Goal: Task Accomplishment & Management: Manage account settings

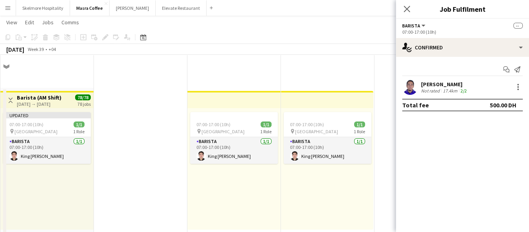
scroll to position [203, 0]
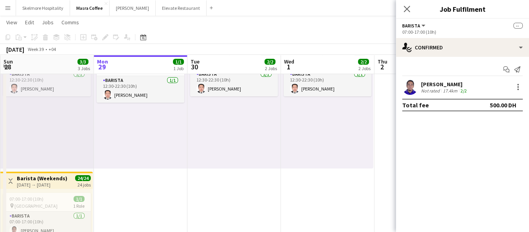
click at [359, 190] on app-date-cell "07:00-17:00 (10h) 1/1 pin Al Serkal Avenue 1 Role Barista 1/1 07:00-17:00 (10h)…" at bounding box center [327, 99] width 93 height 428
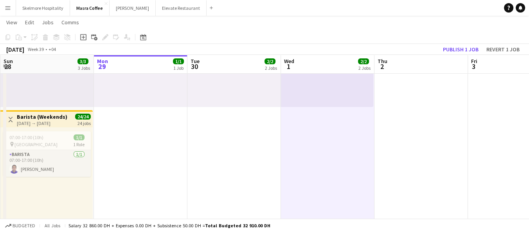
scroll to position [297, 0]
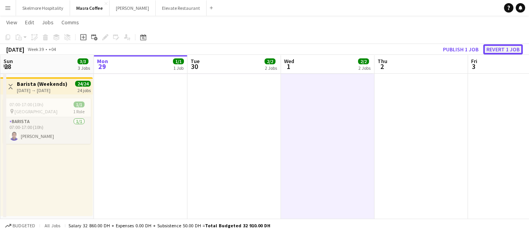
click at [506, 48] on button "Revert 1 job" at bounding box center [502, 49] width 39 height 10
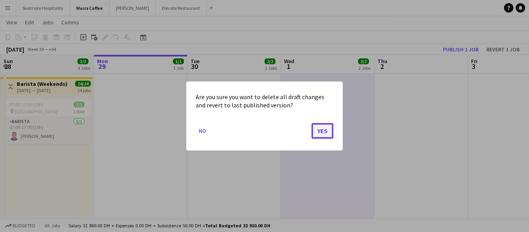
click at [324, 135] on button "Yes" at bounding box center [322, 131] width 22 height 16
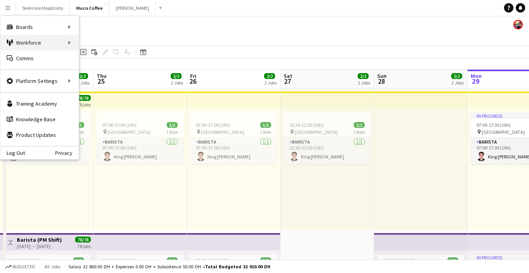
click at [58, 41] on div "Workforce Workforce" at bounding box center [39, 43] width 78 height 16
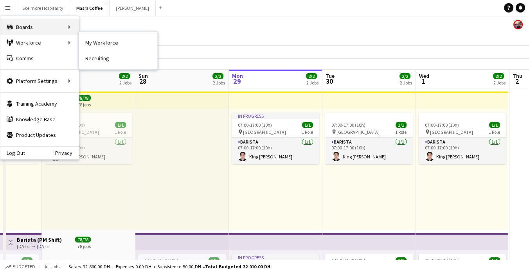
click at [51, 27] on div "Boards Boards" at bounding box center [39, 27] width 78 height 16
click at [109, 31] on link "Boards" at bounding box center [118, 27] width 78 height 16
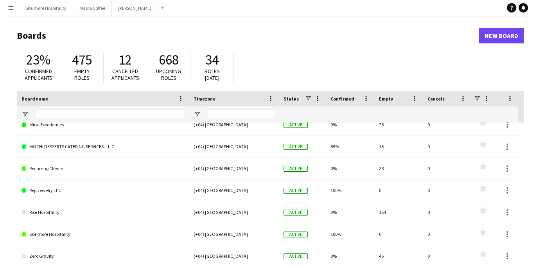
scroll to position [230, 0]
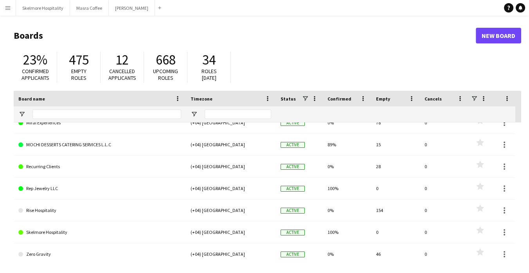
click at [51, 189] on link "Rep Jewelry LLC" at bounding box center [99, 189] width 163 height 22
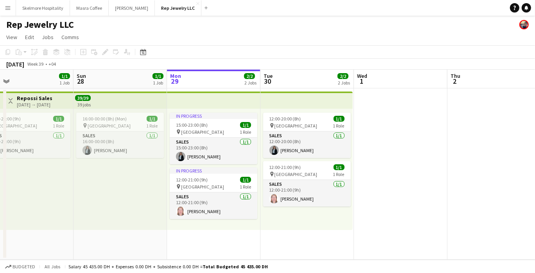
scroll to position [0, 206]
click at [44, 15] on button "Skelmore Hospitality Close" at bounding box center [43, 7] width 54 height 15
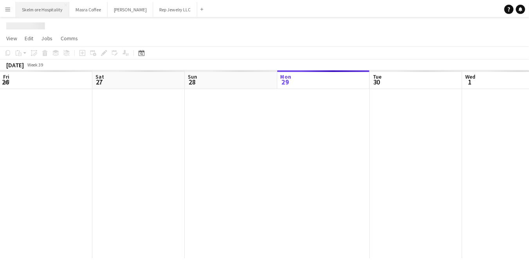
scroll to position [0, 187]
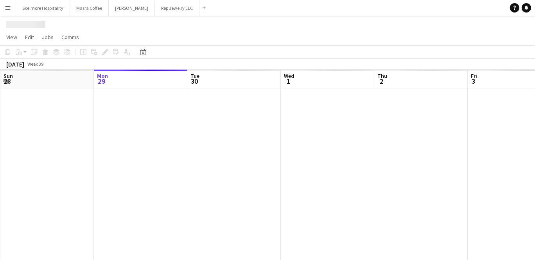
click at [6, 13] on button "Menu" at bounding box center [8, 8] width 16 height 16
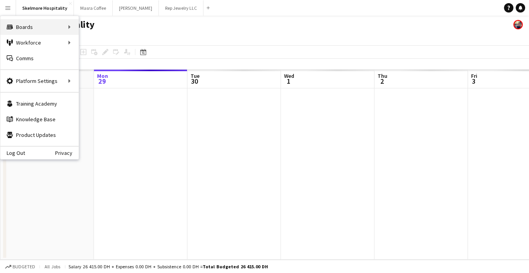
click at [57, 28] on div "Boards Boards" at bounding box center [39, 27] width 78 height 16
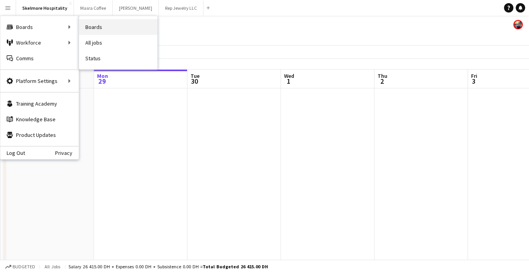
click at [113, 27] on link "Boards" at bounding box center [118, 27] width 78 height 16
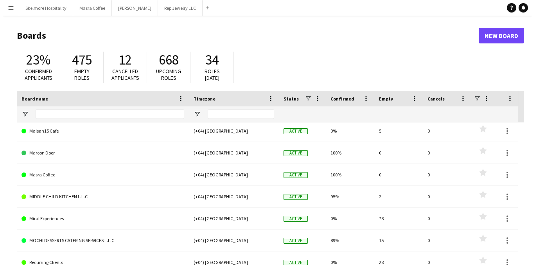
scroll to position [141, 0]
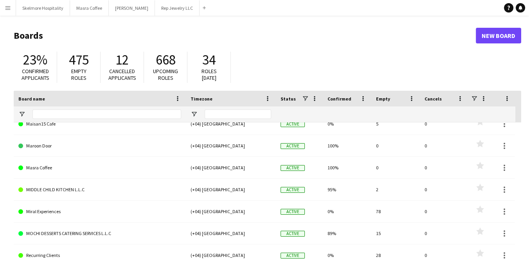
click at [64, 235] on link "MOCHI DESSERTS CATERING SERVICES L.L.C" at bounding box center [99, 234] width 163 height 22
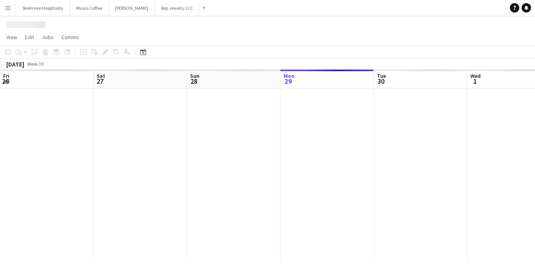
scroll to position [0, 187]
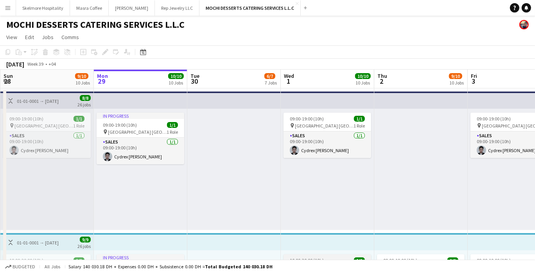
click at [318, 188] on div "09:00-19:00 (10h) 1/1 pin Yas Mall Abu Dhabi 1 Role Sales 1/1 09:00-19:00 (10h)…" at bounding box center [327, 169] width 93 height 121
click at [325, 257] on div "10:00-20:00 (10h) 1/1" at bounding box center [328, 260] width 88 height 6
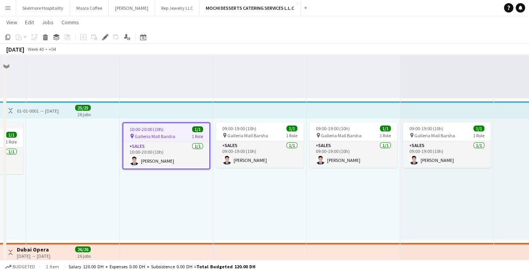
scroll to position [636, 0]
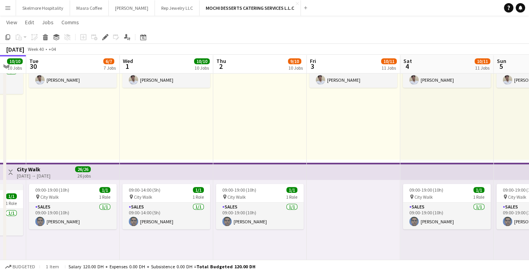
click at [492, 143] on div "09:00-19:00 (10h) 1/1 pin Galleria Mall - Abu Dhabi 1 Role Sales 1/1 09:00-19:0…" at bounding box center [446, 98] width 93 height 121
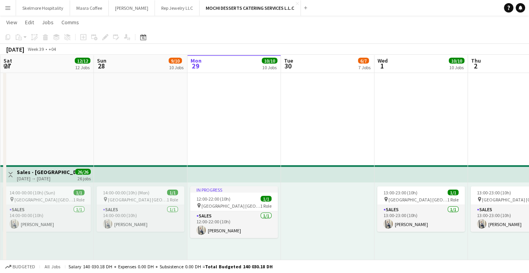
scroll to position [1767, 0]
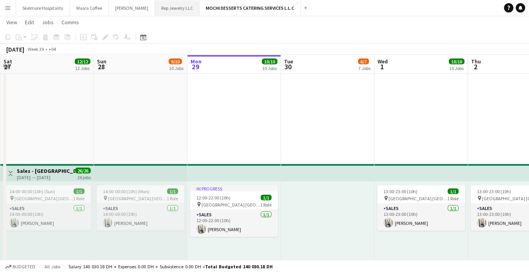
click at [156, 5] on button "Rep Jewelry LLC Close" at bounding box center [177, 7] width 45 height 15
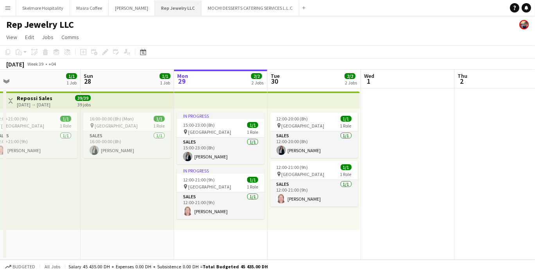
scroll to position [0, 198]
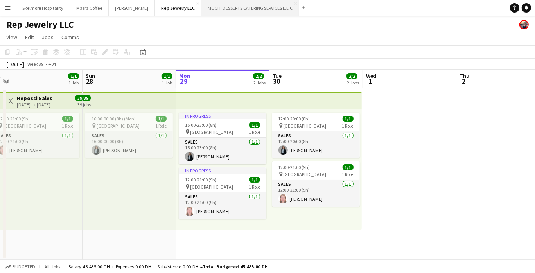
click at [220, 5] on button "MOCHI DESSERTS CATERING SERVICES L.L.C Close" at bounding box center [250, 7] width 98 height 15
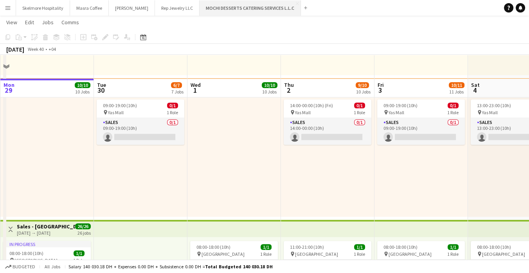
scroll to position [0, 219]
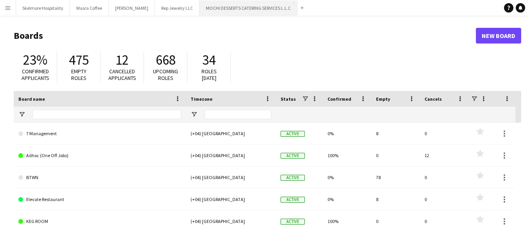
click at [214, 11] on button "MOCHI DESSERTS CATERING SERVICES L.L.C Close" at bounding box center [248, 7] width 98 height 15
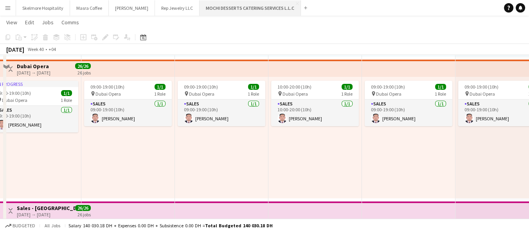
scroll to position [499, 0]
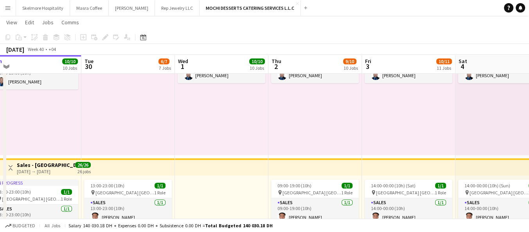
click at [13, 11] on button "Menu" at bounding box center [8, 8] width 16 height 16
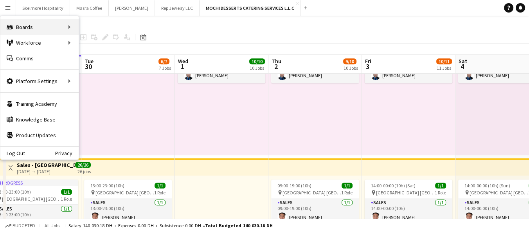
click at [63, 33] on div "Boards Boards" at bounding box center [39, 27] width 78 height 16
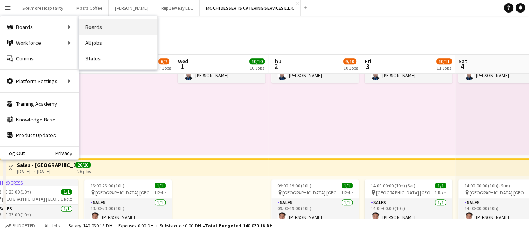
click at [120, 29] on link "Boards" at bounding box center [118, 27] width 78 height 16
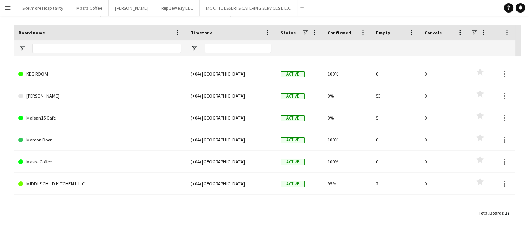
scroll to position [80, 0]
click at [119, 7] on button "LENA Close" at bounding box center [132, 7] width 46 height 15
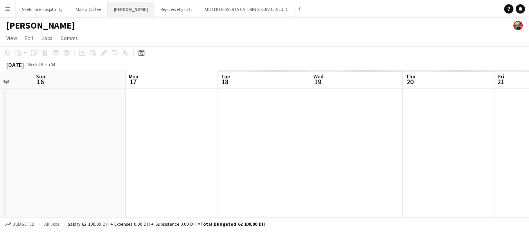
scroll to position [0, 306]
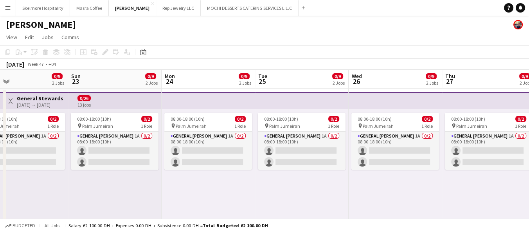
click at [204, 196] on div "08:00-18:00 (10h) 0/2 pin Palm Jumeirah 1 Role General Steward 1A 0/2 08:00-18:…" at bounding box center [208, 169] width 93 height 121
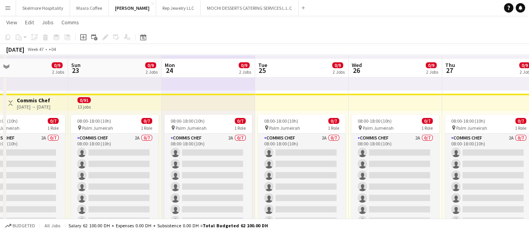
scroll to position [0, 0]
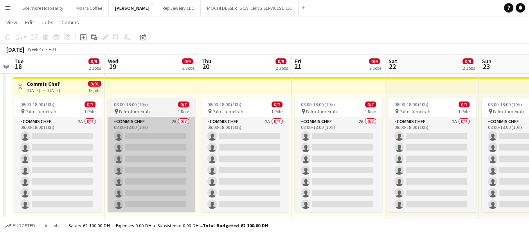
click at [128, 119] on app-card-role "Commis Chef 2A 0/7 08:00-18:00 (10h) single-neutral-actions single-neutral-acti…" at bounding box center [152, 164] width 88 height 95
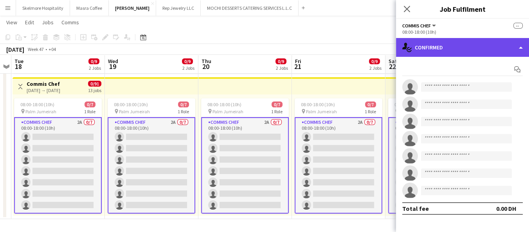
click at [464, 52] on div "single-neutral-actions-check-2 Confirmed" at bounding box center [462, 47] width 133 height 19
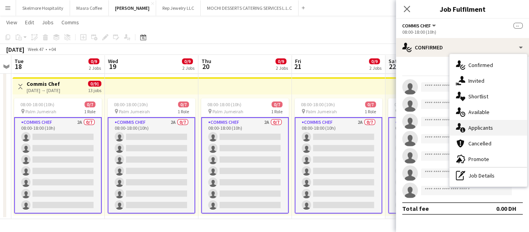
click at [489, 129] on span "Applicants" at bounding box center [480, 127] width 25 height 7
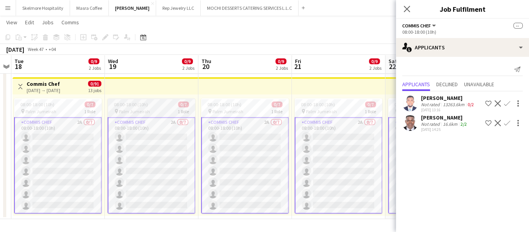
click at [194, 118] on app-card-role "Commis Chef 2A 0/7 08:00-18:00 (10h) single-neutral-actions single-neutral-acti…" at bounding box center [152, 165] width 88 height 96
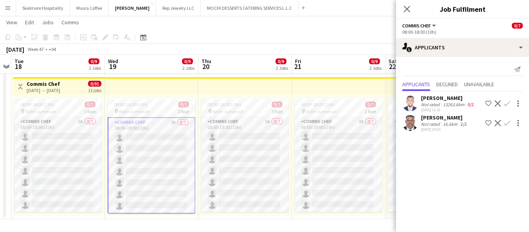
click at [242, 53] on div "November 2025 Week 47 • +04" at bounding box center [264, 49] width 529 height 11
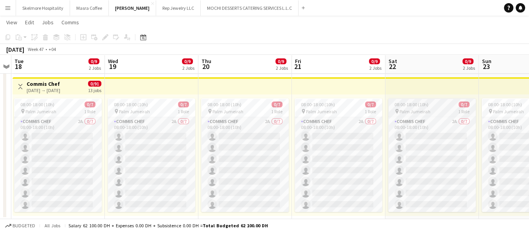
click at [437, 111] on div "pin Palm Jumeirah 1 Role" at bounding box center [432, 111] width 88 height 6
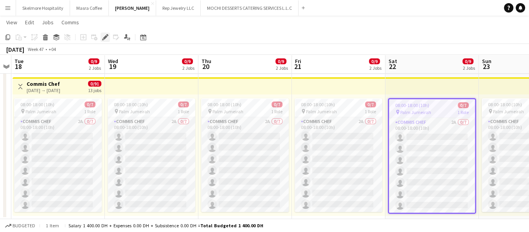
click at [108, 36] on icon "Edit" at bounding box center [105, 37] width 6 height 6
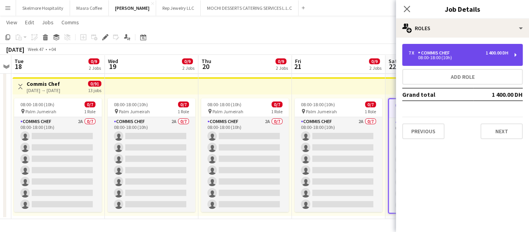
click at [460, 56] on div "08:00-18:00 (10h)" at bounding box center [458, 58] width 100 height 4
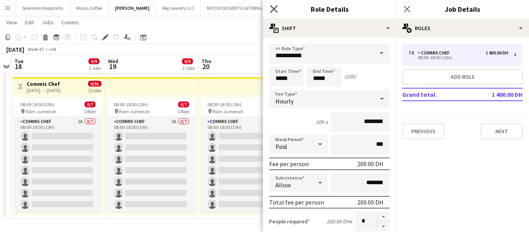
click at [271, 7] on icon "Close pop-in" at bounding box center [273, 8] width 7 height 7
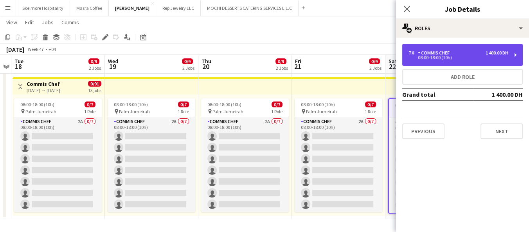
click at [470, 54] on div "7 x Commis Chef 1 400.00 DH" at bounding box center [458, 52] width 100 height 5
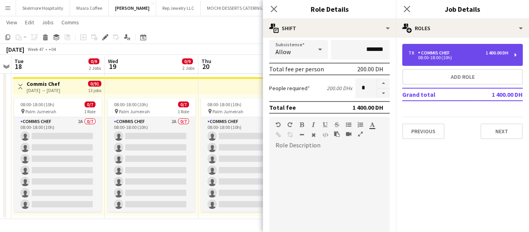
scroll to position [137, 0]
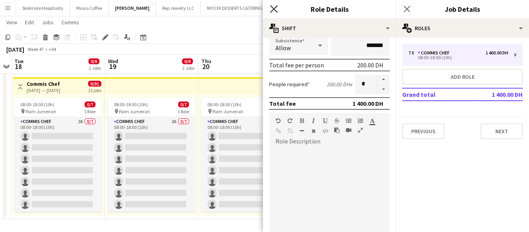
click at [274, 11] on icon "Close pop-in" at bounding box center [273, 8] width 7 height 7
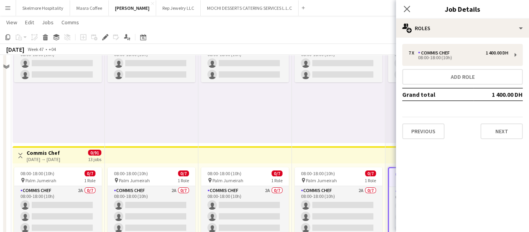
scroll to position [155, 0]
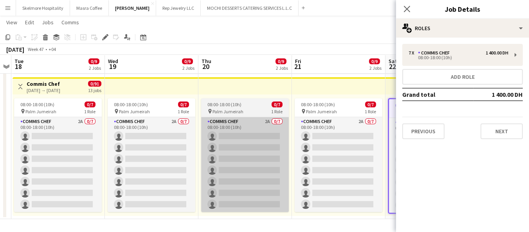
click at [283, 177] on app-card-role "Commis Chef 2A 0/7 08:00-18:00 (10h) single-neutral-actions single-neutral-acti…" at bounding box center [245, 164] width 88 height 95
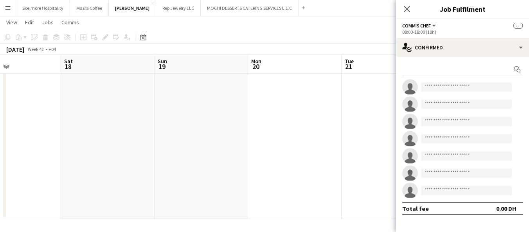
scroll to position [0, 206]
click at [267, 109] on app-date-cell at bounding box center [308, 75] width 93 height 286
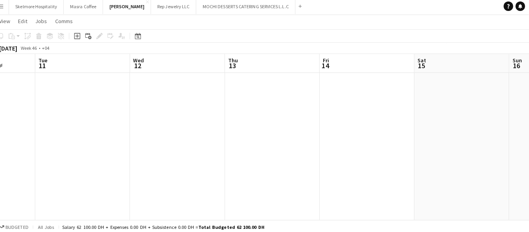
scroll to position [0, 253]
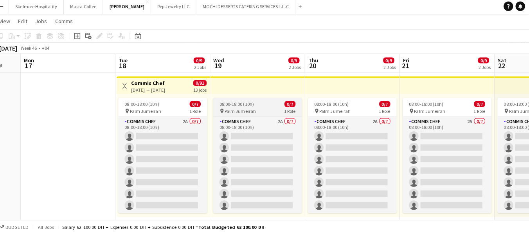
click at [262, 106] on div "08:00-18:00 (10h) 0/7" at bounding box center [261, 104] width 88 height 6
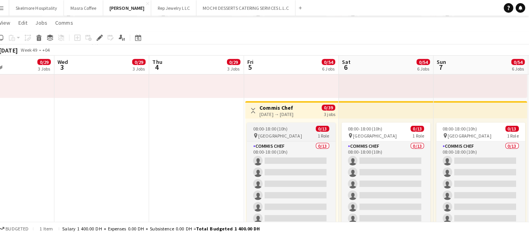
click at [312, 133] on div "pin Yas Marina Circuit 1 Role" at bounding box center [294, 134] width 88 height 6
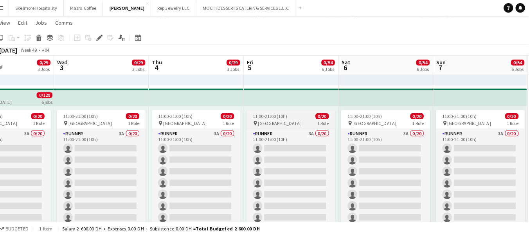
click at [302, 122] on div "pin Yas Marina Circuit 1 Role" at bounding box center [294, 121] width 88 height 6
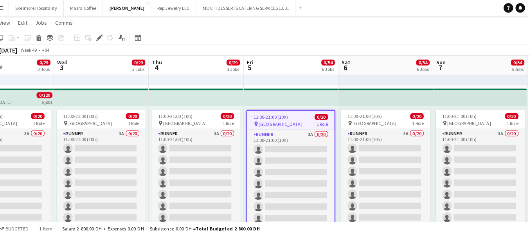
click at [310, 120] on div "pin Yas Marina Circuit 1 Role" at bounding box center [294, 122] width 86 height 6
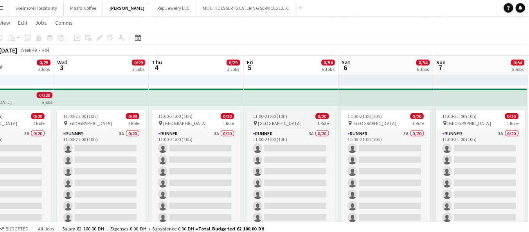
click at [313, 120] on div "pin Yas Marina Circuit 1 Role" at bounding box center [294, 121] width 88 height 6
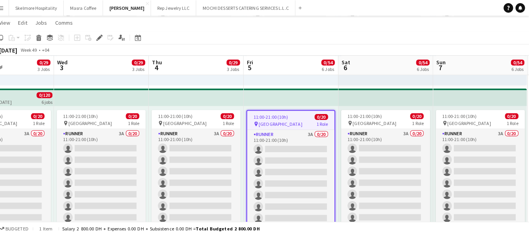
click at [301, 113] on div "11:00-21:00 (10h) 0/20" at bounding box center [294, 115] width 86 height 6
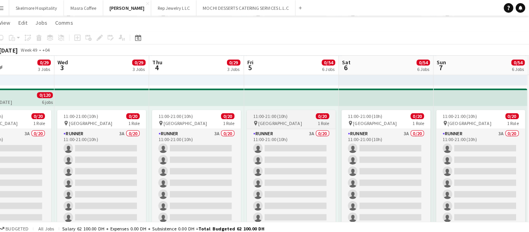
click at [300, 118] on div "pin Yas Marina Circuit 1 Role" at bounding box center [294, 121] width 88 height 6
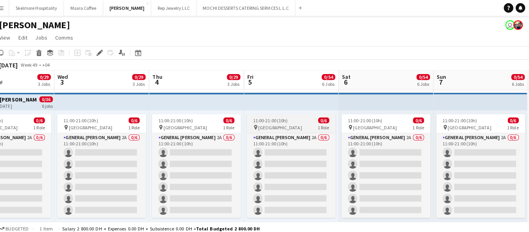
click at [292, 122] on app-job-card "11:00-21:00 (10h) 0/6 pin Yas Marina Circuit 1 Role General Steward 2A 0/6 11:0…" at bounding box center [294, 164] width 88 height 102
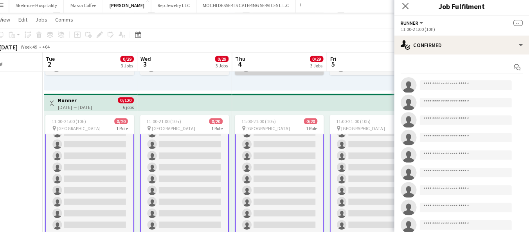
click at [302, 75] on app-card-role "General Steward 2A 0/6 11:00-21:00 (10h) single-neutral-actions single-neutral-…" at bounding box center [283, 35] width 88 height 83
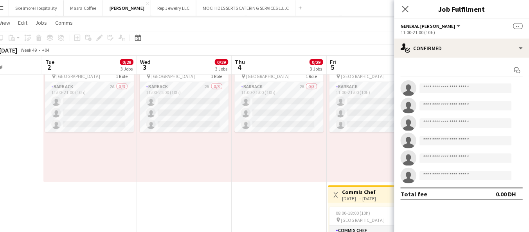
click at [278, 194] on app-date-cell "11:00-21:00 (10h) 0/6 pin Yas Marina Circuit 1 Role General Steward 2A 0/6 11:0…" at bounding box center [282, 181] width 93 height 853
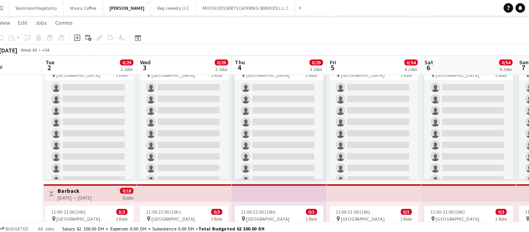
click at [266, 196] on app-top-bar at bounding box center [282, 189] width 93 height 17
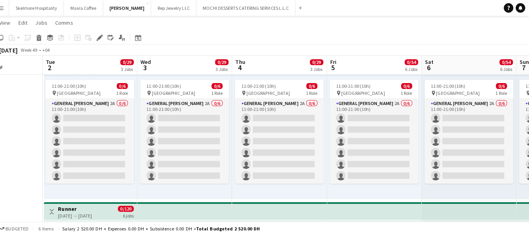
click at [13, 9] on button "Menu" at bounding box center [8, 8] width 16 height 16
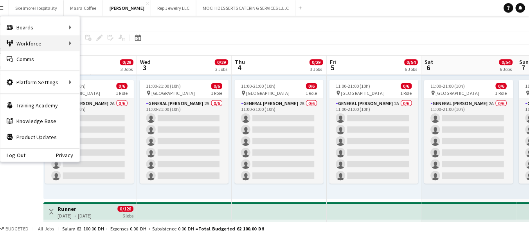
click at [16, 43] on icon at bounding box center [17, 43] width 2 height 5
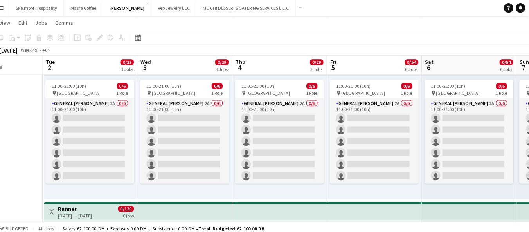
click at [13, 11] on button "Menu" at bounding box center [8, 8] width 16 height 16
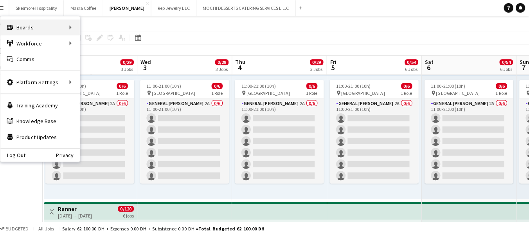
click at [24, 26] on div "Boards Boards" at bounding box center [46, 27] width 78 height 16
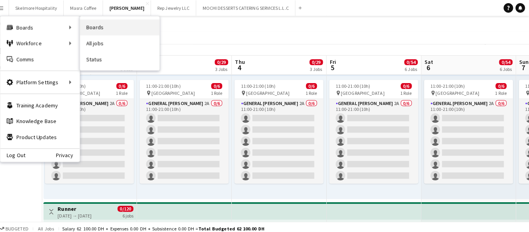
click at [94, 27] on link "Boards" at bounding box center [125, 27] width 78 height 16
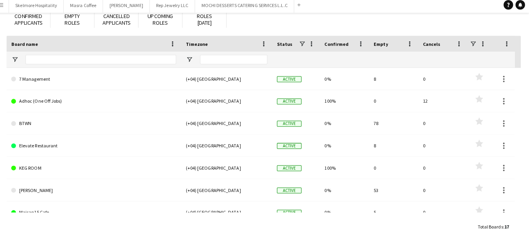
scroll to position [52, 0]
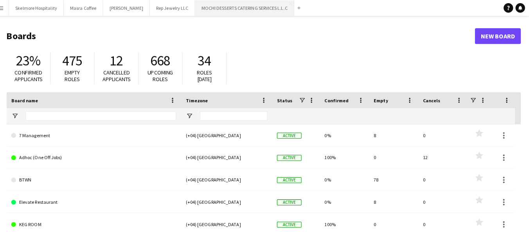
click at [210, 12] on button "MOCHI DESSERTS CATERING SERVICES L.L.C Close" at bounding box center [248, 7] width 98 height 15
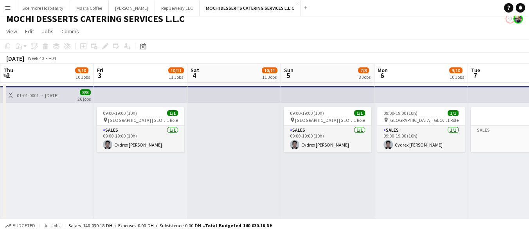
scroll to position [0, 168]
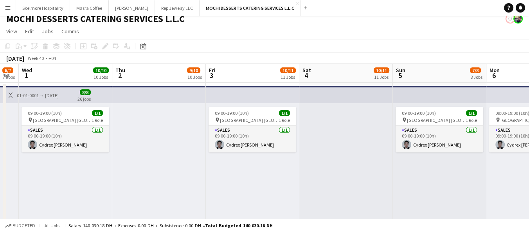
click at [208, 174] on div "09:00-19:00 (10h) 1/1 pin Yas Mall [GEOGRAPHIC_DATA] 1 Role Sales [DATE] 09:00-…" at bounding box center [252, 163] width 93 height 121
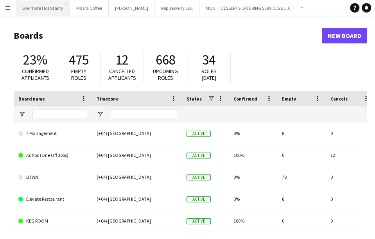
click at [22, 11] on button "Skelmore Hospitality Close" at bounding box center [43, 7] width 54 height 15
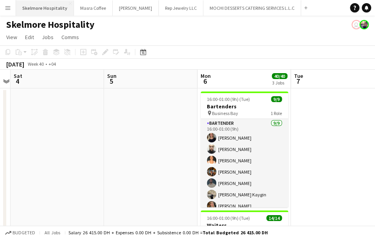
scroll to position [0, 240]
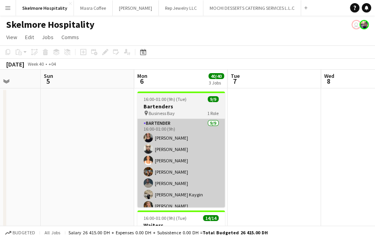
click at [186, 158] on app-card-role "Bartender [DATE] 16:00-01:00 (9h) [PERSON_NAME] [PERSON_NAME] [PERSON_NAME] [PE…" at bounding box center [181, 177] width 88 height 117
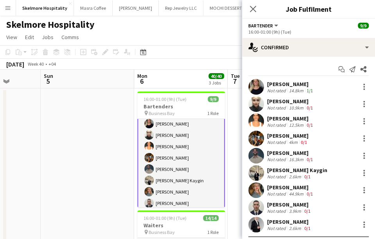
scroll to position [30, 0]
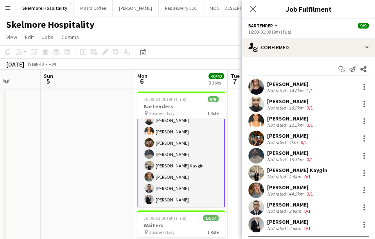
click at [255, 90] on app-user-avatar at bounding box center [256, 87] width 16 height 16
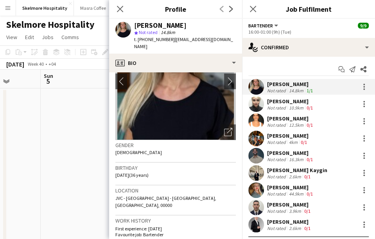
scroll to position [57, 0]
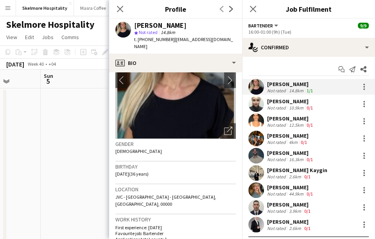
click at [158, 38] on div "t. [PHONE_NUMBER] | [EMAIL_ADDRESS][DOMAIN_NAME]" at bounding box center [185, 43] width 102 height 14
click at [158, 38] on span "t. [PHONE_NUMBER]" at bounding box center [154, 39] width 41 height 6
copy span "971561603895"
click at [179, 41] on span "| [EMAIL_ADDRESS][DOMAIN_NAME]" at bounding box center [183, 42] width 99 height 13
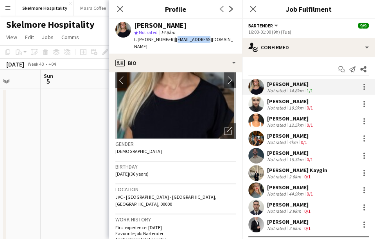
click at [179, 41] on span "| [EMAIL_ADDRESS][DOMAIN_NAME]" at bounding box center [183, 42] width 99 height 13
drag, startPoint x: 221, startPoint y: 38, endPoint x: 169, endPoint y: 39, distance: 52.4
click at [169, 39] on div "[PERSON_NAME] star Not rated 14.8km t. [PHONE_NUMBER] | [EMAIL_ADDRESS][DOMAIN_…" at bounding box center [175, 36] width 133 height 35
copy span "| [EMAIL_ADDRESS][DOMAIN_NAME]"
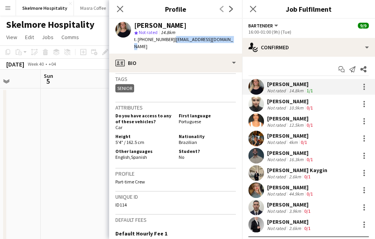
scroll to position [378, 0]
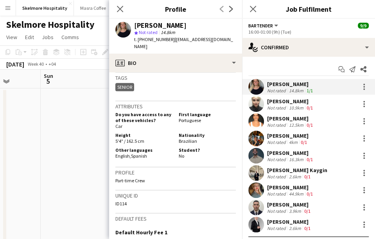
click at [186, 138] on span "Brazilian" at bounding box center [188, 141] width 18 height 6
copy span "Brazilian"
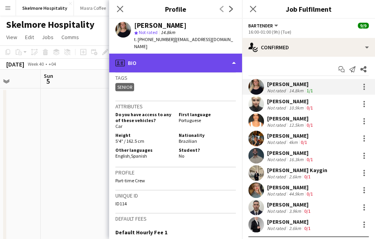
click at [207, 57] on div "profile Bio" at bounding box center [175, 63] width 133 height 19
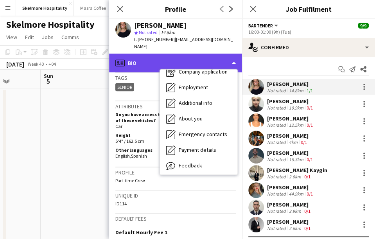
scroll to position [25, 0]
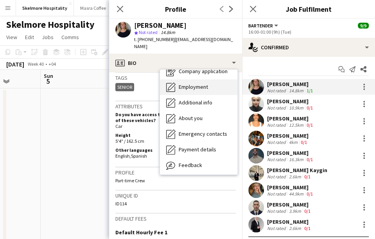
click at [208, 83] on span "Employment" at bounding box center [193, 86] width 29 height 7
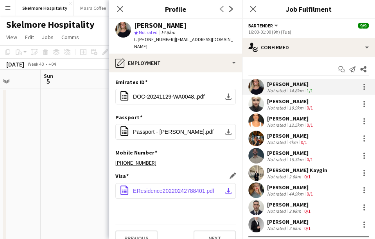
click at [160, 188] on button "office-file-sheet EResidence20220242788401.pdf download-bottom" at bounding box center [175, 191] width 120 height 16
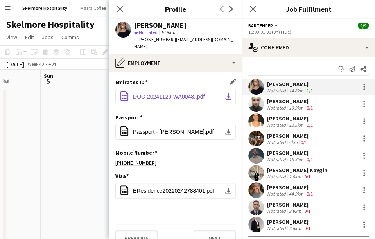
click at [172, 93] on button "office-file-sheet DOC-20241129-WA0048..pdf download-bottom" at bounding box center [175, 97] width 120 height 16
click at [173, 93] on button "office-file-sheet DOC-20241129-WA0048..pdf download-bottom" at bounding box center [175, 97] width 120 height 16
click at [118, 9] on icon "Close pop-in" at bounding box center [119, 8] width 7 height 7
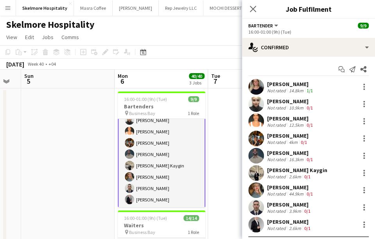
scroll to position [0, 266]
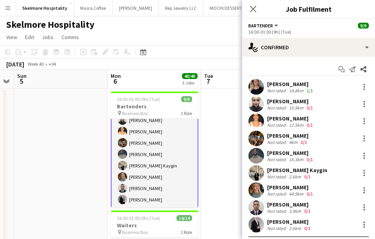
click at [261, 106] on app-user-avatar at bounding box center [256, 104] width 16 height 16
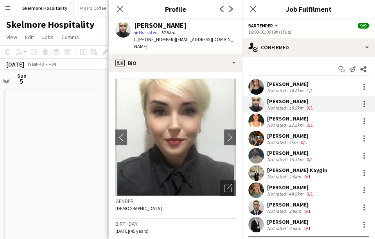
click at [267, 103] on div "[PERSON_NAME]" at bounding box center [290, 101] width 47 height 7
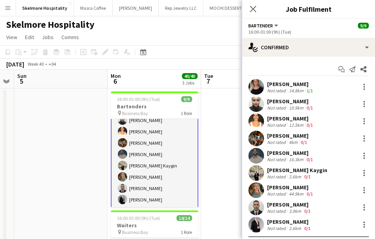
click at [268, 102] on div "[PERSON_NAME]" at bounding box center [290, 101] width 47 height 7
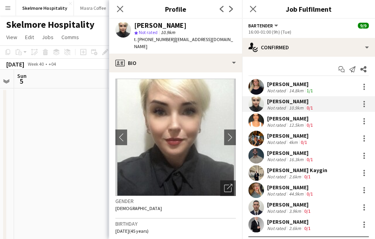
click at [154, 24] on div "[PERSON_NAME]" at bounding box center [160, 25] width 52 height 7
copy div "[PERSON_NAME]"
drag, startPoint x: 221, startPoint y: 39, endPoint x: 171, endPoint y: 38, distance: 49.3
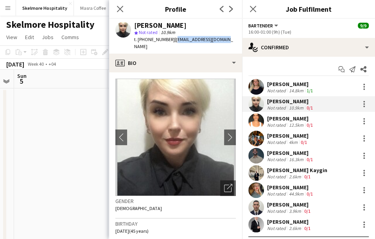
click at [171, 38] on div "[PERSON_NAME] star Not rated 10.9km t. [PHONE_NUMBER] | [EMAIL_ADDRESS][DOMAIN_…" at bounding box center [175, 36] width 133 height 35
copy span "[EMAIL_ADDRESS][DOMAIN_NAME]"
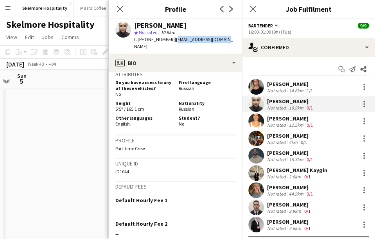
scroll to position [350, 0]
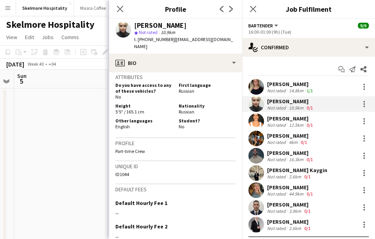
click at [188, 109] on span "Russian" at bounding box center [187, 112] width 16 height 6
copy span "Russian"
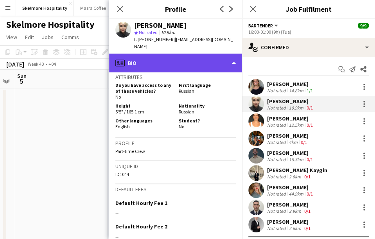
click at [202, 54] on div "profile Bio" at bounding box center [175, 63] width 133 height 19
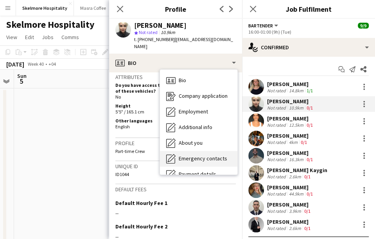
click at [205, 155] on span "Emergency contacts" at bounding box center [203, 158] width 48 height 7
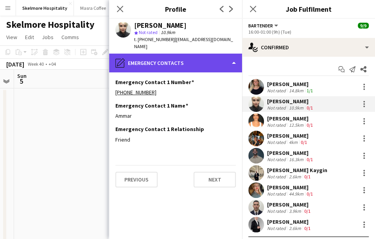
click at [201, 56] on div "pencil4 Emergency contacts" at bounding box center [175, 63] width 133 height 19
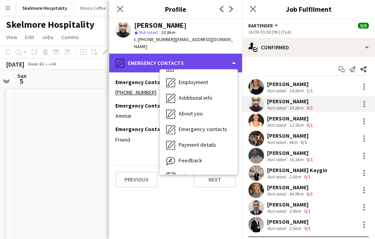
scroll to position [30, 0]
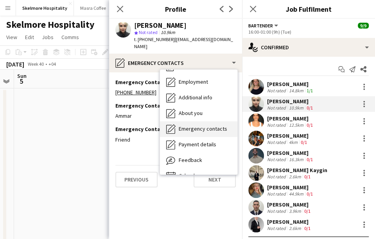
click at [224, 124] on div "Emergency contacts Emergency contacts" at bounding box center [198, 129] width 77 height 16
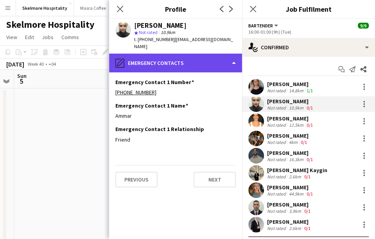
click at [198, 57] on div "pencil4 Emergency contacts" at bounding box center [175, 63] width 133 height 19
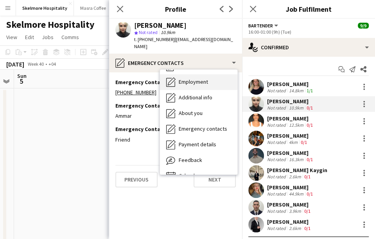
click at [208, 74] on div "Employment Employment" at bounding box center [198, 82] width 77 height 16
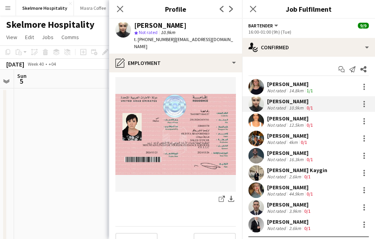
scroll to position [328, 0]
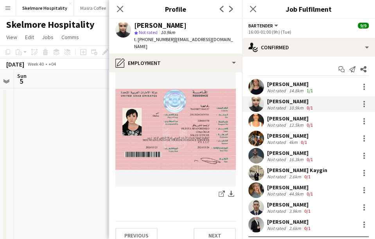
click at [260, 120] on app-user-avatar at bounding box center [256, 121] width 16 height 16
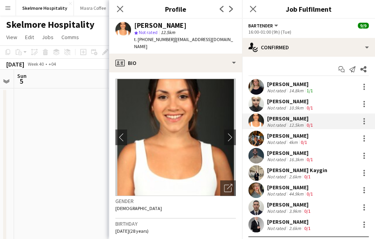
click at [156, 38] on span "t. [PHONE_NUMBER]" at bounding box center [154, 39] width 41 height 6
copy span "971505537969"
drag, startPoint x: 194, startPoint y: 25, endPoint x: 133, endPoint y: 26, distance: 60.2
click at [133, 26] on div "[PERSON_NAME] star Not rated 12.5km t. [PHONE_NUMBER] | [EMAIL_ADDRESS][DOMAIN_…" at bounding box center [175, 36] width 133 height 35
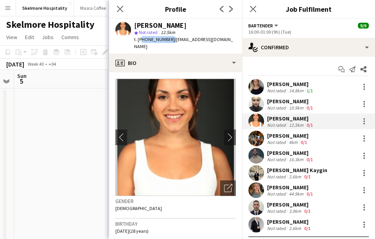
copy div "[PERSON_NAME]"
drag, startPoint x: 232, startPoint y: 38, endPoint x: 171, endPoint y: 38, distance: 61.0
click at [171, 38] on div "[PERSON_NAME] star Not rated 12.5km t. [PHONE_NUMBER] | [EMAIL_ADDRESS][DOMAIN_…" at bounding box center [175, 36] width 133 height 35
copy span "[EMAIL_ADDRESS][DOMAIN_NAME]"
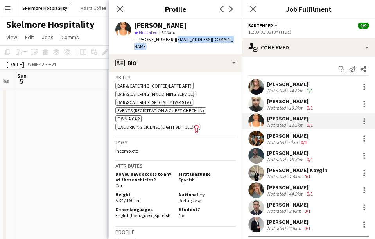
scroll to position [280, 0]
click at [184, 197] on span "Portuguese" at bounding box center [190, 200] width 22 height 6
copy span "Portuguese"
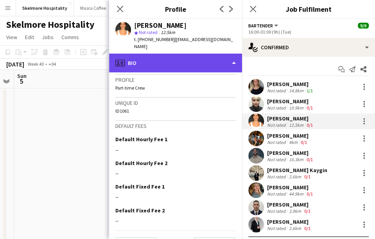
click at [172, 57] on div "profile Bio" at bounding box center [175, 63] width 133 height 19
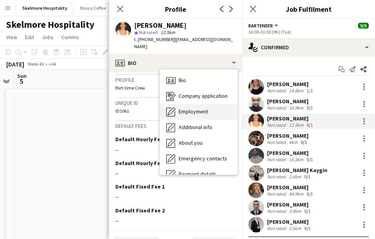
click at [201, 108] on span "Employment" at bounding box center [193, 111] width 29 height 7
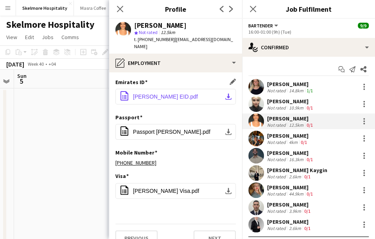
click at [173, 93] on span "[PERSON_NAME] EID.pdf" at bounding box center [165, 96] width 65 height 6
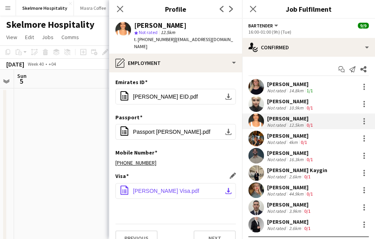
click at [139, 188] on span "[PERSON_NAME] Visa.pdf" at bounding box center [166, 191] width 66 height 6
click at [262, 141] on app-user-avatar at bounding box center [256, 139] width 16 height 16
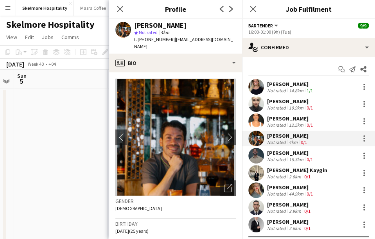
click at [152, 22] on div "[PERSON_NAME]" at bounding box center [160, 25] width 52 height 7
click at [159, 38] on span "t. [PHONE_NUMBER]" at bounding box center [154, 39] width 41 height 6
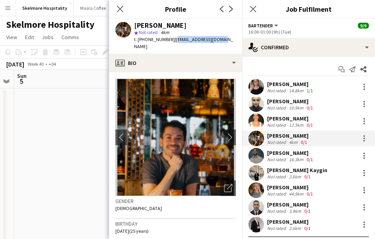
drag, startPoint x: 215, startPoint y: 38, endPoint x: 172, endPoint y: 37, distance: 42.6
click at [172, 37] on span "| [EMAIL_ADDRESS][DOMAIN_NAME]" at bounding box center [183, 42] width 99 height 13
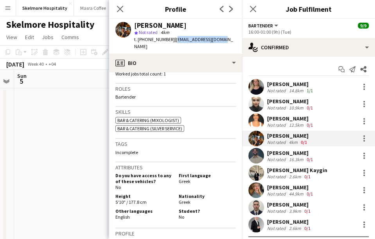
scroll to position [243, 0]
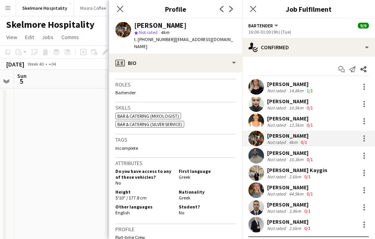
click at [183, 195] on span "Greek" at bounding box center [185, 198] width 12 height 6
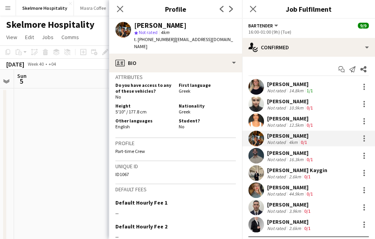
scroll to position [330, 0]
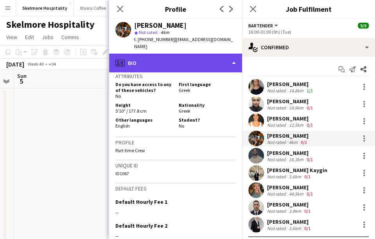
click at [164, 57] on div "profile Bio" at bounding box center [175, 63] width 133 height 19
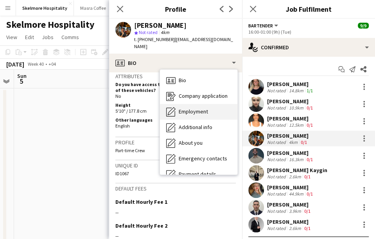
click at [205, 109] on div "Employment Employment" at bounding box center [198, 112] width 77 height 16
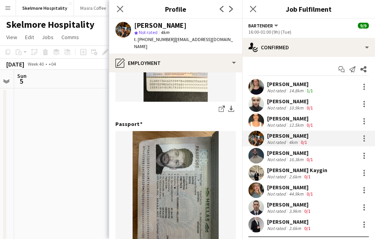
scroll to position [91, 0]
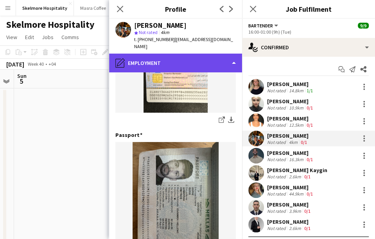
click at [185, 54] on div "pencil4 Employment" at bounding box center [175, 63] width 133 height 19
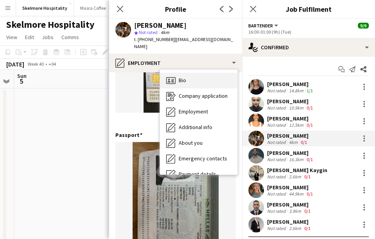
click at [197, 74] on div "Bio Bio" at bounding box center [198, 81] width 77 height 16
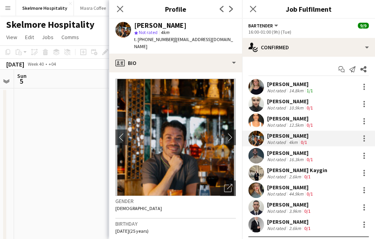
click at [260, 161] on app-user-avatar at bounding box center [256, 156] width 16 height 16
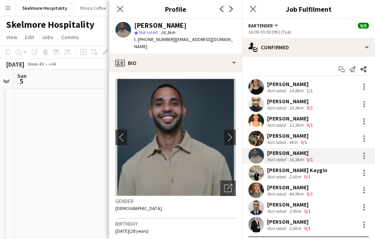
click at [156, 25] on div "[PERSON_NAME]" at bounding box center [160, 25] width 52 height 7
drag, startPoint x: 168, startPoint y: 39, endPoint x: 137, endPoint y: 37, distance: 30.5
click at [137, 37] on span "t. [PHONE_NUMBER]" at bounding box center [154, 39] width 41 height 6
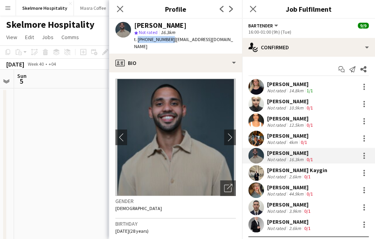
drag, startPoint x: 144, startPoint y: 48, endPoint x: 171, endPoint y: 42, distance: 27.7
click at [171, 42] on div "t. [PHONE_NUMBER] | [EMAIL_ADDRESS][DOMAIN_NAME]" at bounding box center [185, 43] width 102 height 14
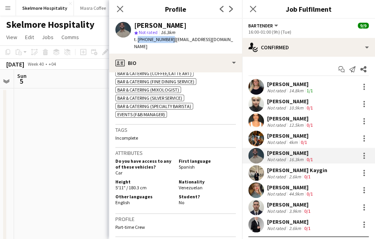
scroll to position [309, 0]
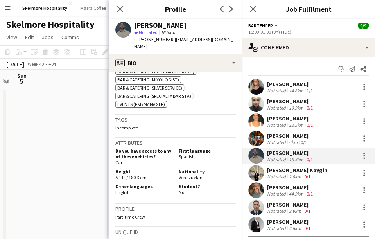
click at [188, 174] on span "Venezuelan" at bounding box center [191, 177] width 24 height 6
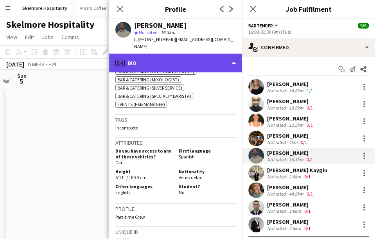
click at [194, 60] on div "profile Bio" at bounding box center [175, 63] width 133 height 19
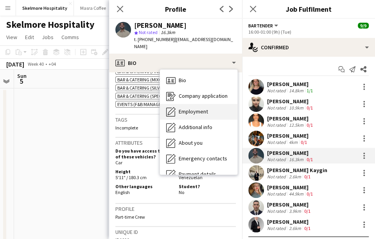
click at [188, 118] on div "Employment Employment" at bounding box center [198, 112] width 77 height 16
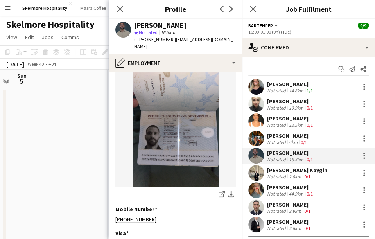
scroll to position [154, 0]
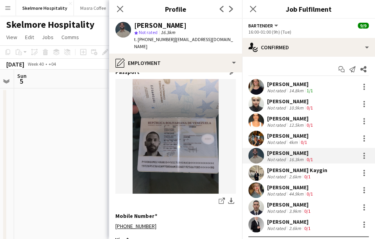
click at [180, 149] on img at bounding box center [175, 136] width 120 height 115
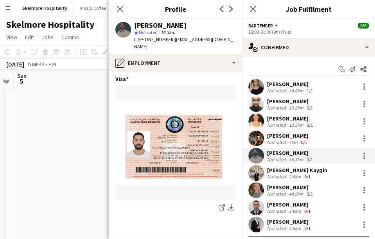
scroll to position [338, 0]
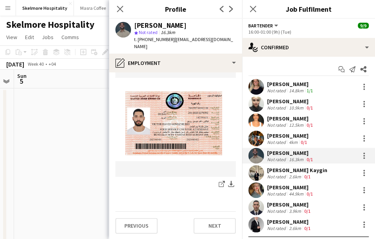
click at [174, 172] on figure at bounding box center [175, 119] width 120 height 115
click at [262, 174] on app-user-avatar at bounding box center [256, 173] width 16 height 16
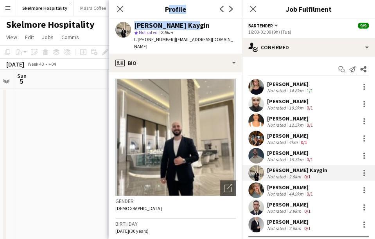
drag, startPoint x: 190, startPoint y: 25, endPoint x: 164, endPoint y: 21, distance: 26.2
click at [138, 18] on app-crew-profile "Close pop-in Profile Previous Next [PERSON_NAME] Kaygin star Not rated 2.6km t.…" at bounding box center [175, 119] width 133 height 239
click at [203, 26] on div "[PERSON_NAME] Kaygin" at bounding box center [185, 25] width 102 height 7
drag, startPoint x: 192, startPoint y: 25, endPoint x: 135, endPoint y: 23, distance: 57.5
click at [135, 23] on div "[PERSON_NAME] Kaygin" at bounding box center [185, 25] width 102 height 7
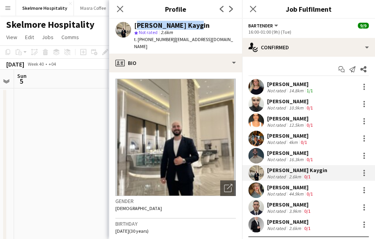
click at [167, 25] on div "Mert Burak Kaygin" at bounding box center [171, 25] width 75 height 7
drag, startPoint x: 168, startPoint y: 38, endPoint x: 139, endPoint y: 36, distance: 29.0
click at [139, 36] on span "t. +971589391439" at bounding box center [154, 39] width 41 height 6
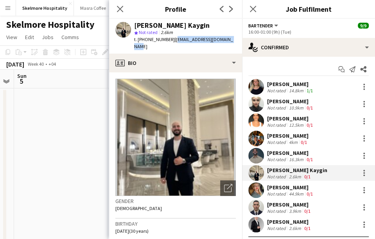
drag, startPoint x: 231, startPoint y: 41, endPoint x: 171, endPoint y: 39, distance: 60.2
click at [171, 39] on div "Mert Burak Kaygin star Not rated 2.6km t. +971589391439 | mertburakkaygin@gmail…" at bounding box center [175, 36] width 133 height 35
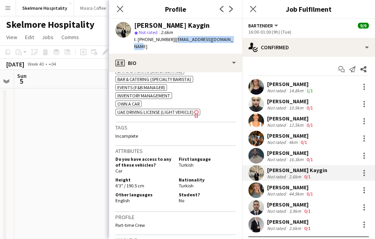
scroll to position [315, 0]
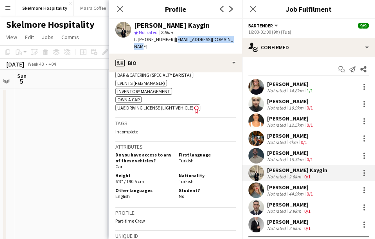
click at [173, 192] on div "Other languages English Student? No" at bounding box center [175, 193] width 120 height 13
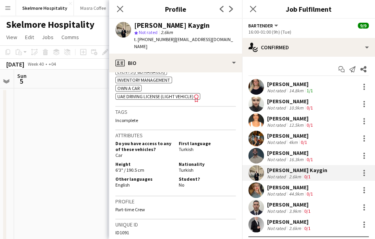
scroll to position [327, 0]
click at [186, 167] on span "Turkish" at bounding box center [186, 170] width 15 height 6
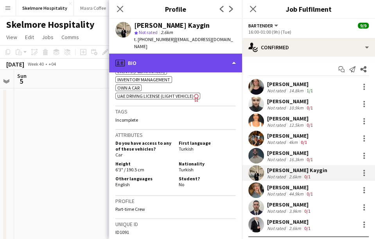
click at [185, 54] on div "profile Bio" at bounding box center [175, 63] width 133 height 19
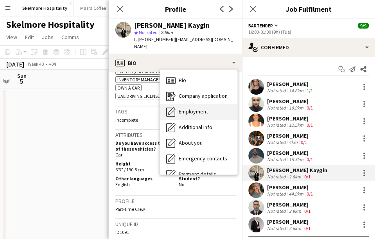
click at [201, 108] on span "Employment" at bounding box center [193, 111] width 29 height 7
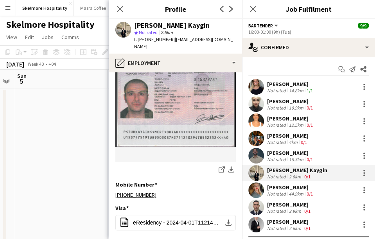
scroll to position [318, 0]
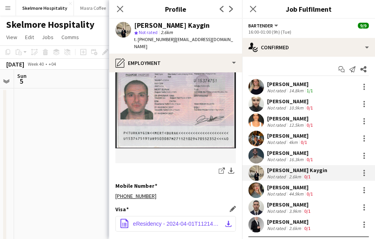
click at [155, 221] on span "eResidency - 2024-04-01T112146.385.pdf" at bounding box center [177, 224] width 88 height 6
click at [262, 190] on app-user-avatar at bounding box center [256, 190] width 16 height 16
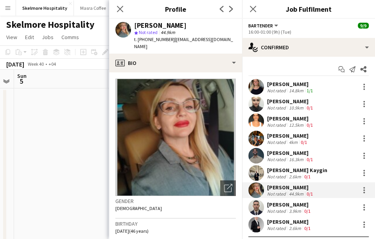
click at [258, 206] on app-user-avatar at bounding box center [256, 207] width 16 height 16
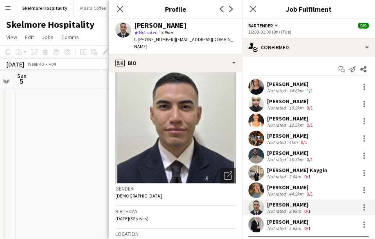
scroll to position [11, 0]
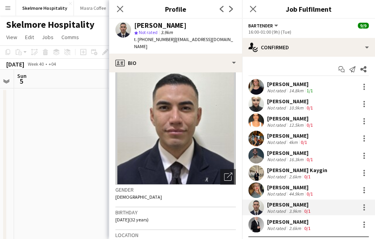
click at [153, 24] on div "Jose Montufar" at bounding box center [160, 25] width 52 height 7
click at [142, 23] on div "Jose Montufar" at bounding box center [160, 25] width 52 height 7
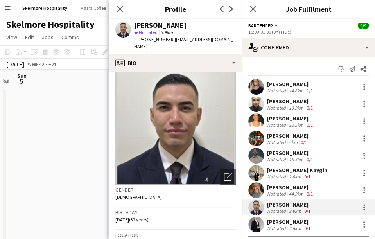
click at [160, 41] on span "t. +971522533272" at bounding box center [154, 39] width 41 height 6
drag, startPoint x: 172, startPoint y: 48, endPoint x: 171, endPoint y: 40, distance: 7.5
click at [171, 40] on div "t. +971522533272 | luismontufarrodriguez@hotmail.com" at bounding box center [185, 43] width 102 height 14
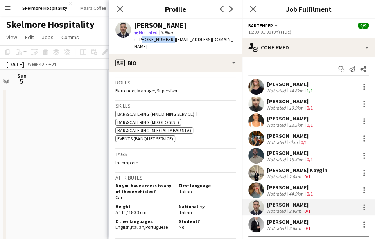
scroll to position [255, 0]
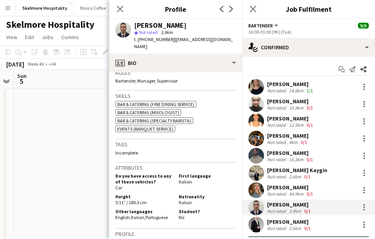
click at [186, 200] on span "Italian" at bounding box center [185, 202] width 13 height 6
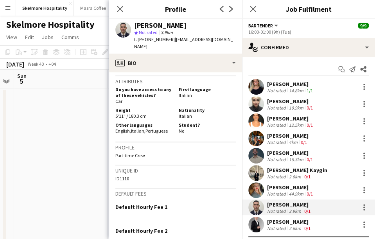
scroll to position [342, 0]
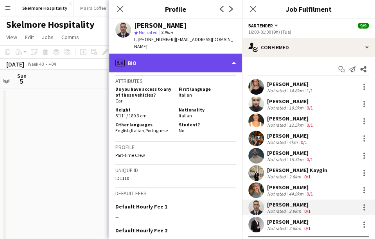
click at [146, 71] on div "profile Bio" at bounding box center [175, 63] width 133 height 19
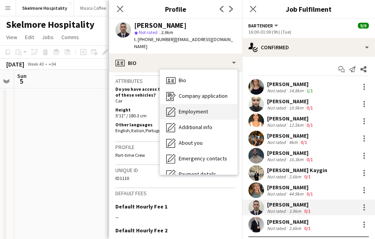
click at [190, 113] on span "Employment" at bounding box center [193, 111] width 29 height 7
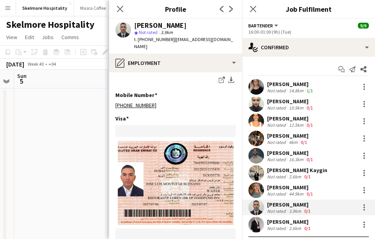
scroll to position [417, 0]
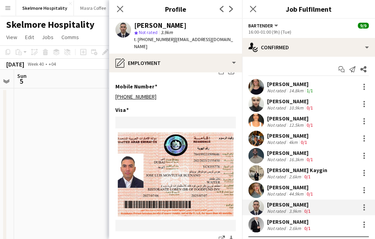
click at [260, 221] on app-user-avatar at bounding box center [256, 225] width 16 height 16
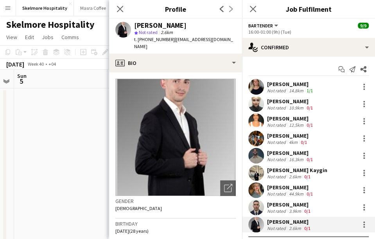
click at [142, 39] on span "t. +971501421695" at bounding box center [154, 39] width 41 height 6
click at [158, 41] on span "t. +971501421695" at bounding box center [154, 39] width 41 height 6
drag, startPoint x: 196, startPoint y: 24, endPoint x: 131, endPoint y: 25, distance: 64.9
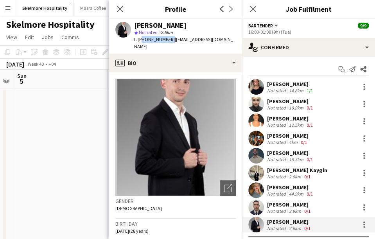
click at [131, 25] on div "Arthur Iskandaryan star Not rated 2.6km t. +971501421695 | yeghishe0509188989@y…" at bounding box center [175, 36] width 133 height 35
drag, startPoint x: 193, startPoint y: 45, endPoint x: 171, endPoint y: 38, distance: 23.7
click at [171, 38] on div "t. +971501421695 | yeghishe0509188989@yahoo.com" at bounding box center [185, 43] width 102 height 14
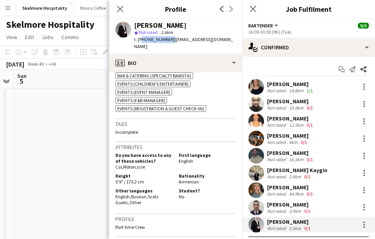
scroll to position [347, 0]
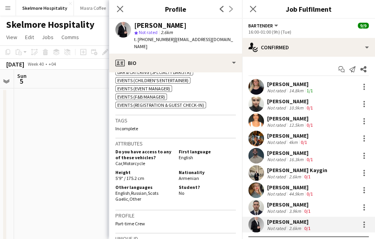
click at [188, 175] on span "Armenian" at bounding box center [189, 178] width 20 height 6
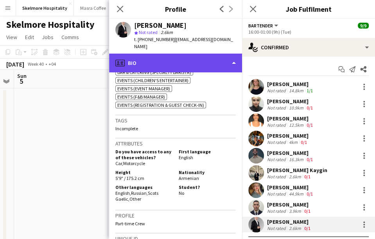
click at [188, 55] on div "profile Bio" at bounding box center [175, 63] width 133 height 19
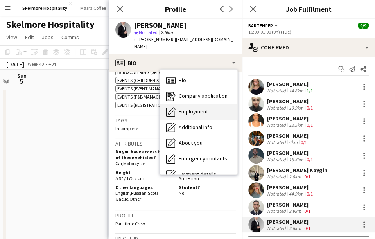
click at [208, 111] on div "Employment Employment" at bounding box center [198, 112] width 77 height 16
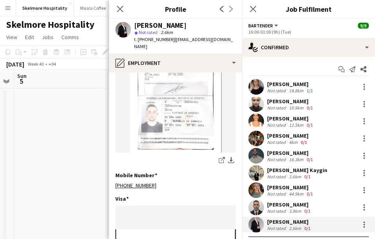
scroll to position [328, 0]
click at [117, 11] on icon "Close pop-in" at bounding box center [119, 8] width 7 height 7
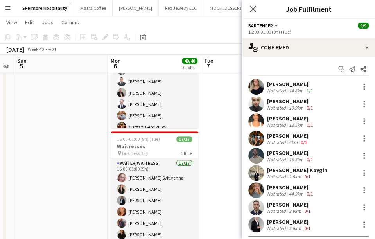
scroll to position [197, 0]
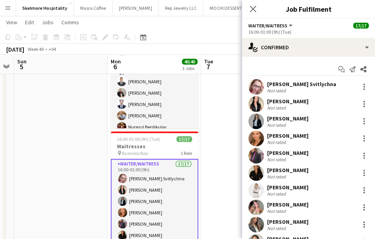
scroll to position [29, 0]
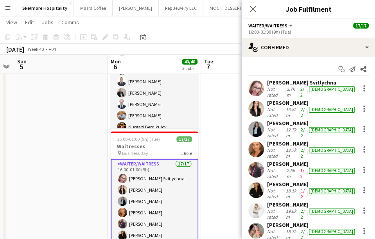
click at [260, 88] on app-user-avatar at bounding box center [256, 89] width 16 height 16
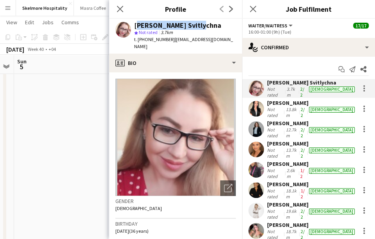
drag, startPoint x: 194, startPoint y: 26, endPoint x: 135, endPoint y: 21, distance: 58.5
click at [135, 22] on div "Svitlana Svitlychna" at bounding box center [177, 25] width 87 height 7
drag, startPoint x: 167, startPoint y: 41, endPoint x: 139, endPoint y: 38, distance: 28.3
click at [139, 38] on span "t. +971502346490" at bounding box center [154, 39] width 41 height 6
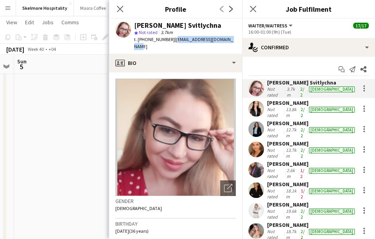
drag, startPoint x: 229, startPoint y: 39, endPoint x: 172, endPoint y: 40, distance: 57.1
click at [172, 40] on div "Svitlana Svitlychna star Not rated 3.7km t. +971502346490 | ssvitlychna2020@gma…" at bounding box center [175, 36] width 133 height 35
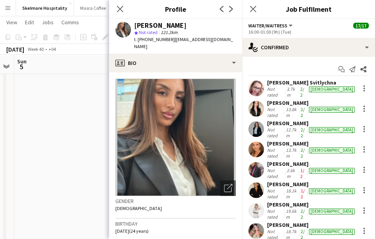
click at [270, 89] on div "Not rated" at bounding box center [276, 92] width 18 height 12
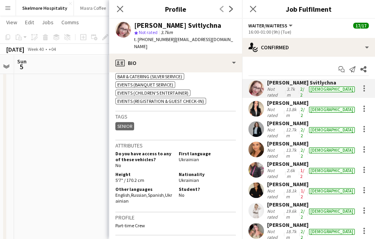
scroll to position [312, 0]
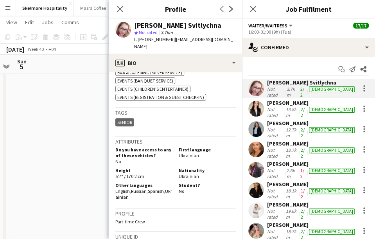
click at [185, 173] on span "Ukrainian" at bounding box center [189, 176] width 20 height 6
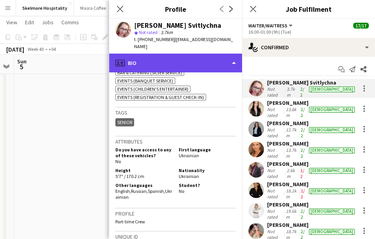
click at [147, 57] on div "profile Bio" at bounding box center [175, 63] width 133 height 19
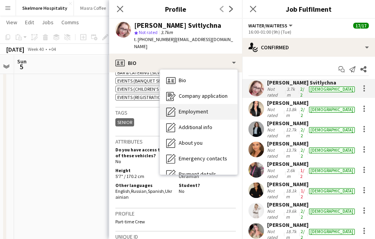
click at [184, 108] on div "Employment Employment" at bounding box center [198, 112] width 77 height 16
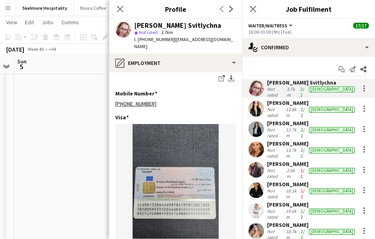
scroll to position [331, 0]
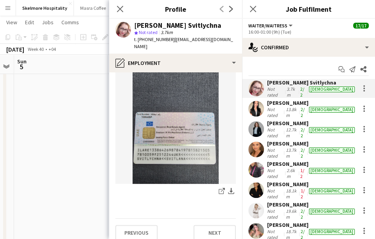
click at [266, 106] on div "Anna Demchenko Not rated 13.8km 2/2 female" at bounding box center [308, 108] width 133 height 19
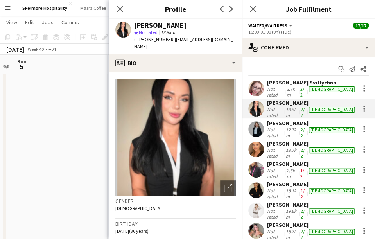
drag, startPoint x: 189, startPoint y: 24, endPoint x: 123, endPoint y: 19, distance: 66.3
click at [123, 19] on div "Anna Demchenko star Not rated 13.8km t. +971585887714 | keralayn@gmail.com" at bounding box center [175, 36] width 133 height 35
click at [148, 37] on span "t. +971585887714" at bounding box center [154, 39] width 41 height 6
drag, startPoint x: 212, startPoint y: 41, endPoint x: 171, endPoint y: 41, distance: 40.7
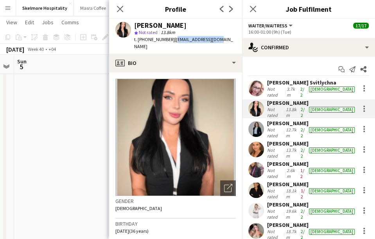
click at [171, 41] on div "Anna Demchenko star Not rated 13.8km t. +971585887714 | keralayn@gmail.com" at bounding box center [175, 36] width 133 height 35
click at [148, 160] on img at bounding box center [175, 137] width 120 height 117
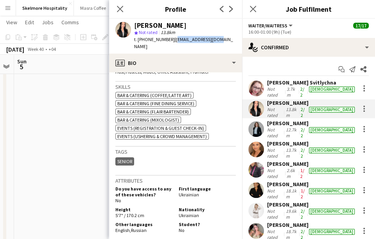
scroll to position [271, 0]
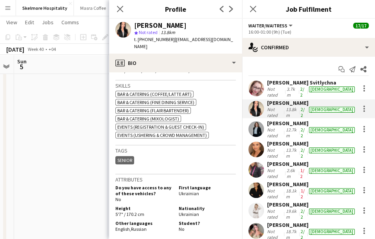
click at [183, 190] on span "Ukrainian" at bounding box center [189, 193] width 20 height 6
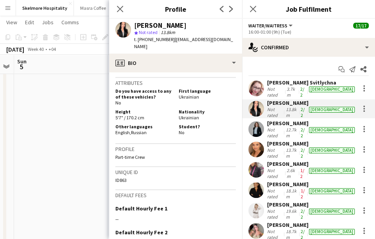
scroll to position [368, 0]
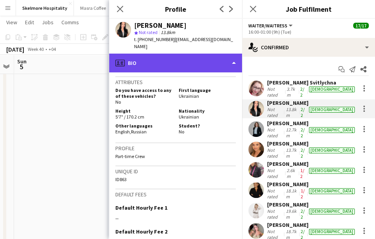
click at [185, 59] on div "profile Bio" at bounding box center [175, 63] width 133 height 19
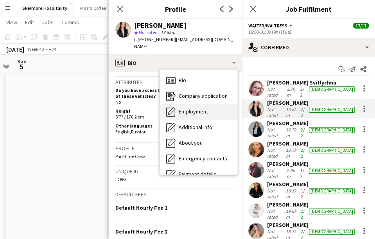
click at [201, 110] on div "Employment Employment" at bounding box center [198, 112] width 77 height 16
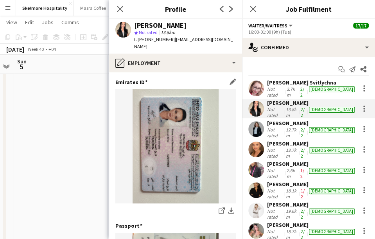
click at [139, 141] on img at bounding box center [175, 146] width 120 height 115
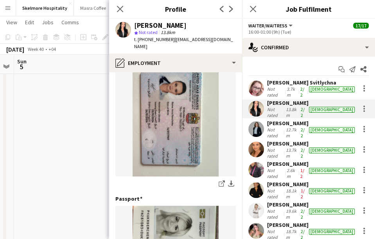
scroll to position [0, 0]
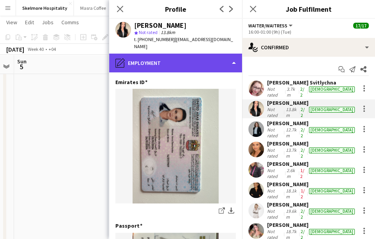
click at [185, 58] on div "pencil4 Employment" at bounding box center [175, 63] width 133 height 19
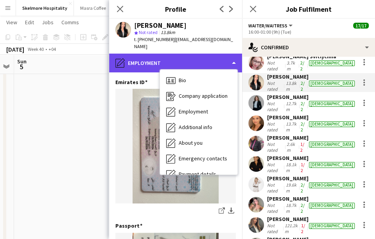
scroll to position [26, 0]
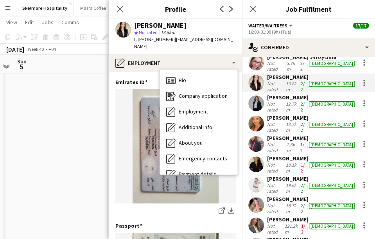
click at [258, 100] on app-user-avatar at bounding box center [256, 103] width 16 height 16
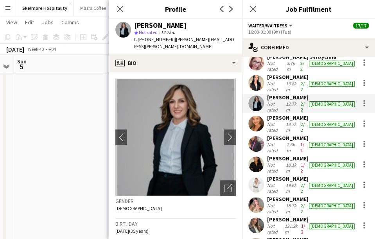
click at [187, 25] on div "Sawsan Farkouh" at bounding box center [185, 25] width 102 height 7
click at [172, 23] on div "Sawsan Farkouh" at bounding box center [160, 25] width 52 height 7
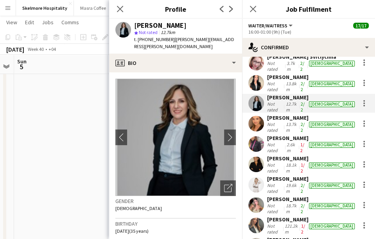
click at [172, 23] on div "Sawsan Farkouh" at bounding box center [160, 25] width 52 height 7
click at [154, 42] on span "t. +971585833963" at bounding box center [154, 39] width 41 height 6
drag, startPoint x: 230, startPoint y: 38, endPoint x: 171, endPoint y: 43, distance: 58.9
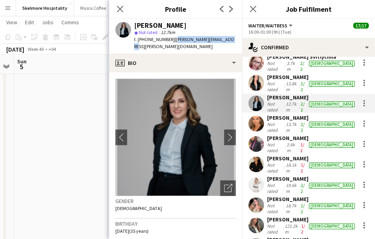
click at [171, 43] on div "Sawsan Farkouh star Not rated 12.7km t. +971585833963 | farkouh.sawsan@gmail.com" at bounding box center [175, 36] width 133 height 35
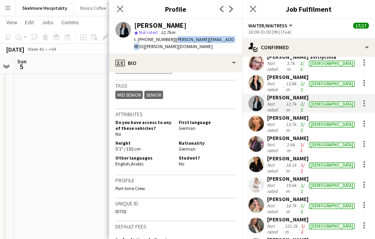
scroll to position [349, 0]
click at [185, 146] on span "German" at bounding box center [187, 149] width 17 height 6
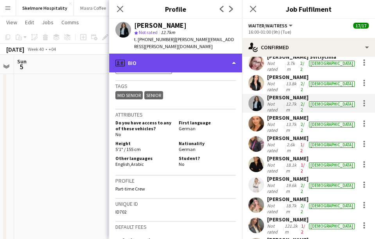
click at [176, 61] on div "profile Bio" at bounding box center [175, 63] width 133 height 19
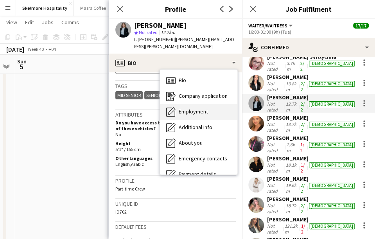
click at [202, 108] on span "Employment" at bounding box center [193, 111] width 29 height 7
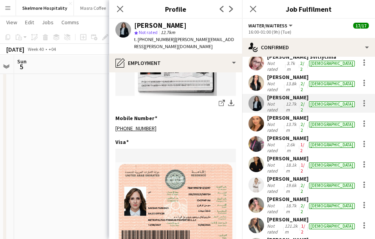
scroll to position [278, 0]
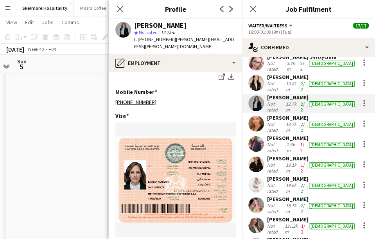
click at [264, 114] on div "Maryna Demchenko Not rated 13.7km 2/2 female" at bounding box center [308, 123] width 133 height 19
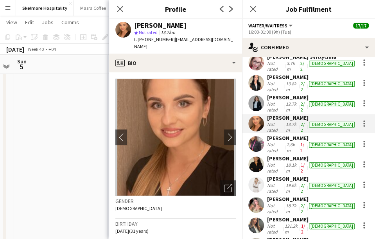
drag, startPoint x: 192, startPoint y: 23, endPoint x: 160, endPoint y: 16, distance: 33.6
click at [128, 20] on div "Maryna Demchenko star Not rated 13.7km t. +971551269060 | marina.demchenko9@gma…" at bounding box center [175, 36] width 133 height 35
click at [205, 22] on div "Maryna Demchenko" at bounding box center [185, 25] width 102 height 7
drag, startPoint x: 194, startPoint y: 25, endPoint x: 127, endPoint y: 23, distance: 66.9
click at [127, 23] on div "Maryna Demchenko star Not rated 13.7km t. +971551269060 | marina.demchenko9@gma…" at bounding box center [175, 36] width 133 height 35
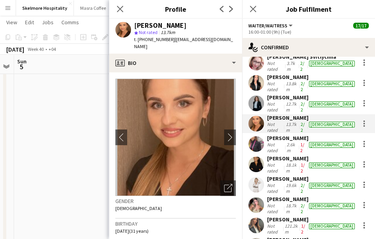
click at [149, 41] on span "t. +971551269060" at bounding box center [154, 39] width 41 height 6
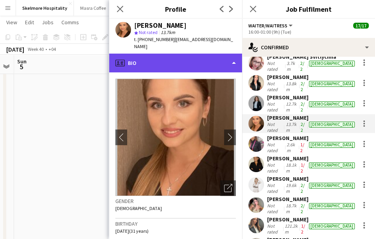
click at [211, 54] on div "profile Bio" at bounding box center [175, 63] width 133 height 19
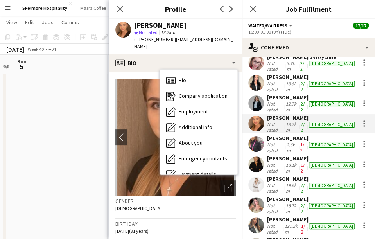
click at [195, 50] on div "t. +971551269060 | marina.demchenko9@gmail.com" at bounding box center [185, 43] width 102 height 14
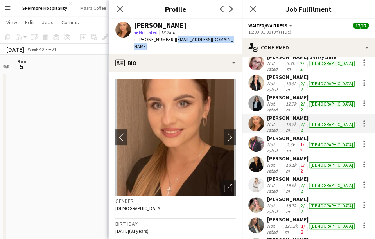
drag, startPoint x: 195, startPoint y: 50, endPoint x: 172, endPoint y: 37, distance: 26.4
click at [172, 37] on div "t. +971551269060 | marina.demchenko9@gmail.com" at bounding box center [185, 43] width 102 height 14
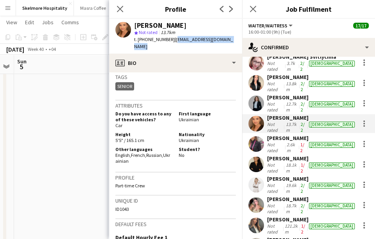
scroll to position [409, 0]
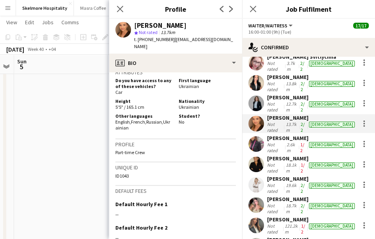
click at [185, 104] on span "Ukrainian" at bounding box center [189, 107] width 20 height 6
click at [186, 104] on span "Ukrainian" at bounding box center [189, 107] width 20 height 6
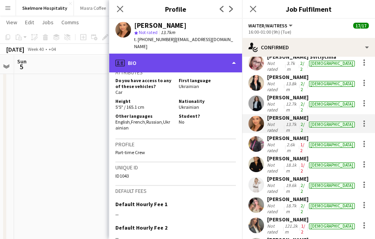
click at [152, 64] on div "profile Bio" at bounding box center [175, 63] width 133 height 19
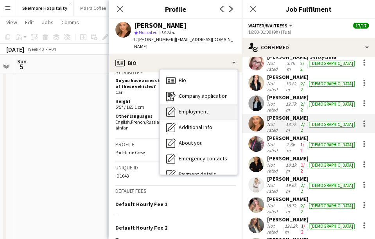
click at [201, 113] on span "Employment" at bounding box center [193, 111] width 29 height 7
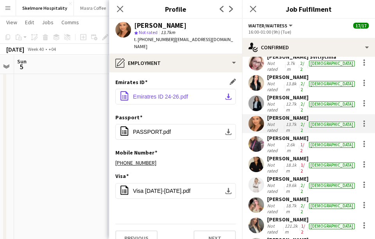
click at [140, 97] on span "Emiratres ID 24-26.pdf" at bounding box center [160, 96] width 55 height 6
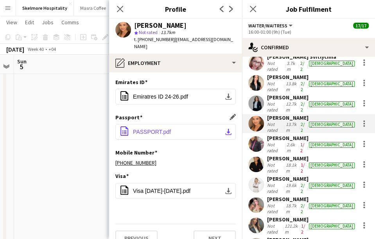
click at [155, 133] on span "PASSPORT.pdf" at bounding box center [152, 132] width 38 height 6
click at [142, 129] on span "PASSPORT.pdf" at bounding box center [152, 132] width 38 height 6
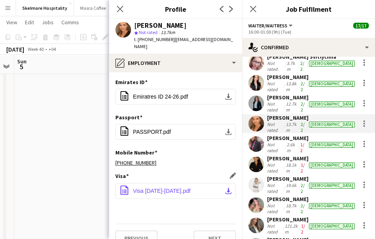
click at [162, 188] on span "Visa 2024-2026.pdf" at bounding box center [161, 191] width 57 height 6
click at [265, 135] on div "Ekaterina Kolodyazhnaya Not rated 2.6km 1/2 female" at bounding box center [308, 144] width 133 height 19
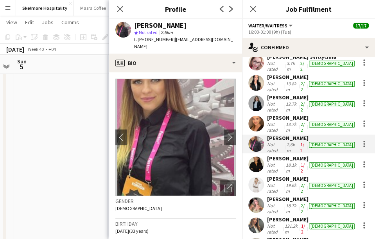
click at [156, 39] on span "t. +971529876285" at bounding box center [154, 39] width 41 height 6
drag, startPoint x: 213, startPoint y: 24, endPoint x: 183, endPoint y: 13, distance: 31.7
click at [183, 13] on app-crew-profile "Close pop-in Profile Previous Next Ekaterina Kolodyazhnaya star Not rated 2.6km…" at bounding box center [175, 119] width 133 height 239
click at [187, 25] on div "Ekaterina Kolodyazhnaya" at bounding box center [160, 25] width 52 height 7
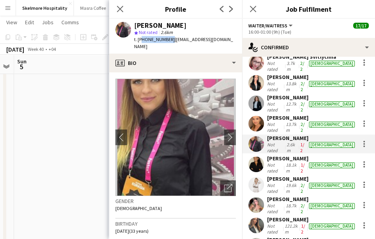
click at [187, 25] on div "Ekaterina Kolodyazhnaya" at bounding box center [160, 25] width 52 height 7
click at [153, 25] on div "Ekaterina Kolodyazhnaya" at bounding box center [160, 25] width 52 height 7
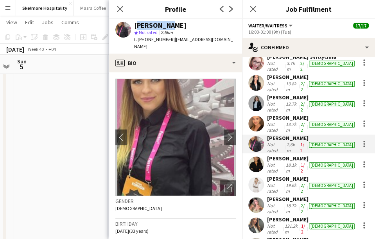
click at [153, 25] on div "Ekaterina Kolodyazhnaya" at bounding box center [160, 25] width 52 height 7
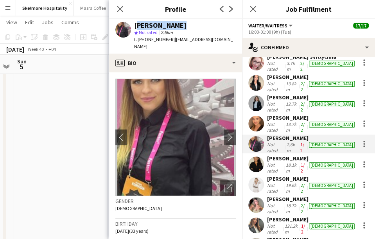
click at [153, 25] on div "Ekaterina Kolodyazhnaya" at bounding box center [160, 25] width 52 height 7
drag, startPoint x: 160, startPoint y: 47, endPoint x: 172, endPoint y: 39, distance: 14.6
click at [172, 39] on div "t. +971529876285 | ekaterina.kolodyazhnaya1@gmail.com" at bounding box center [185, 43] width 102 height 14
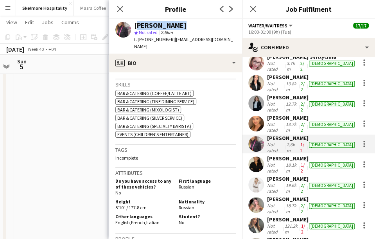
scroll to position [291, 0]
click at [185, 204] on span "Russian" at bounding box center [187, 207] width 16 height 6
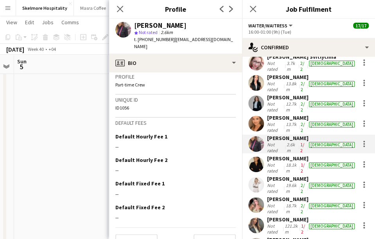
scroll to position [455, 0]
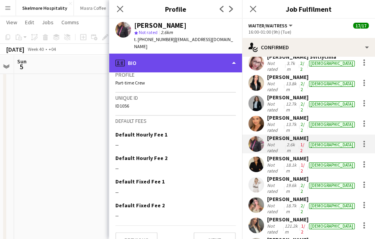
click at [187, 57] on div "profile Bio" at bounding box center [175, 63] width 133 height 19
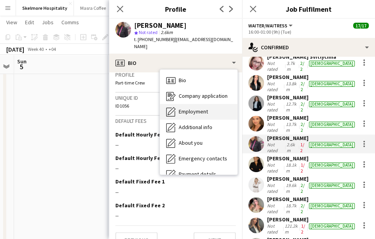
click at [201, 111] on span "Employment" at bounding box center [193, 111] width 29 height 7
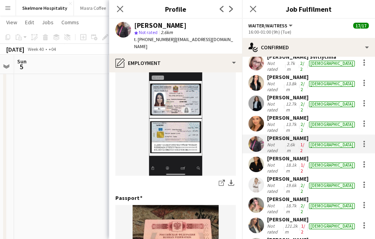
scroll to position [27, 0]
click at [264, 135] on div "Ekaterina Kolodyazhnaya Not rated 2.6km 1/2 female" at bounding box center [308, 144] width 133 height 19
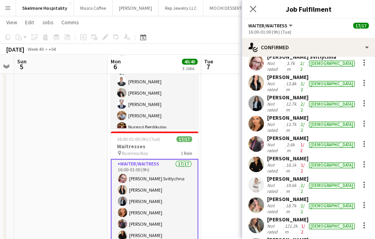
click at [265, 155] on div "Mayara Do Nascimento Silva Not rated 18.1km 1/2 female" at bounding box center [308, 164] width 133 height 19
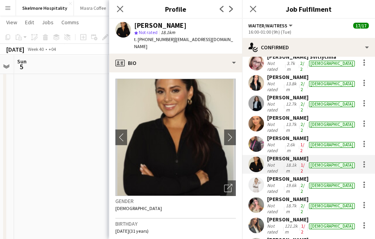
click at [146, 27] on div "Mayara Do Nascimento Silva" at bounding box center [160, 25] width 52 height 7
click at [148, 41] on span "t. +971522487378" at bounding box center [154, 39] width 41 height 6
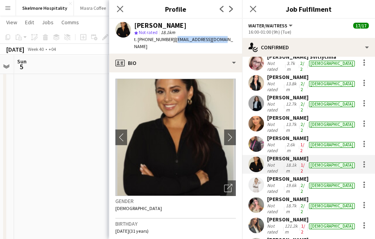
drag, startPoint x: 222, startPoint y: 38, endPoint x: 172, endPoint y: 38, distance: 50.1
click at [172, 38] on div "Mayara Do Nascimento Silva star Not rated 18.1km t. +971522487378 | mayarans01@…" at bounding box center [175, 36] width 133 height 35
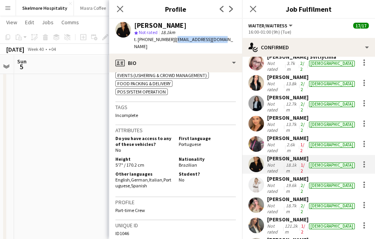
scroll to position [400, 0]
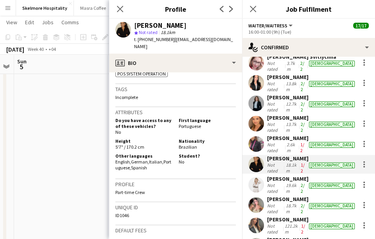
click at [182, 144] on span "Brazilian" at bounding box center [188, 147] width 18 height 6
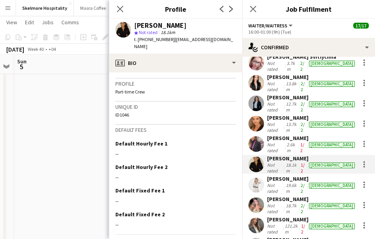
scroll to position [507, 0]
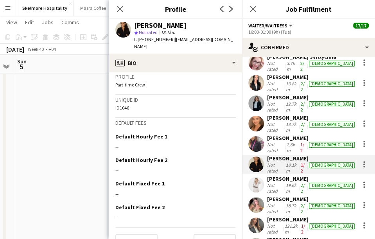
click at [123, 105] on div "ID1046" at bounding box center [175, 108] width 120 height 6
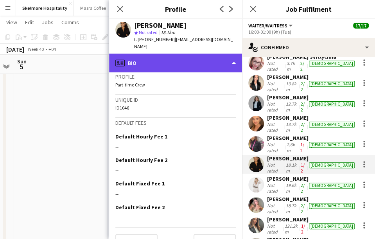
click at [174, 56] on div "profile Bio" at bounding box center [175, 63] width 133 height 19
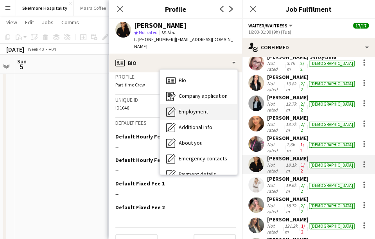
click at [209, 105] on div "Employment Employment" at bounding box center [198, 112] width 77 height 16
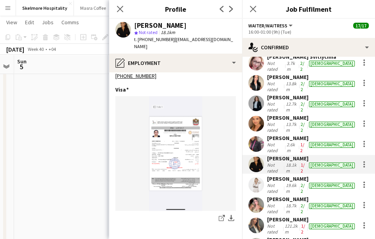
scroll to position [320, 0]
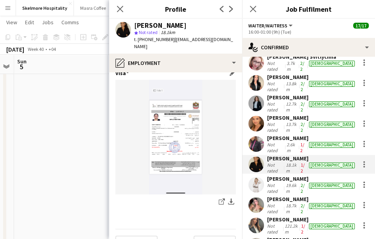
click at [181, 165] on img at bounding box center [175, 137] width 120 height 115
click at [183, 163] on img at bounding box center [175, 137] width 120 height 115
click at [186, 158] on img at bounding box center [175, 137] width 120 height 115
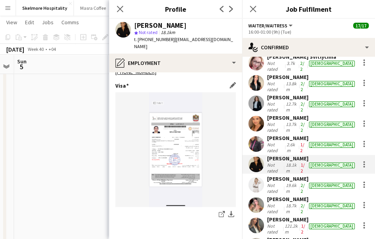
scroll to position [309, 0]
click at [267, 182] on div "Not rated" at bounding box center [275, 188] width 17 height 12
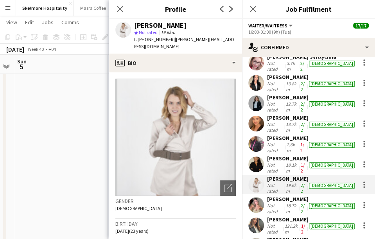
click at [148, 27] on div "Alisa Gulyaeva" at bounding box center [160, 25] width 52 height 7
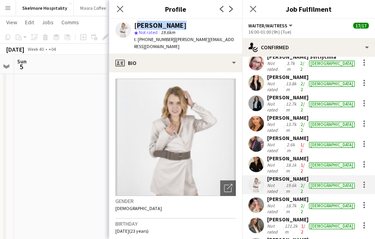
click at [148, 27] on div "Alisa Gulyaeva" at bounding box center [160, 25] width 52 height 7
click at [145, 38] on span "t. +971529966146" at bounding box center [154, 39] width 41 height 6
click at [221, 36] on div "Alisa Gulyaeva star Not rated 19.6km t. +971529966146 | alisa.guly07@gmail.com" at bounding box center [175, 36] width 133 height 35
drag, startPoint x: 221, startPoint y: 39, endPoint x: 171, endPoint y: 39, distance: 50.4
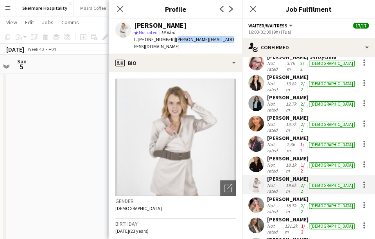
click at [171, 39] on div "Alisa Gulyaeva star Not rated 19.6km t. +971529966146 | alisa.guly07@gmail.com" at bounding box center [175, 36] width 133 height 35
click at [158, 205] on div "Gender Female" at bounding box center [175, 207] width 120 height 23
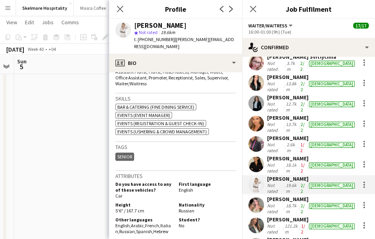
scroll to position [278, 0]
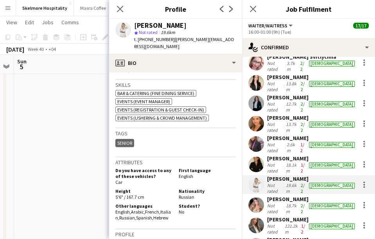
click at [188, 194] on span "Russian" at bounding box center [187, 197] width 16 height 6
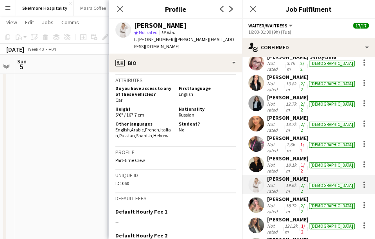
scroll to position [365, 0]
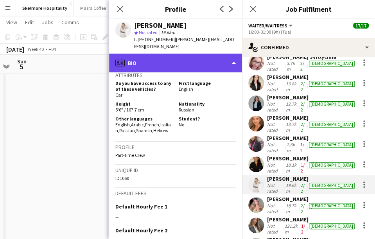
click at [173, 59] on div "profile Bio" at bounding box center [175, 63] width 133 height 19
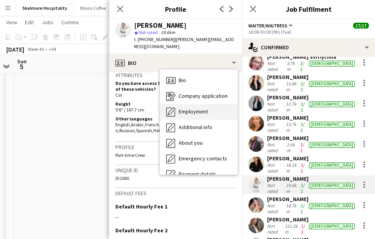
click at [204, 108] on span "Employment" at bounding box center [193, 111] width 29 height 7
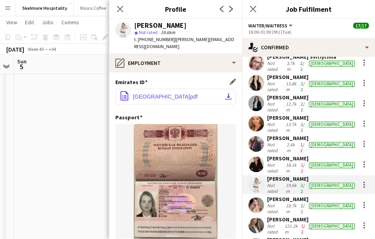
click at [195, 93] on span "UNITED ARAB EMIRATES.pdf" at bounding box center [165, 96] width 65 height 6
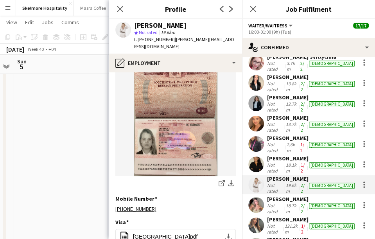
scroll to position [114, 0]
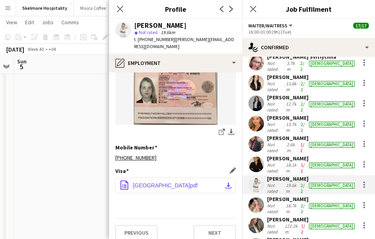
click at [193, 182] on span "UNITED ARAB EMIRATES.pdf" at bounding box center [165, 185] width 65 height 6
click at [257, 63] on app-user-avatar at bounding box center [256, 63] width 16 height 16
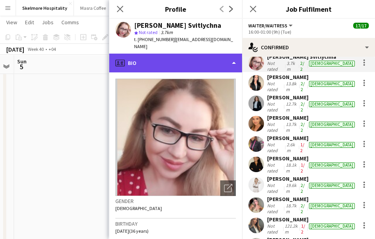
click at [202, 54] on div "profile Bio" at bounding box center [175, 63] width 133 height 19
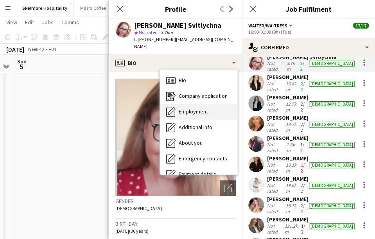
click at [208, 109] on div "Employment Employment" at bounding box center [198, 112] width 77 height 16
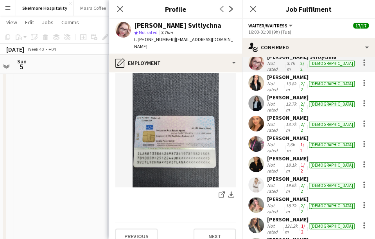
scroll to position [331, 0]
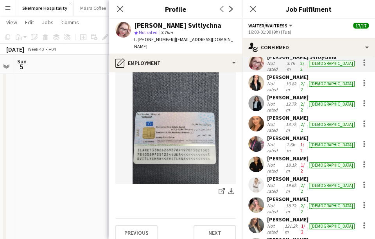
click at [265, 83] on div "Anna Demchenko Not rated 13.8km 2/2 female" at bounding box center [308, 83] width 133 height 19
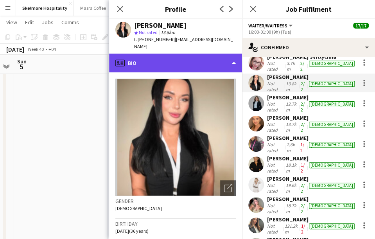
click at [198, 59] on div "profile Bio" at bounding box center [175, 63] width 133 height 19
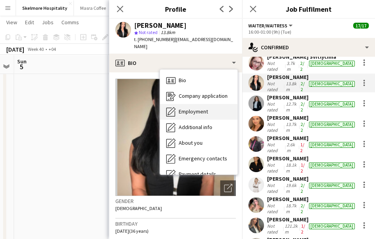
click at [208, 107] on div "Employment Employment" at bounding box center [198, 112] width 77 height 16
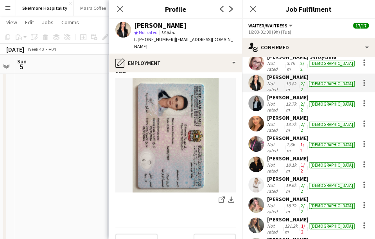
scroll to position [324, 0]
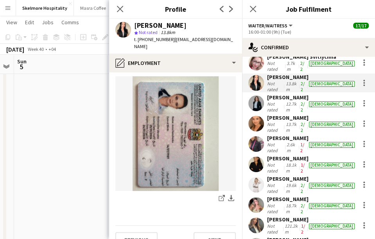
click at [266, 155] on div "Mayara Do Nascimento Silva Not rated 18.1km 1/2 female" at bounding box center [308, 164] width 133 height 19
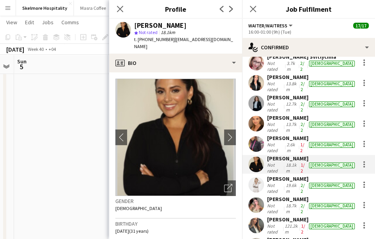
click at [269, 182] on div "Not rated" at bounding box center [275, 188] width 17 height 12
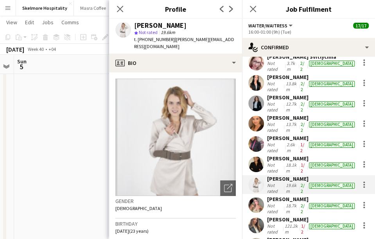
click at [267, 203] on div "Not rated" at bounding box center [275, 209] width 17 height 12
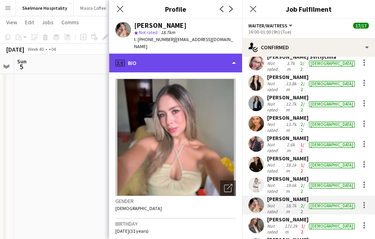
click at [200, 54] on div "profile Bio" at bounding box center [175, 63] width 133 height 19
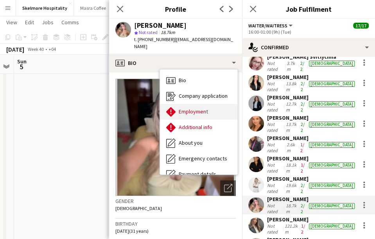
click at [212, 104] on div "Employment Employment" at bounding box center [198, 112] width 77 height 16
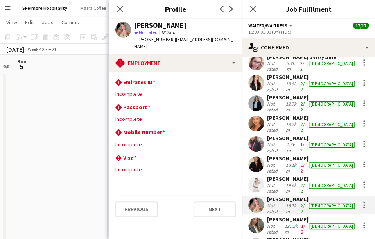
click at [158, 40] on span "t. +9710552769611" at bounding box center [154, 39] width 41 height 6
click at [259, 197] on app-user-avatar at bounding box center [256, 205] width 16 height 16
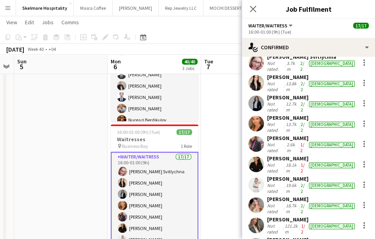
click at [259, 197] on app-user-avatar at bounding box center [256, 205] width 16 height 16
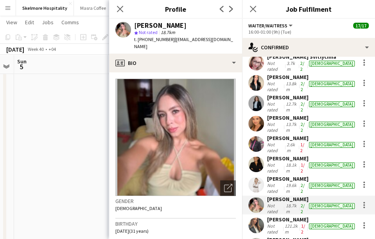
click at [152, 26] on div "Vanessa Saavedra" at bounding box center [160, 25] width 52 height 7
click at [151, 39] on span "t. +9710552769611" at bounding box center [154, 39] width 41 height 6
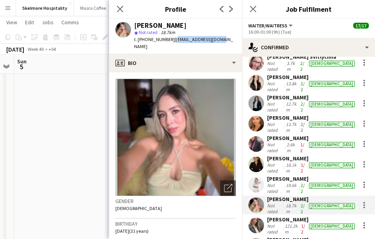
drag, startPoint x: 219, startPoint y: 41, endPoint x: 174, endPoint y: 38, distance: 45.5
click at [174, 38] on div "Vanessa Saavedra star Not rated 18.7km t. +9710552769611 | vasape1@hotmail.com" at bounding box center [175, 36] width 133 height 35
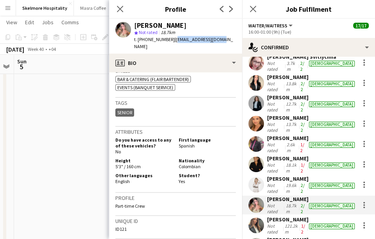
scroll to position [282, 0]
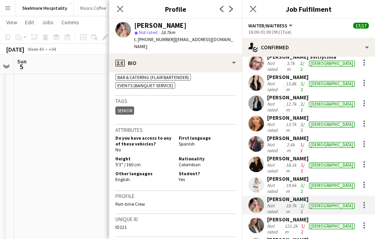
click at [191, 162] on span "Colombian" at bounding box center [190, 165] width 22 height 6
click at [264, 216] on div "Maya Frem Not rated 121.2km 1/2 female" at bounding box center [308, 225] width 133 height 19
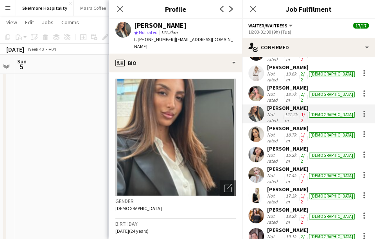
scroll to position [140, 0]
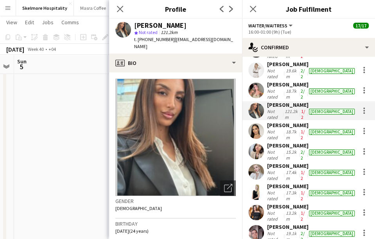
click at [148, 29] on span "Not rated" at bounding box center [148, 32] width 19 height 6
click at [149, 23] on div "Maya Frem" at bounding box center [160, 25] width 52 height 7
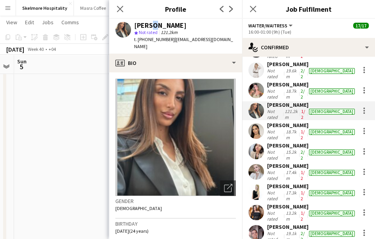
click at [149, 23] on div "Maya Frem" at bounding box center [160, 25] width 52 height 7
click at [154, 41] on span "t. +971566788783" at bounding box center [154, 39] width 41 height 6
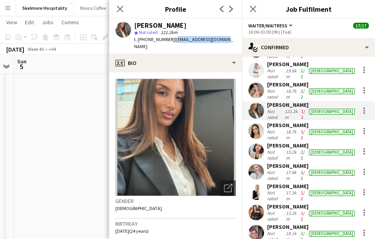
drag, startPoint x: 221, startPoint y: 39, endPoint x: 172, endPoint y: 38, distance: 48.5
click at [172, 38] on span "| mayafrem_@hotmail.com" at bounding box center [183, 42] width 99 height 13
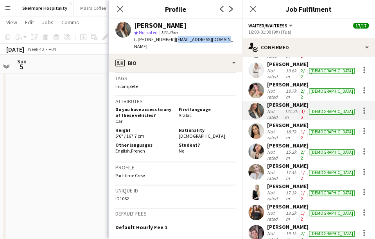
scroll to position [347, 0]
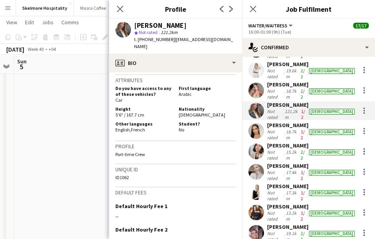
click at [179, 112] on span "Lebanese" at bounding box center [202, 115] width 47 height 6
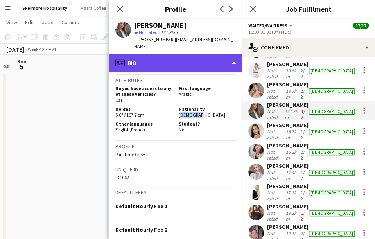
click at [207, 54] on div "profile Bio" at bounding box center [175, 63] width 133 height 19
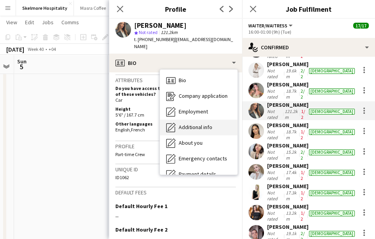
click at [215, 120] on div "Additional info Additional info" at bounding box center [198, 128] width 77 height 16
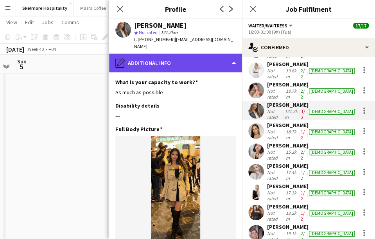
click at [195, 55] on div "pencil4 Additional info" at bounding box center [175, 63] width 133 height 19
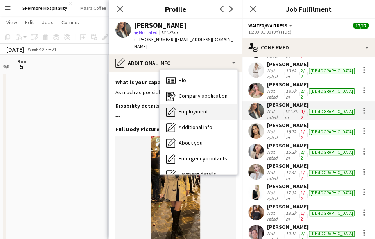
click at [211, 111] on div "Employment Employment" at bounding box center [198, 112] width 77 height 16
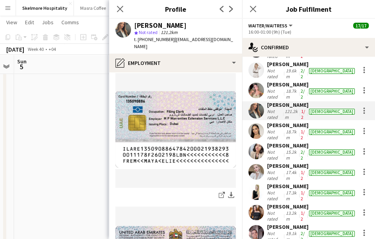
scroll to position [15, 0]
click at [260, 123] on app-user-avatar at bounding box center [256, 131] width 16 height 16
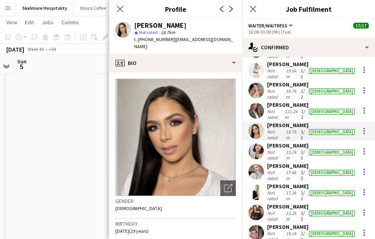
click at [149, 29] on div "Daniela Ramírez Agudelo" at bounding box center [160, 25] width 52 height 7
click at [160, 38] on span "t. +971585060725" at bounding box center [154, 39] width 41 height 6
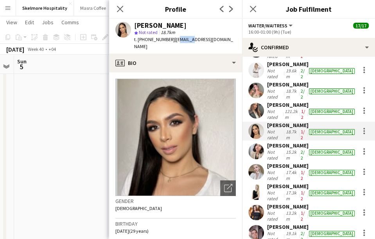
drag, startPoint x: 186, startPoint y: 43, endPoint x: 173, endPoint y: 37, distance: 14.3
click at [173, 37] on div "t. +971585060725 | danielaramirez257@hotmail.com" at bounding box center [185, 43] width 102 height 14
drag, startPoint x: 175, startPoint y: 47, endPoint x: 172, endPoint y: 41, distance: 7.3
click at [172, 41] on div "t. +971585060725 | danielaramirez257@hotmail.com" at bounding box center [185, 43] width 102 height 14
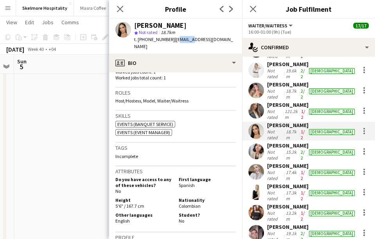
scroll to position [243, 0]
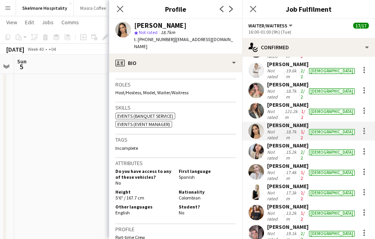
click at [185, 195] on span "Colombian" at bounding box center [190, 198] width 22 height 6
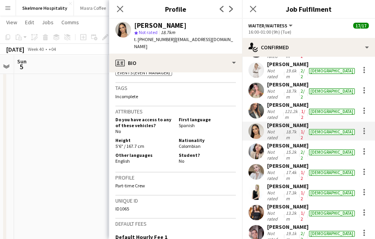
scroll to position [295, 0]
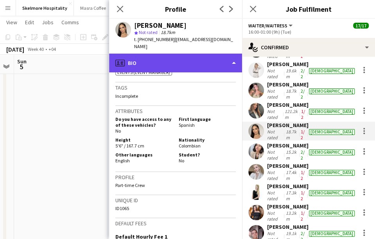
click at [181, 62] on div "profile Bio" at bounding box center [175, 63] width 133 height 19
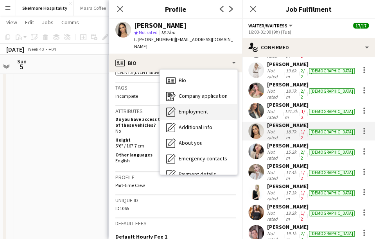
click at [206, 112] on span "Employment" at bounding box center [193, 111] width 29 height 7
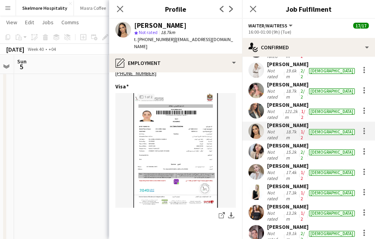
scroll to position [472, 0]
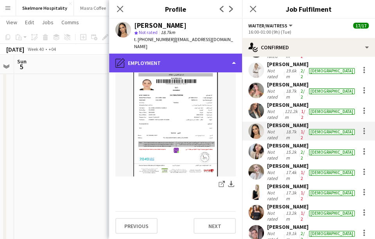
click at [167, 67] on div "pencil4 Employment" at bounding box center [175, 63] width 133 height 19
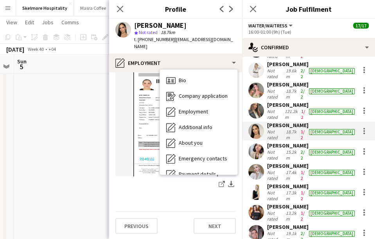
click at [264, 142] on div "Keti Mamulashvili Not rated 15.2km 2/2 female" at bounding box center [308, 151] width 133 height 19
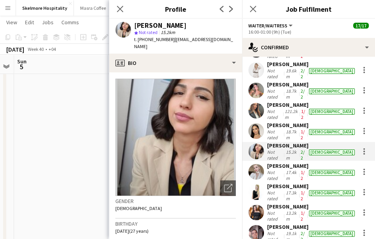
click at [146, 25] on div "Keti Mamulashvili" at bounding box center [160, 25] width 52 height 7
click at [154, 38] on span "t. +971543776969" at bounding box center [154, 39] width 41 height 6
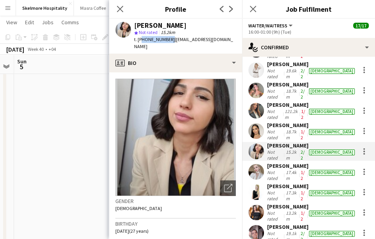
click at [154, 38] on span "t. +971543776969" at bounding box center [154, 39] width 41 height 6
drag, startPoint x: 237, startPoint y: 39, endPoint x: 171, endPoint y: 43, distance: 66.2
click at [171, 43] on div "Keti Mamulashvili star Not rated 15.2km t. +971543776969 | keti.mamulashvili.2@…" at bounding box center [175, 36] width 133 height 35
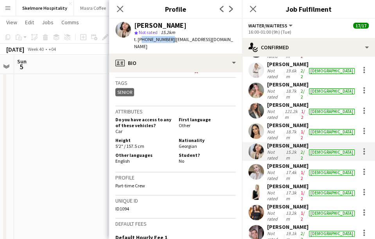
scroll to position [400, 0]
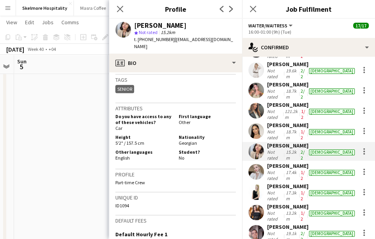
click at [187, 140] on span "Georgian" at bounding box center [188, 143] width 18 height 6
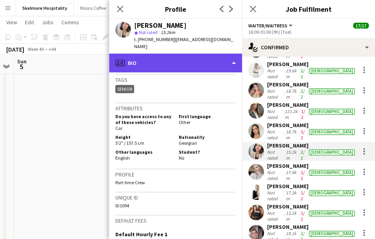
click at [188, 54] on div "profile Bio" at bounding box center [175, 63] width 133 height 19
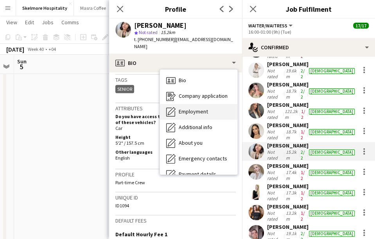
click at [185, 108] on span "Employment" at bounding box center [193, 111] width 29 height 7
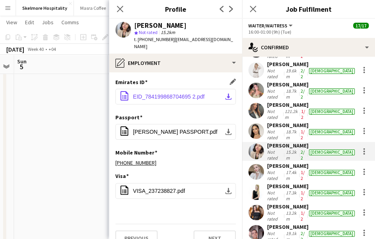
click at [183, 93] on span "EID_784199868704695 2.pdf" at bounding box center [169, 96] width 72 height 6
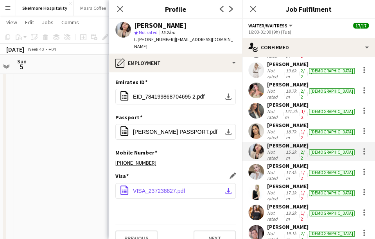
click at [147, 188] on span "VISA_237238827.pdf" at bounding box center [159, 191] width 52 height 6
click at [261, 164] on app-user-avatar at bounding box center [256, 172] width 16 height 16
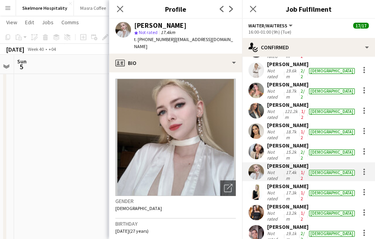
click at [151, 25] on div "Anna Pinaeva" at bounding box center [160, 25] width 52 height 7
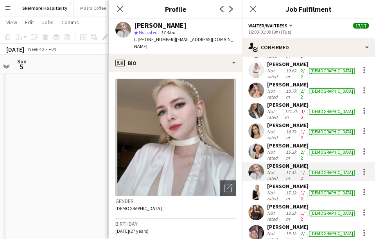
click at [161, 39] on span "t. +971586356807" at bounding box center [154, 39] width 41 height 6
drag, startPoint x: 206, startPoint y: 38, endPoint x: 171, endPoint y: 38, distance: 34.4
click at [171, 38] on span "| aviv1998@mail.ru" at bounding box center [183, 42] width 99 height 13
click at [242, 235] on app-confirmed-crew "Svitlana Svitlychna Not rated 3.7km 2/2 female Anna Demchenko Not rated 13.8km …" at bounding box center [308, 119] width 133 height 361
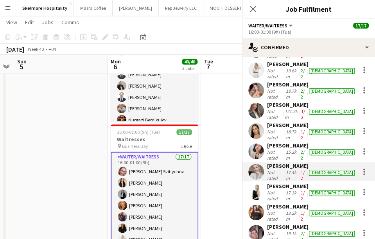
click at [242, 235] on div "Start chat Send notification Share Svitlana Svitlychna Not rated 3.7km 2/2 fema…" at bounding box center [308, 110] width 133 height 389
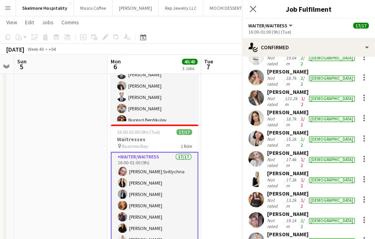
click at [242, 235] on div "Start chat Send notification Share Svitlana Svitlychna Not rated 3.7km 2/2 fema…" at bounding box center [308, 97] width 133 height 389
click at [265, 149] on div "Anna Pinaeva Not rated 17.4km 1/2 female" at bounding box center [308, 158] width 133 height 19
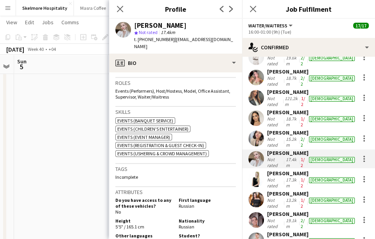
scroll to position [278, 0]
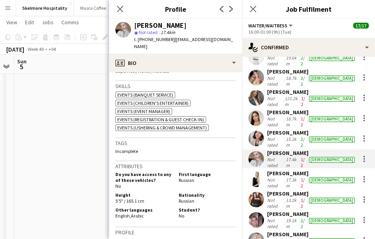
click at [182, 198] on span "Russian" at bounding box center [187, 201] width 16 height 6
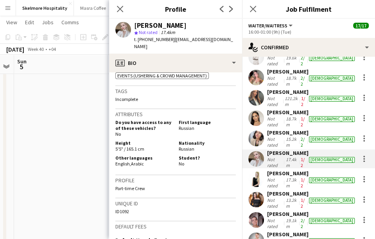
scroll to position [330, 0]
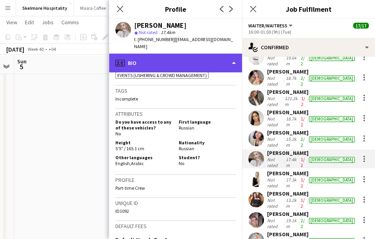
click at [166, 54] on div "profile Bio" at bounding box center [175, 63] width 133 height 19
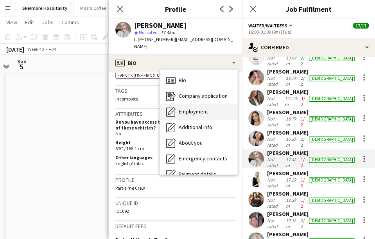
click at [197, 109] on div "Employment Employment" at bounding box center [198, 112] width 77 height 16
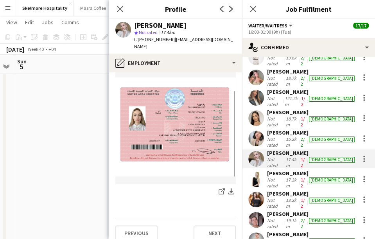
scroll to position [331, 0]
click at [265, 170] on div "Viviana Mera Not rated 17.3km 1/2 female" at bounding box center [308, 179] width 133 height 19
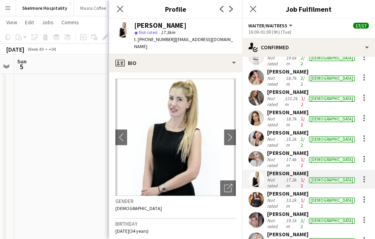
click at [151, 22] on div "Viviana Mera" at bounding box center [160, 25] width 52 height 7
click at [152, 37] on span "t. +971581346196" at bounding box center [154, 39] width 41 height 6
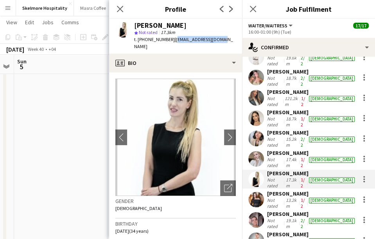
drag, startPoint x: 221, startPoint y: 39, endPoint x: 171, endPoint y: 38, distance: 49.3
click at [171, 38] on div "Viviana Mera star Not rated 17.3km t. +971581346196 | ezcastvivi@gmail.com" at bounding box center [175, 36] width 133 height 35
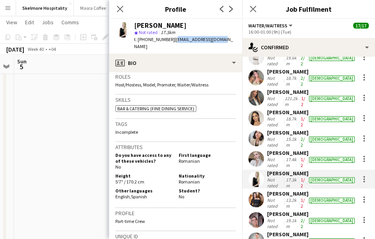
scroll to position [260, 0]
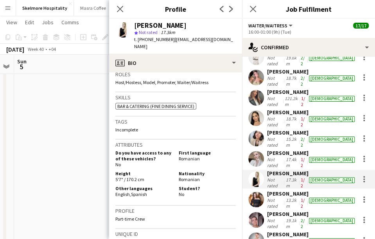
click at [182, 176] on span "Romanian" at bounding box center [189, 179] width 21 height 6
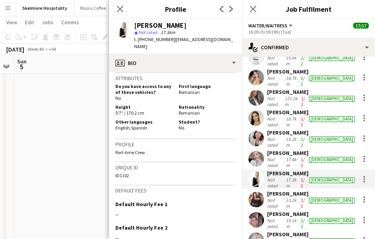
scroll to position [330, 0]
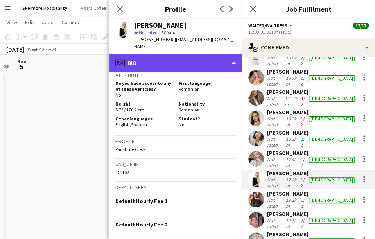
click at [185, 57] on div "profile Bio" at bounding box center [175, 63] width 133 height 19
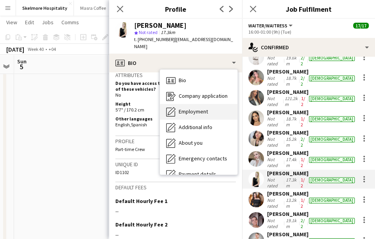
click at [200, 108] on span "Employment" at bounding box center [193, 111] width 29 height 7
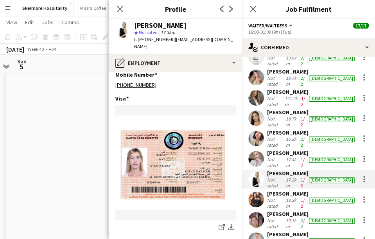
scroll to position [297, 0]
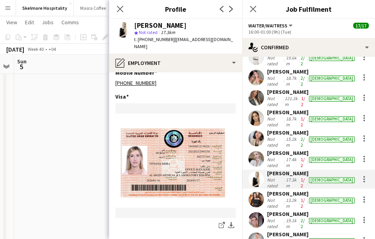
click at [263, 192] on app-user-avatar at bounding box center [256, 200] width 16 height 16
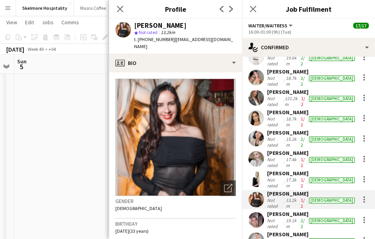
click at [162, 25] on div "Carmen Blanco" at bounding box center [160, 25] width 52 height 7
click at [163, 37] on span "t. +971585835060" at bounding box center [154, 39] width 41 height 6
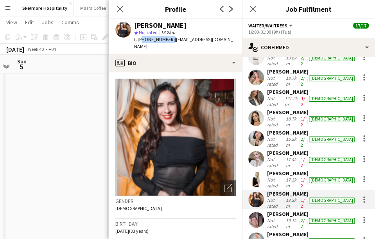
drag, startPoint x: 179, startPoint y: 46, endPoint x: 171, endPoint y: 39, distance: 10.6
click at [171, 39] on div "t. +971585835060 | carmencitablanco1991@gmail.com" at bounding box center [185, 43] width 102 height 14
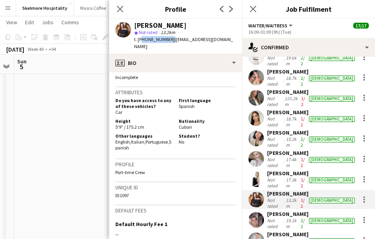
scroll to position [353, 0]
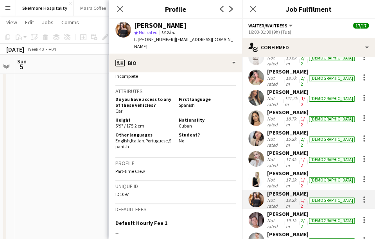
click at [179, 123] on span "Cuban" at bounding box center [185, 126] width 13 height 6
click at [192, 51] on div "Carmen Blanco star Not rated 13.2km t. +971585835060 | carmencitablanco1991@gma…" at bounding box center [175, 36] width 133 height 35
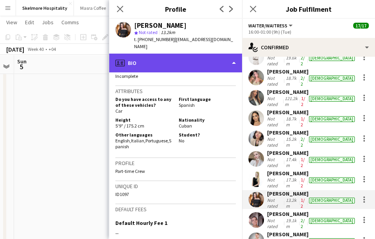
click at [178, 56] on div "profile Bio" at bounding box center [175, 63] width 133 height 19
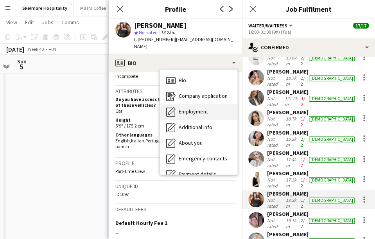
click at [193, 111] on span "Employment" at bounding box center [193, 111] width 29 height 7
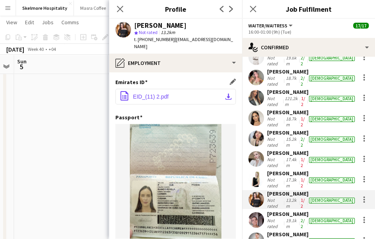
click at [158, 92] on button "office-file-sheet EID_(11) 2.pdf download-bottom" at bounding box center [175, 97] width 120 height 16
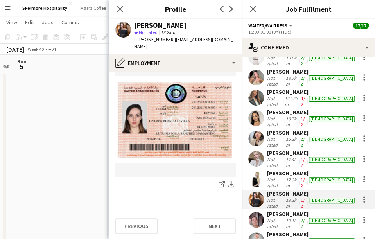
scroll to position [229, 0]
click at [258, 212] on app-user-avatar at bounding box center [256, 220] width 16 height 16
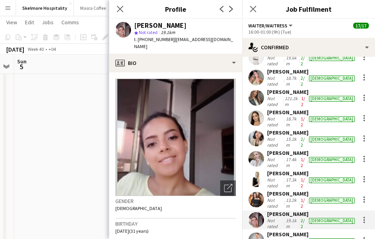
click at [149, 25] on div "Angela Jimenez" at bounding box center [160, 25] width 52 height 7
click at [157, 37] on span "t. +971501373981" at bounding box center [154, 39] width 41 height 6
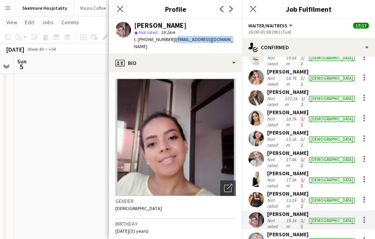
drag, startPoint x: 223, startPoint y: 41, endPoint x: 171, endPoint y: 38, distance: 52.5
click at [171, 38] on div "Angela Jimenez star Not rated 19.1km t. +971501373981 | angeboji94@hotmail.com" at bounding box center [175, 36] width 133 height 35
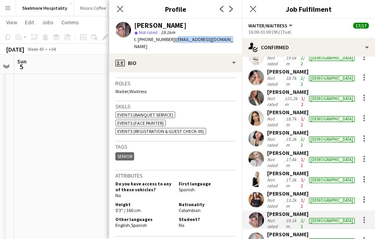
scroll to position [260, 0]
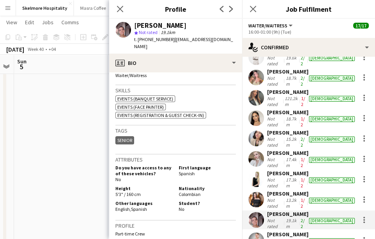
click at [192, 191] on span "Colombian" at bounding box center [190, 194] width 22 height 6
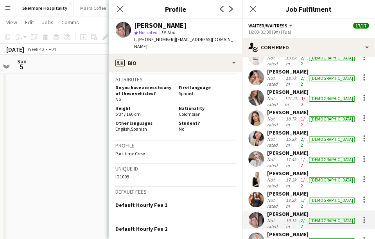
scroll to position [365, 0]
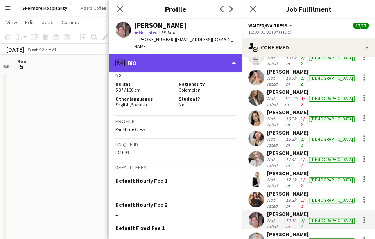
click at [167, 54] on div "profile Bio" at bounding box center [175, 63] width 133 height 19
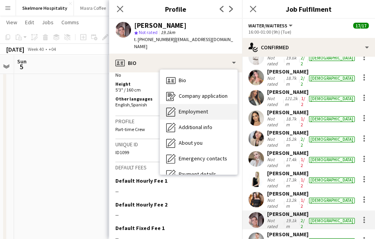
click at [179, 108] on span "Employment" at bounding box center [193, 111] width 29 height 7
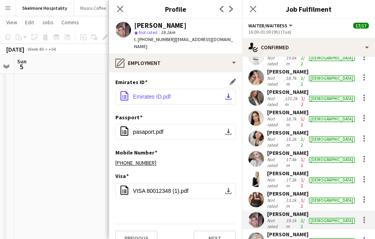
click at [158, 89] on button "office-file-sheet Emirates ID.pdf download-bottom" at bounding box center [175, 97] width 120 height 16
click at [158, 188] on span "VISA 80012348 (1).pdf" at bounding box center [161, 191] width 56 height 6
click at [261, 232] on app-user-avatar at bounding box center [256, 240] width 16 height 16
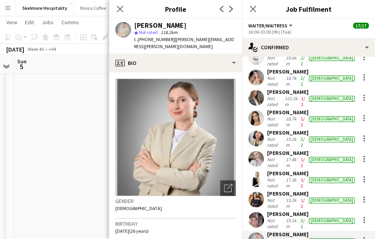
click at [154, 25] on div "Elena Lukina" at bounding box center [160, 25] width 52 height 7
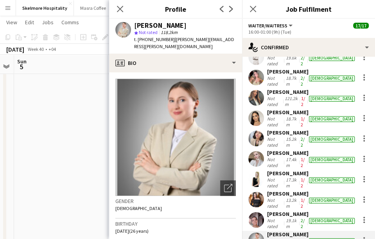
click at [158, 39] on span "t. +971509645814" at bounding box center [154, 39] width 41 height 6
drag, startPoint x: 223, startPoint y: 41, endPoint x: 171, endPoint y: 40, distance: 52.0
click at [171, 40] on div "Elena Lukina star Not rated 118.2km t. +971509645814 | lena.lukina.1998@mail.ru" at bounding box center [175, 36] width 133 height 35
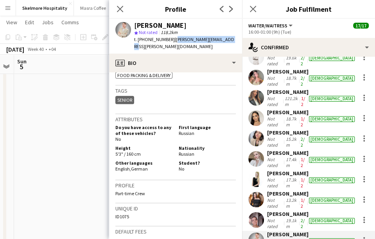
scroll to position [330, 0]
click at [181, 151] on span "Russian" at bounding box center [187, 154] width 16 height 6
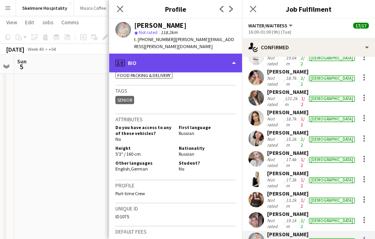
click at [201, 54] on div "profile Bio" at bounding box center [175, 63] width 133 height 19
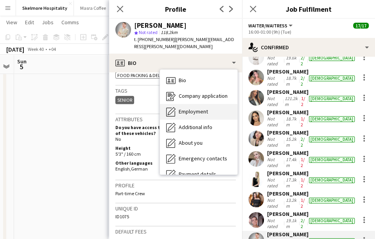
click at [211, 104] on div "Employment Employment" at bounding box center [198, 112] width 77 height 16
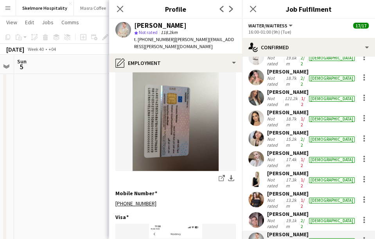
scroll to position [172, 0]
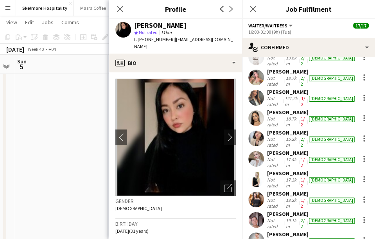
click at [155, 24] on div "Paola Zambrano" at bounding box center [160, 25] width 52 height 7
click at [151, 41] on span "t. +971589342192" at bounding box center [154, 39] width 41 height 6
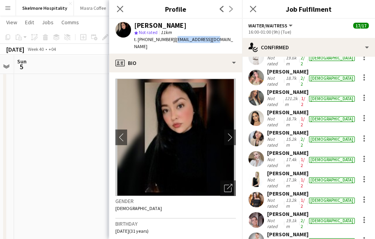
drag, startPoint x: 212, startPoint y: 40, endPoint x: 172, endPoint y: 38, distance: 40.0
click at [172, 38] on div "Paola Zambrano star Not rated 11km t. +971589342192 | panzafo@gmail.com" at bounding box center [175, 36] width 133 height 35
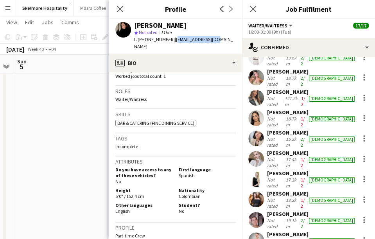
scroll to position [260, 0]
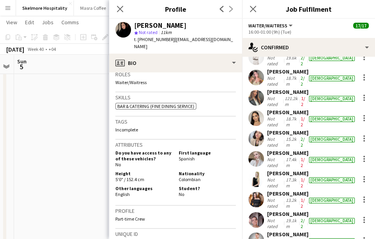
click at [192, 176] on span "Colombian" at bounding box center [190, 179] width 22 height 6
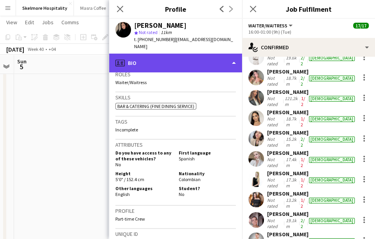
click at [182, 54] on div "profile Bio" at bounding box center [175, 63] width 133 height 19
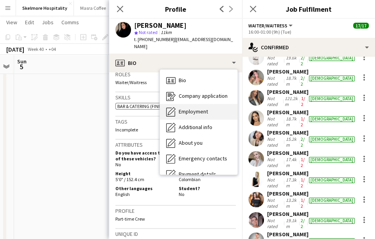
click at [201, 111] on div "Employment Employment" at bounding box center [198, 112] width 77 height 16
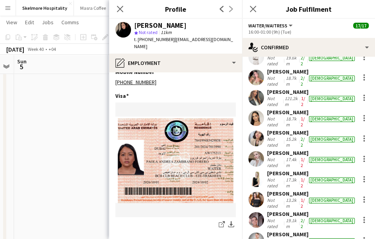
scroll to position [331, 0]
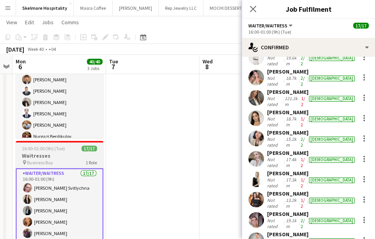
scroll to position [0, 355]
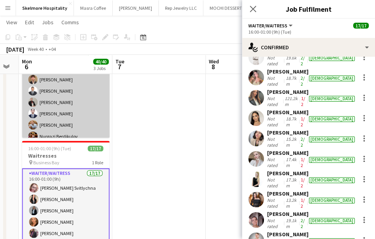
click at [69, 106] on app-card-role "Waiter/Waitress 14/14 16:00-01:00 (9h) Ijiri Jamal Marwan Almasri Sadok Aladdin…" at bounding box center [66, 136] width 88 height 174
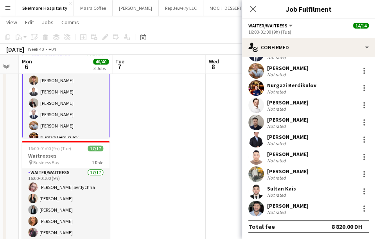
scroll to position [102, 0]
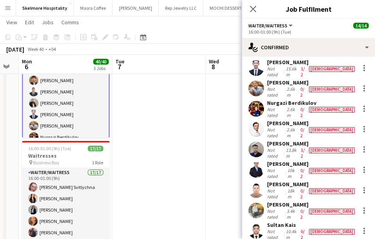
click at [76, 96] on app-card-role "Waiter/Waitress 14/14 16:00-01:00 (9h) Ijiri Jamal Marwan Almasri Sadok Aladdin…" at bounding box center [66, 137] width 88 height 176
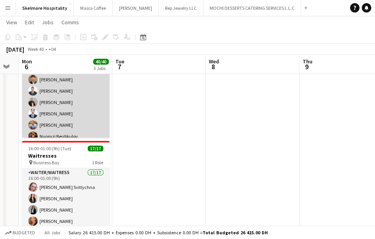
click at [79, 98] on app-card-role "Waiter/Waitress 14/14 16:00-01:00 (9h) Ijiri Jamal Marwan Almasri Sadok Aladdin…" at bounding box center [66, 136] width 88 height 174
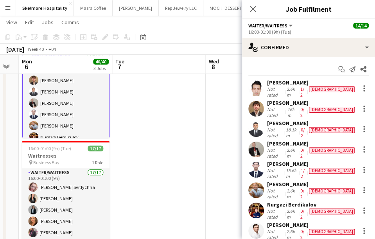
click at [272, 99] on div "Marwan Almasri" at bounding box center [311, 102] width 89 height 7
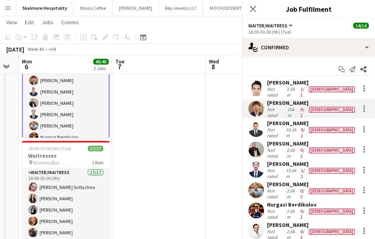
click at [264, 86] on div "Ijiri Jamal Not rated 2.6km 1/2 male" at bounding box center [308, 88] width 133 height 19
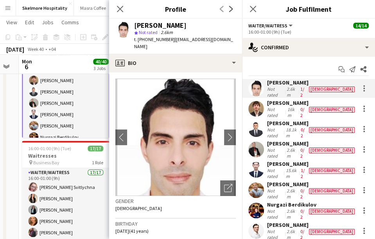
click at [145, 25] on div "Ijiri Jamal" at bounding box center [160, 25] width 52 height 7
click at [264, 86] on div "Ijiri Jamal Not rated 2.6km 1/2 male" at bounding box center [308, 88] width 133 height 19
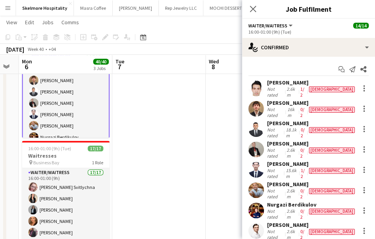
click at [263, 93] on div at bounding box center [256, 89] width 16 height 16
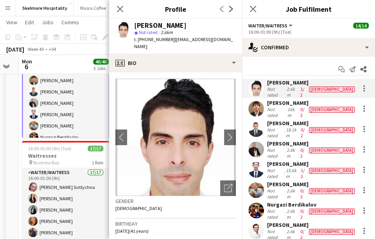
click at [199, 40] on span "| ijirijamal@gmail.com" at bounding box center [183, 42] width 99 height 13
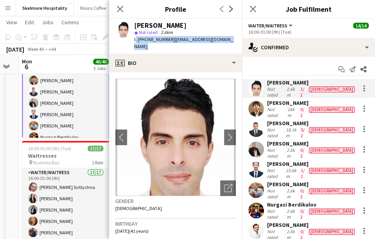
click at [210, 43] on div "t. +971551893951 | ijirijamal@gmail.com" at bounding box center [185, 43] width 102 height 14
drag, startPoint x: 215, startPoint y: 39, endPoint x: 170, endPoint y: 39, distance: 44.6
click at [170, 39] on div "Ijiri Jamal star Not rated 2.6km t. +971551893951 | ijirijamal@gmail.com" at bounding box center [175, 36] width 133 height 35
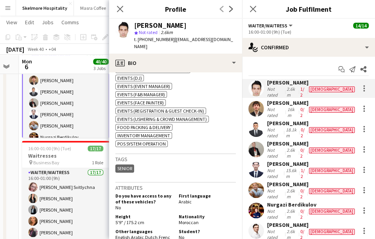
scroll to position [382, 0]
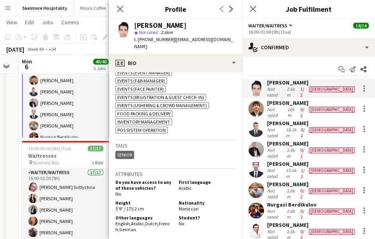
click at [184, 206] on span "Moroccan" at bounding box center [189, 209] width 20 height 6
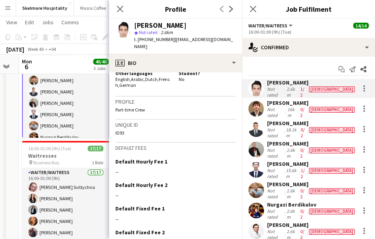
scroll to position [538, 0]
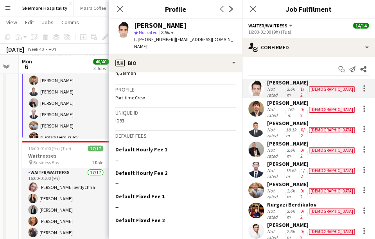
click at [258, 104] on app-user-avatar at bounding box center [256, 109] width 16 height 16
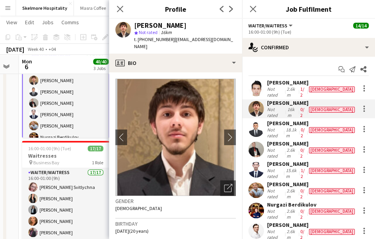
click at [264, 90] on div "Ijiri Jamal Not rated 2.6km 1/2 male" at bounding box center [308, 88] width 133 height 19
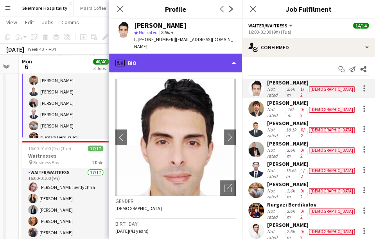
click at [174, 59] on div "profile Bio" at bounding box center [175, 63] width 133 height 19
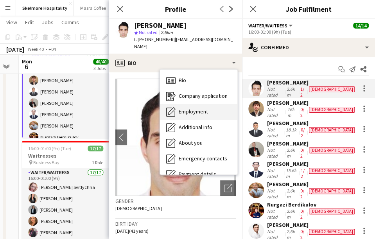
click at [196, 108] on span "Employment" at bounding box center [193, 111] width 29 height 7
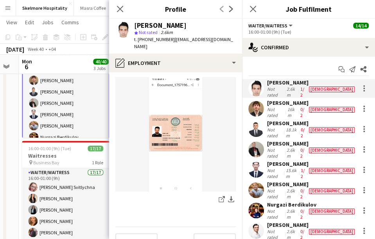
scroll to position [465, 0]
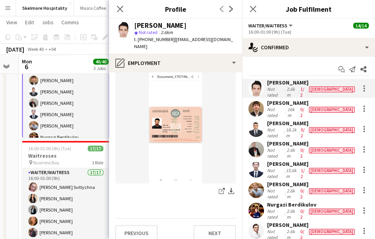
click at [256, 106] on app-user-avatar at bounding box center [256, 109] width 16 height 16
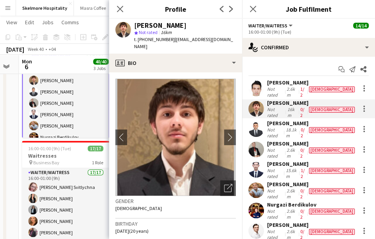
click at [152, 27] on div "Marwan Almasri" at bounding box center [160, 25] width 52 height 7
click at [153, 40] on span "t. +971545429449" at bounding box center [154, 39] width 41 height 6
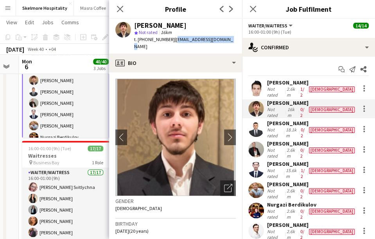
drag, startPoint x: 227, startPoint y: 40, endPoint x: 172, endPoint y: 37, distance: 54.8
click at [172, 37] on span "| marwanwael104@gmail.com" at bounding box center [183, 42] width 99 height 13
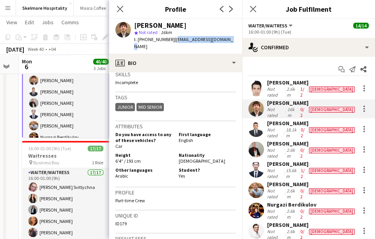
scroll to position [295, 0]
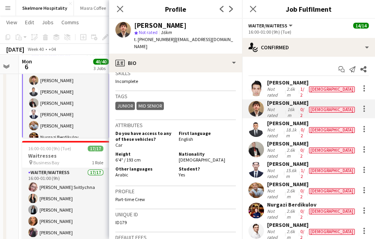
click at [185, 157] on span "Syrian" at bounding box center [202, 160] width 47 height 6
click at [205, 196] on p "Part-time Crew" at bounding box center [175, 199] width 120 height 6
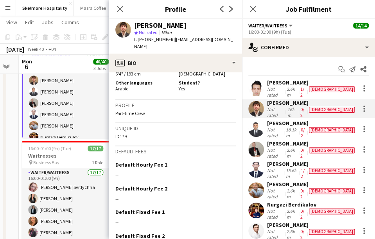
scroll to position [382, 0]
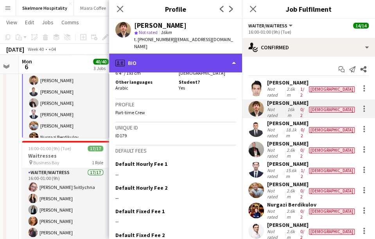
click at [190, 59] on div "profile Bio" at bounding box center [175, 63] width 133 height 19
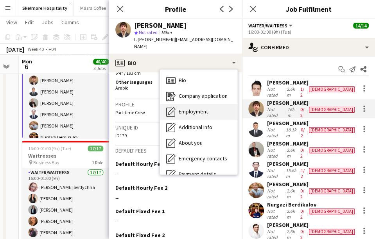
click at [189, 108] on span "Employment" at bounding box center [193, 111] width 29 height 7
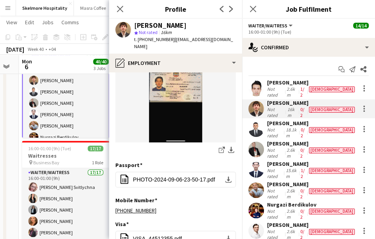
scroll to position [226, 0]
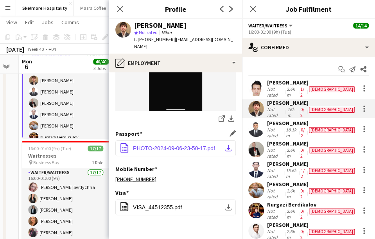
click at [171, 145] on span "PHOTO-2024-09-06-23-50-17.pdf" at bounding box center [174, 148] width 82 height 6
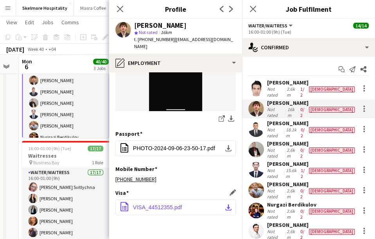
click at [158, 204] on span "VISA_44512355.pdf" at bounding box center [157, 207] width 49 height 6
click at [260, 121] on app-user-avatar at bounding box center [256, 129] width 16 height 16
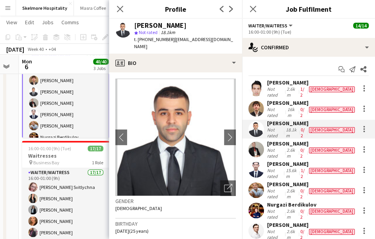
click at [155, 41] on span "t. +971568361963" at bounding box center [154, 39] width 41 height 6
click at [149, 23] on div "Sadok Aladdin" at bounding box center [160, 25] width 52 height 7
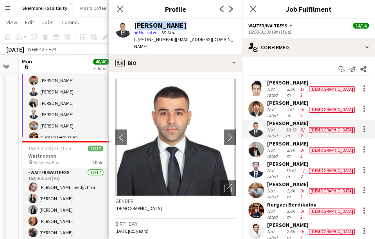
click at [149, 23] on div "Sadok Aladdin" at bounding box center [160, 25] width 52 height 7
click at [163, 42] on span "t. +971568361963" at bounding box center [154, 39] width 41 height 6
drag, startPoint x: 223, startPoint y: 38, endPoint x: 172, endPoint y: 37, distance: 50.9
click at [172, 37] on div "Sadok Aladdin star Not rated 18.1km t. +971568361963 | sadokalaa101@gmail.com" at bounding box center [175, 36] width 133 height 35
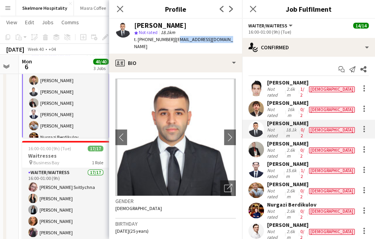
click at [224, 36] on div "Sadok Aladdin star Not rated 18.1km t. +971568361963 | sadokalaa101@gmail.com" at bounding box center [175, 36] width 133 height 35
drag, startPoint x: 222, startPoint y: 38, endPoint x: 171, endPoint y: 38, distance: 50.4
click at [171, 38] on span "| sadokalaa101@gmail.com" at bounding box center [183, 42] width 99 height 13
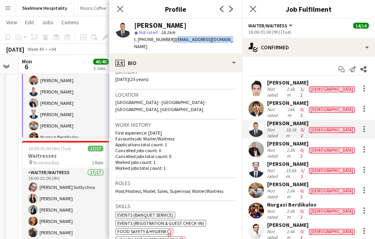
scroll to position [304, 0]
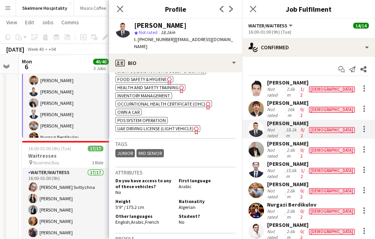
click at [183, 204] on span "Algerian" at bounding box center [187, 207] width 17 height 6
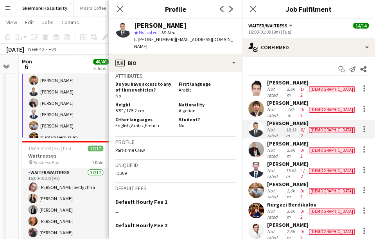
scroll to position [408, 0]
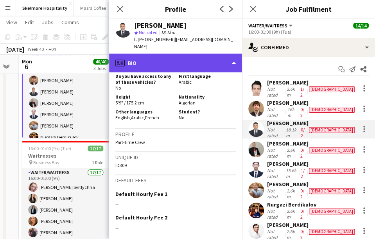
click at [154, 54] on div "profile Bio" at bounding box center [175, 63] width 133 height 19
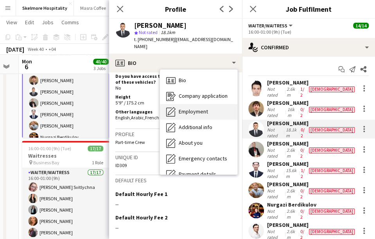
click at [206, 108] on span "Employment" at bounding box center [193, 111] width 29 height 7
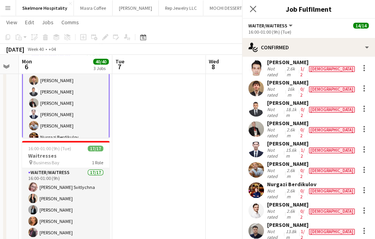
click at [242, 234] on div "Ijiri Jamal Not rated 2.6km 1/2 male Marwan Almasri Not rated 16km 0/2 male Sad…" at bounding box center [308, 200] width 133 height 283
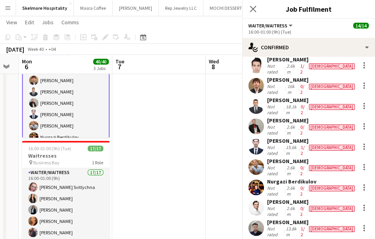
scroll to position [34, 0]
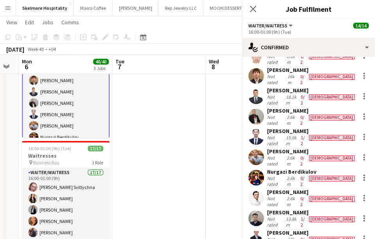
click at [242, 234] on div "Ijiri Jamal Not rated 2.6km 1/2 male Marwan Almasri Not rated 16km 0/2 male Sad…" at bounding box center [308, 187] width 133 height 283
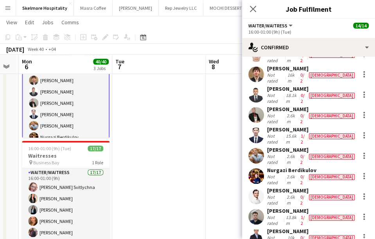
click at [268, 92] on div "Not rated" at bounding box center [275, 98] width 17 height 12
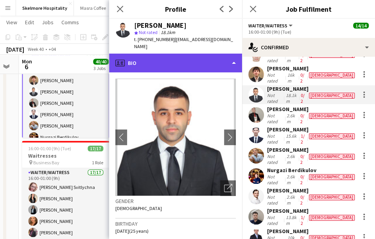
click at [169, 54] on div "profile Bio" at bounding box center [175, 63] width 133 height 19
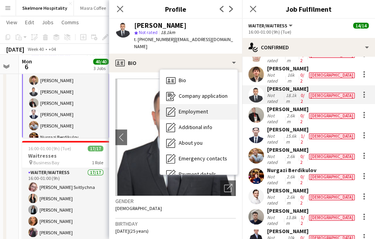
click at [188, 110] on div "Employment Employment" at bounding box center [198, 112] width 77 height 16
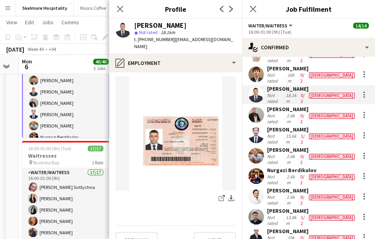
scroll to position [465, 0]
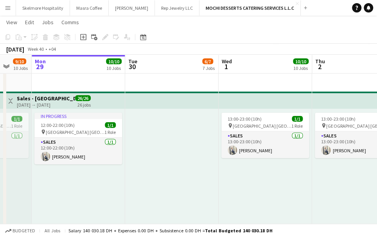
scroll to position [0, 336]
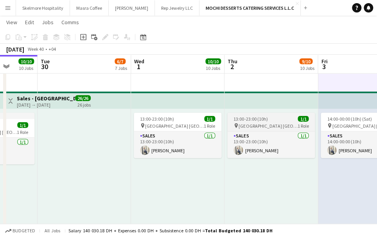
click at [241, 117] on span "13:00-23:00 (10h)" at bounding box center [250, 119] width 34 height 6
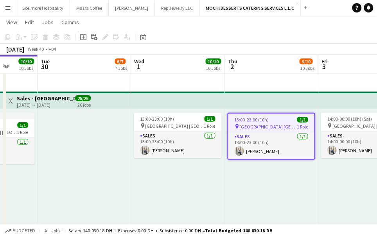
scroll to position [0, 348]
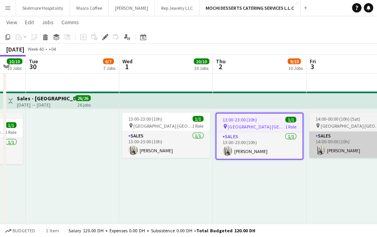
click at [338, 151] on app-card-role "Sales 1/1 14:00-00:00 (10h) jomel subido" at bounding box center [353, 145] width 88 height 27
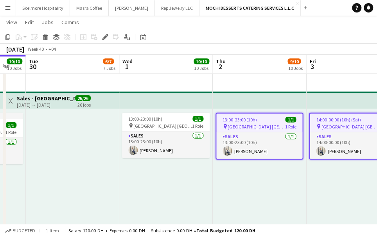
click at [343, 125] on span "[GEOGRAPHIC_DATA] [GEOGRAPHIC_DATA]" at bounding box center [349, 127] width 57 height 6
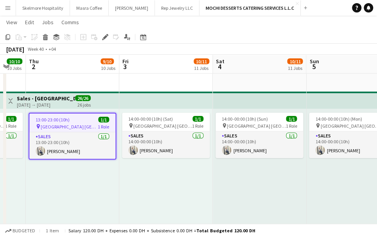
click at [213, 172] on div "14:00-00:00 (10h) (Sat) 1/1 pin Yas Mall Abu Dhabi 1 Role Sales 1/1 14:00-00:00…" at bounding box center [165, 169] width 93 height 121
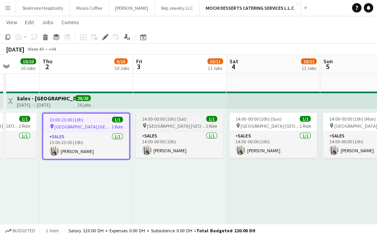
click at [179, 118] on span "14:00-00:00 (10h) (Sat)" at bounding box center [164, 119] width 45 height 6
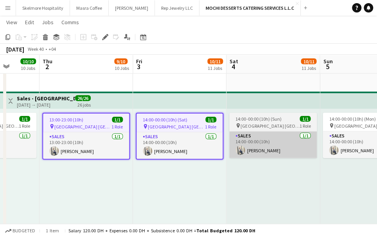
click at [196, 139] on app-card-role "Sales 1/1 14:00-00:00 (10h) jomel subido" at bounding box center [179, 146] width 86 height 27
click at [277, 133] on app-card-role "Sales 1/1 14:00-00:00 (10h) jomel subido" at bounding box center [273, 145] width 88 height 27
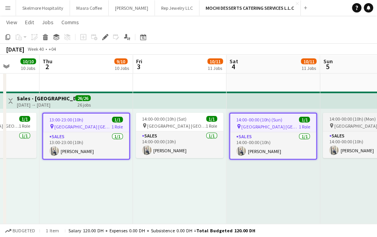
click at [347, 126] on span "[GEOGRAPHIC_DATA] [GEOGRAPHIC_DATA]" at bounding box center [363, 126] width 59 height 6
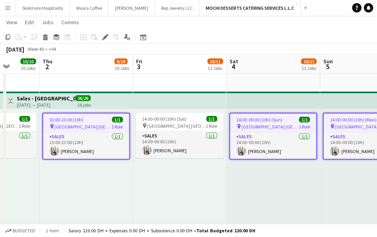
scroll to position [0, 336]
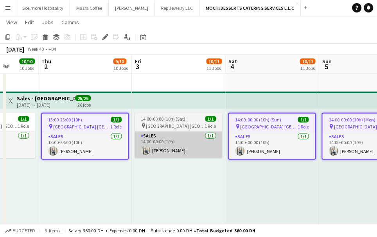
click at [188, 132] on app-card-role "Sales 1/1 14:00-00:00 (10h) jomel subido" at bounding box center [179, 145] width 88 height 27
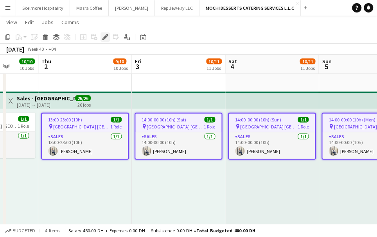
click at [104, 37] on icon at bounding box center [105, 37] width 4 height 4
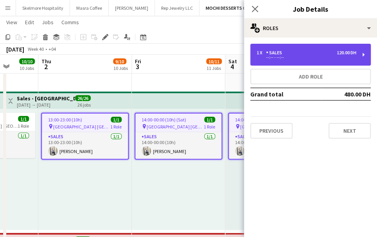
click at [360, 55] on div "1 x Sales 120.00 DH --:-- - --:--" at bounding box center [310, 55] width 120 height 22
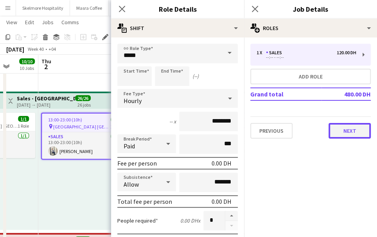
click at [356, 136] on button "Next" at bounding box center [349, 131] width 42 height 16
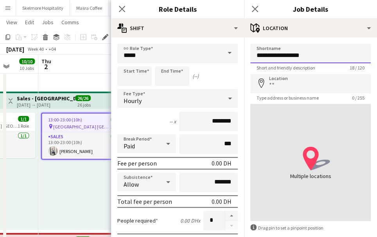
click at [336, 58] on input "**********" at bounding box center [310, 54] width 120 height 20
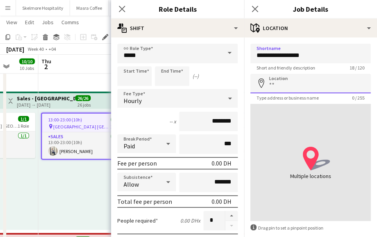
click at [340, 86] on input "Location" at bounding box center [310, 84] width 120 height 20
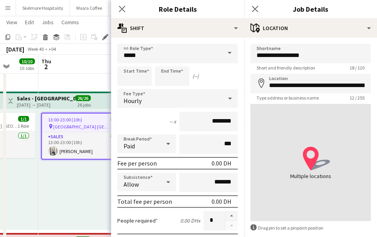
type input "**********"
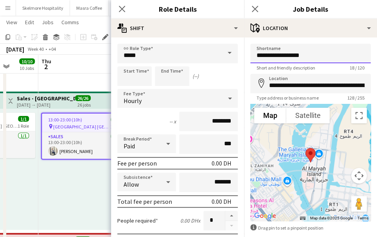
click at [327, 57] on input "**********" at bounding box center [310, 54] width 120 height 20
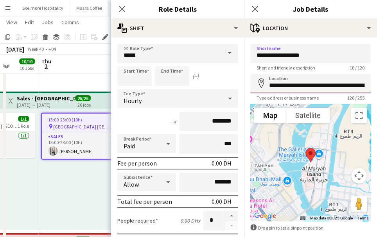
click at [343, 86] on input "**********" at bounding box center [310, 84] width 120 height 20
click at [345, 88] on input "**********" at bounding box center [310, 84] width 120 height 20
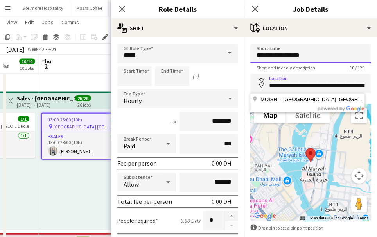
click at [319, 54] on input "**********" at bounding box center [310, 54] width 120 height 20
click at [325, 55] on input "**********" at bounding box center [310, 54] width 120 height 20
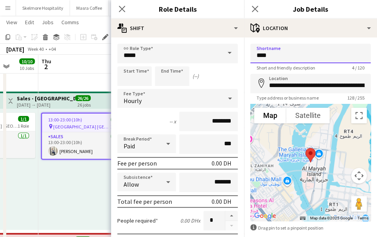
type input "**********"
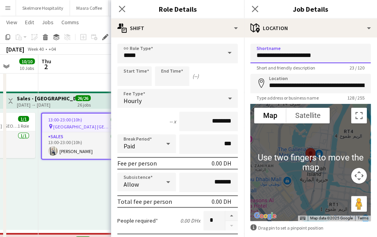
scroll to position [38, 0]
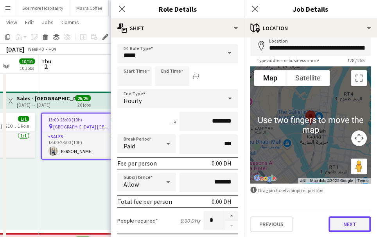
click at [351, 222] on button "Next" at bounding box center [349, 225] width 42 height 16
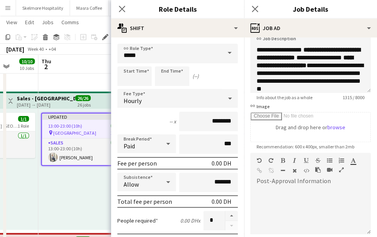
scroll to position [149, 0]
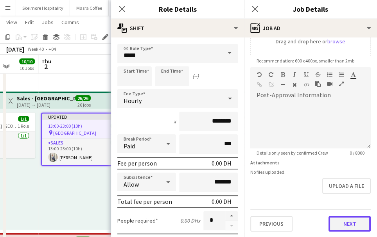
click at [350, 228] on button "Next" at bounding box center [349, 224] width 42 height 16
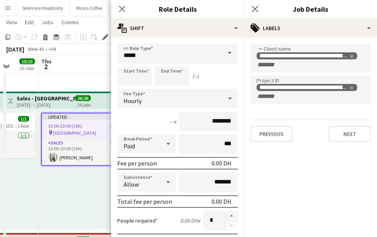
scroll to position [0, 0]
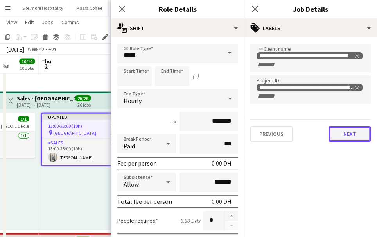
click at [355, 136] on button "Next" at bounding box center [349, 134] width 42 height 16
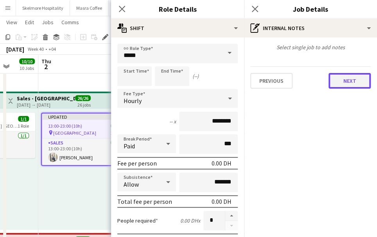
click at [361, 86] on button "Next" at bounding box center [349, 81] width 42 height 16
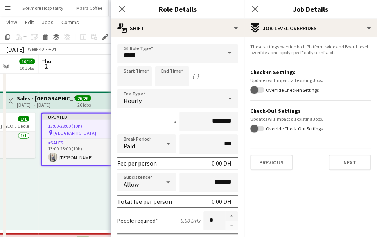
click at [359, 81] on div "Updates will impact all existing Jobs." at bounding box center [310, 80] width 120 height 6
click at [351, 167] on button "Next" at bounding box center [349, 163] width 42 height 16
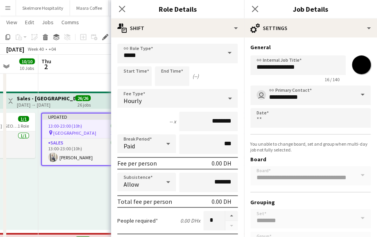
scroll to position [56, 0]
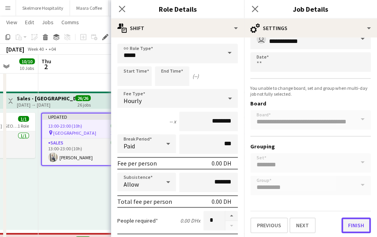
click at [353, 230] on button "Finish" at bounding box center [355, 226] width 29 height 16
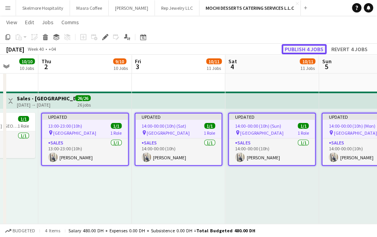
click at [311, 50] on button "Publish 4 jobs" at bounding box center [304, 49] width 45 height 10
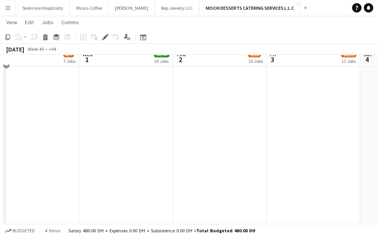
scroll to position [2167, 0]
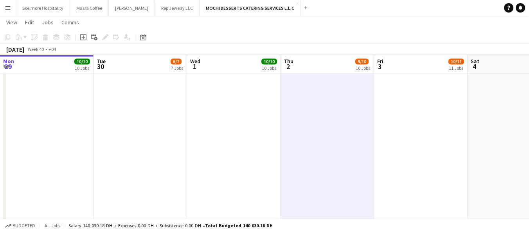
scroll to position [0, 187]
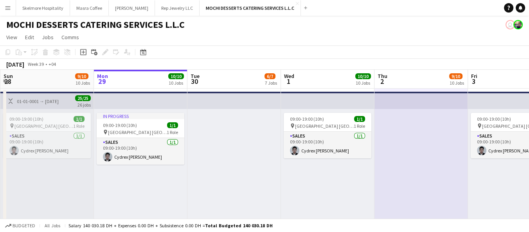
scroll to position [0, 189]
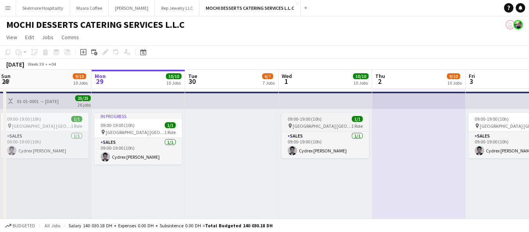
click at [320, 119] on span "09:00-19:00 (10h)" at bounding box center [304, 119] width 34 height 6
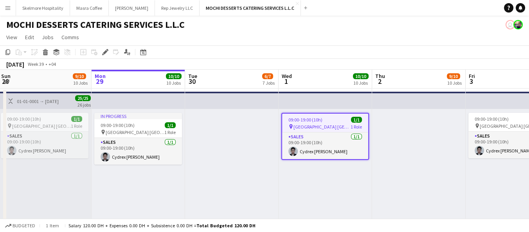
scroll to position [0, 232]
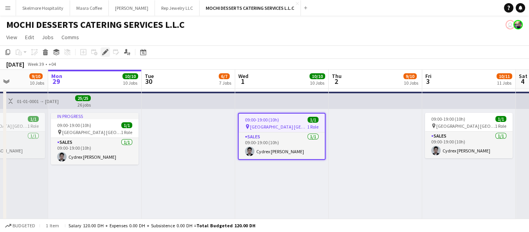
click at [104, 52] on icon at bounding box center [105, 52] width 4 height 4
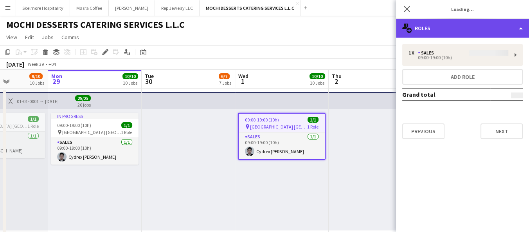
click at [377, 36] on div "multiple-users-add Roles" at bounding box center [462, 28] width 133 height 19
click at [377, 34] on div "multiple-users-add Roles" at bounding box center [462, 28] width 133 height 19
click at [377, 26] on div "multiple-users-add Roles" at bounding box center [462, 28] width 133 height 19
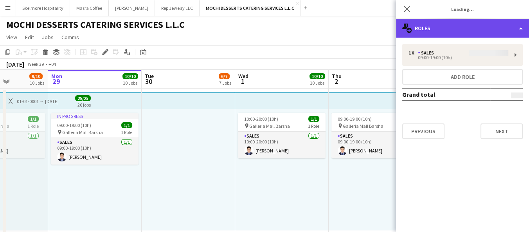
type input "*******"
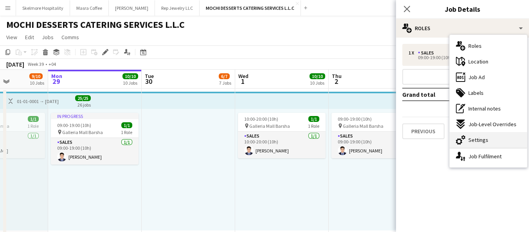
click at [377, 143] on div "cog-double-3 Settings" at bounding box center [487, 140] width 77 height 16
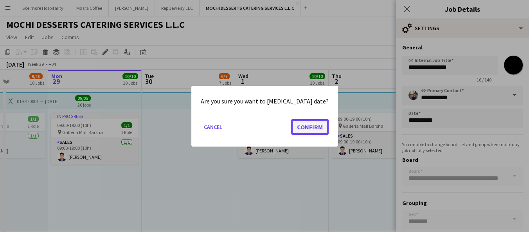
click at [296, 130] on button "Confirm" at bounding box center [310, 126] width 38 height 16
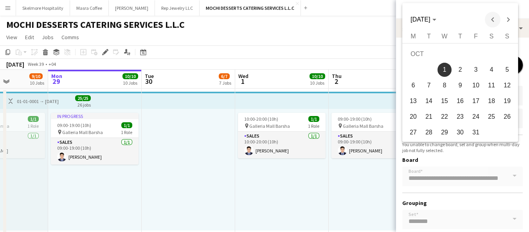
click at [377, 20] on span "Previous month" at bounding box center [493, 20] width 16 height 16
click at [377, 135] on span "30" at bounding box center [429, 132] width 14 height 14
type input "**********"
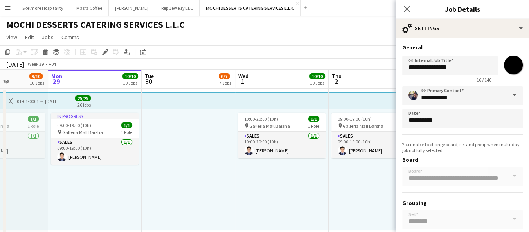
scroll to position [61, 0]
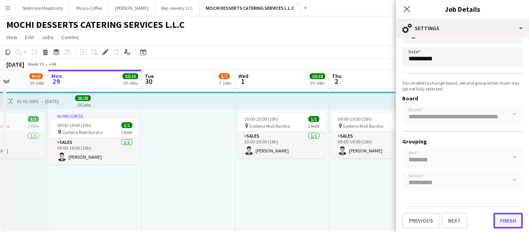
click at [377, 221] on button "Finish" at bounding box center [507, 220] width 29 height 16
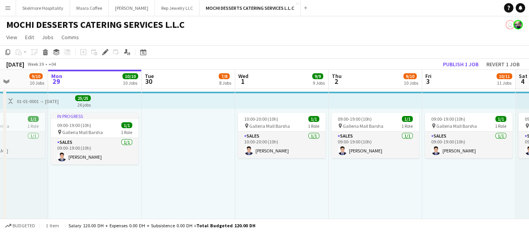
click at [293, 190] on div "10:00-20:00 (10h) 1/1 pin Galleria Mall Barsha 1 Role Sales 1/1 10:00-20:00 (10…" at bounding box center [281, 169] width 93 height 121
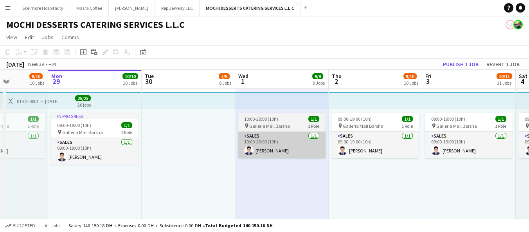
click at [353, 188] on div "09:00-19:00 (10h) 1/1 pin Galleria Mall Barsha 1 Role Sales 1/1 09:00-19:00 (10…" at bounding box center [374, 169] width 93 height 121
click at [198, 147] on div at bounding box center [188, 169] width 93 height 121
click at [297, 133] on app-card-role "Sales 1/1 10:00-20:00 (10h) Johnjay Mendoza" at bounding box center [282, 144] width 88 height 27
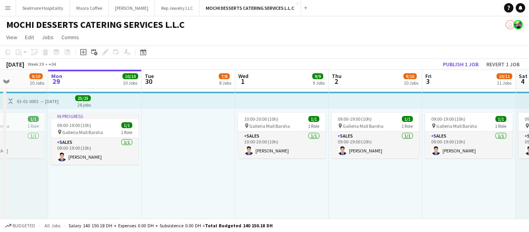
click at [300, 123] on div "pin Galleria Mall Barsha 1 Role" at bounding box center [282, 125] width 88 height 6
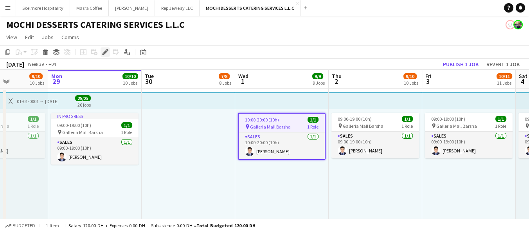
click at [102, 53] on icon "Edit" at bounding box center [105, 52] width 6 height 6
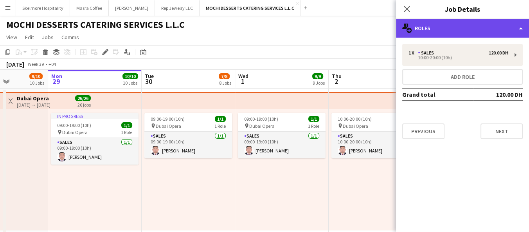
click at [377, 30] on div "multiple-users-add Roles" at bounding box center [462, 28] width 133 height 19
click at [377, 29] on div "multiple-users-add Roles" at bounding box center [462, 28] width 133 height 19
click at [377, 34] on div "multiple-users-add Roles" at bounding box center [462, 28] width 133 height 19
type input "*******"
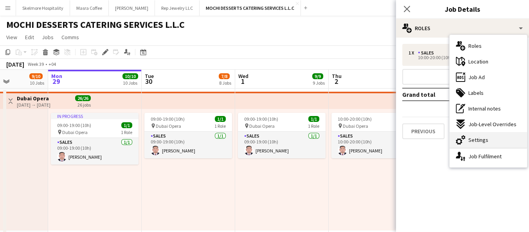
click at [377, 144] on div "cog-double-3 Settings" at bounding box center [487, 140] width 77 height 16
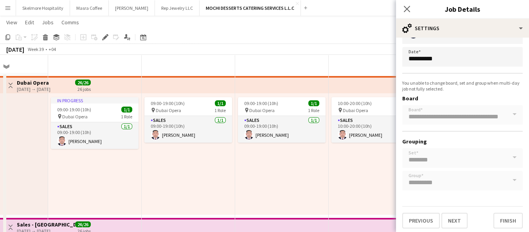
scroll to position [311, 0]
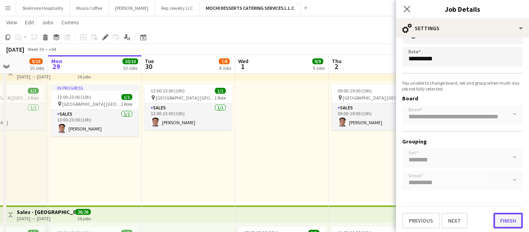
click at [377, 219] on button "Finish" at bounding box center [507, 220] width 29 height 16
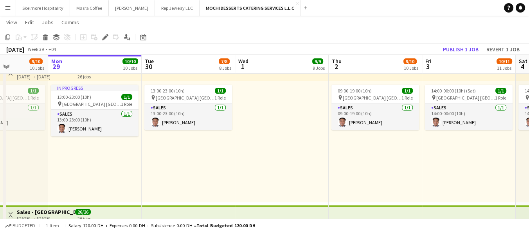
click at [307, 159] on div at bounding box center [281, 141] width 93 height 121
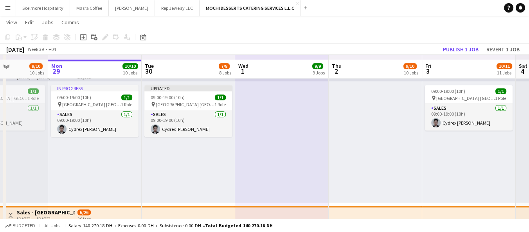
scroll to position [1131, 0]
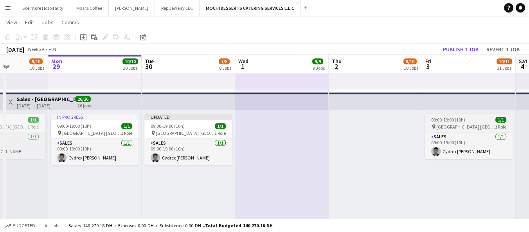
click at [377, 124] on span "[GEOGRAPHIC_DATA] [GEOGRAPHIC_DATA]" at bounding box center [465, 127] width 59 height 6
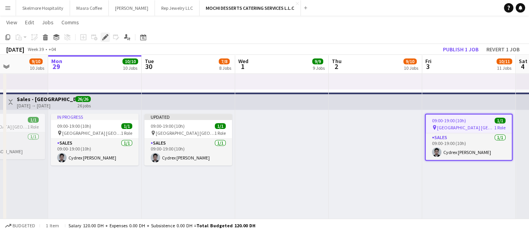
click at [106, 38] on icon "Edit" at bounding box center [105, 37] width 6 height 6
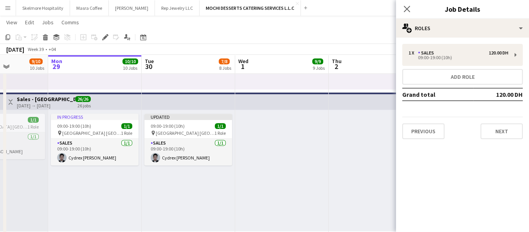
click at [377, 18] on div "Close pop-in Job Details" at bounding box center [462, 9] width 133 height 19
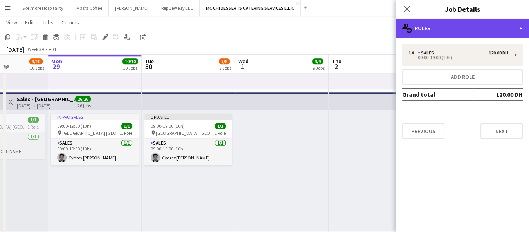
click at [377, 26] on div "multiple-users-add Roles" at bounding box center [462, 28] width 133 height 19
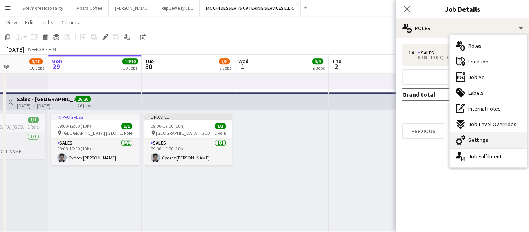
click at [377, 140] on span "Settings" at bounding box center [478, 139] width 20 height 7
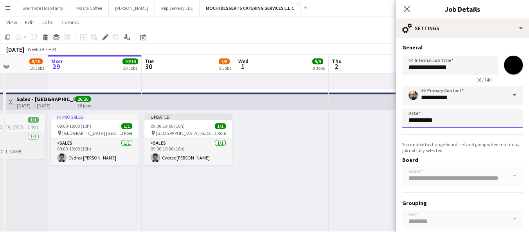
scroll to position [0, 0]
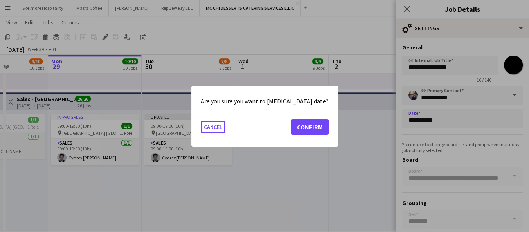
click at [304, 127] on button "Confirm" at bounding box center [310, 126] width 38 height 16
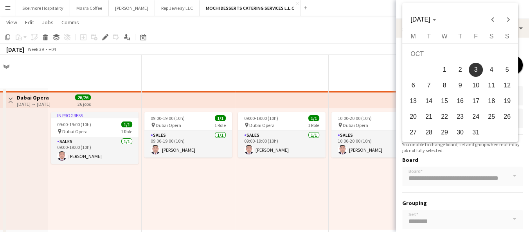
scroll to position [1131, 0]
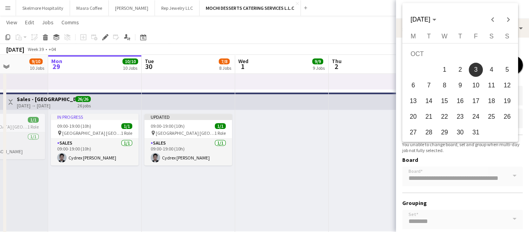
click at [377, 68] on span "1" at bounding box center [444, 70] width 14 height 14
type input "**********"
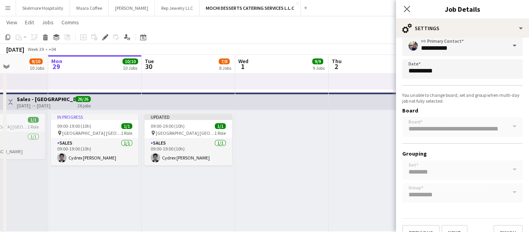
scroll to position [53, 0]
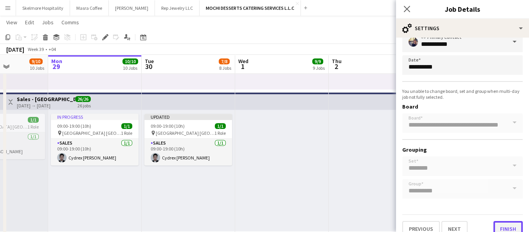
click at [377, 226] on button "Finish" at bounding box center [507, 229] width 29 height 16
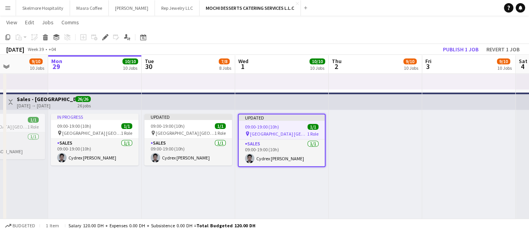
click at [377, 150] on div at bounding box center [374, 169] width 93 height 121
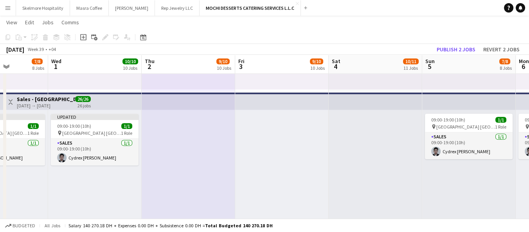
scroll to position [0, 253]
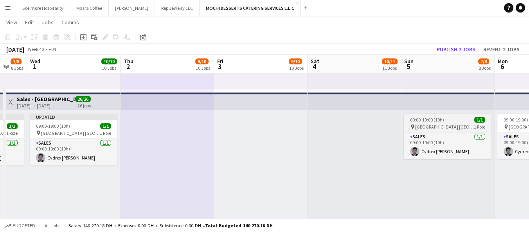
click at [377, 124] on span "[GEOGRAPHIC_DATA] [GEOGRAPHIC_DATA]" at bounding box center [444, 127] width 59 height 6
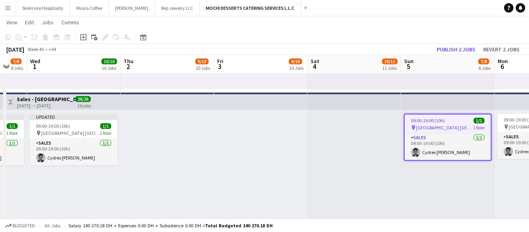
click at [377, 125] on span "[GEOGRAPHIC_DATA] [GEOGRAPHIC_DATA]" at bounding box center [444, 127] width 57 height 6
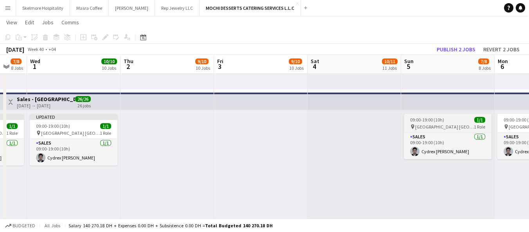
click at [377, 124] on span "[GEOGRAPHIC_DATA] [GEOGRAPHIC_DATA]" at bounding box center [444, 127] width 59 height 6
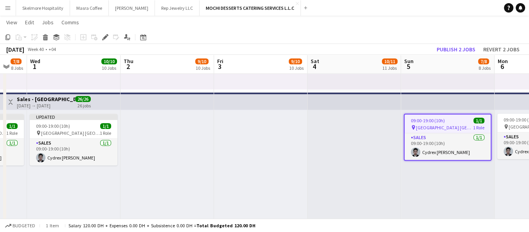
click at [377, 117] on span "09:00-19:00 (10h)" at bounding box center [520, 120] width 34 height 6
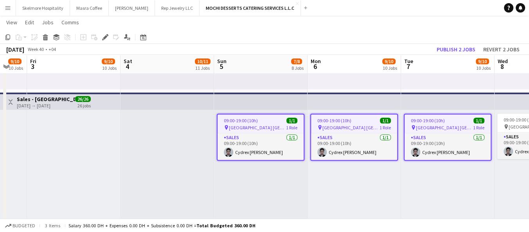
scroll to position [0, 240]
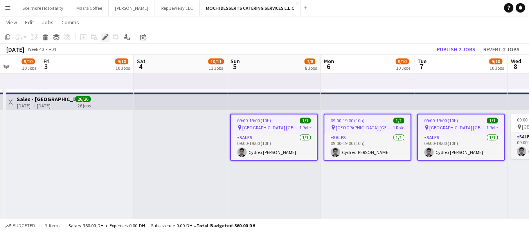
click at [102, 39] on icon at bounding box center [103, 39] width 2 height 2
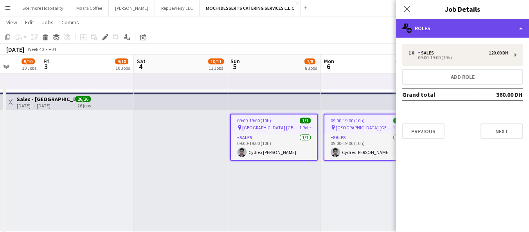
click at [377, 22] on div "multiple-users-add Roles" at bounding box center [462, 28] width 133 height 19
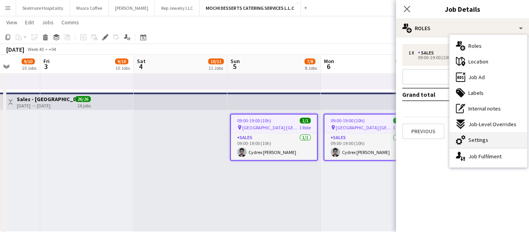
click at [377, 143] on div "cog-double-3 Settings" at bounding box center [487, 140] width 77 height 16
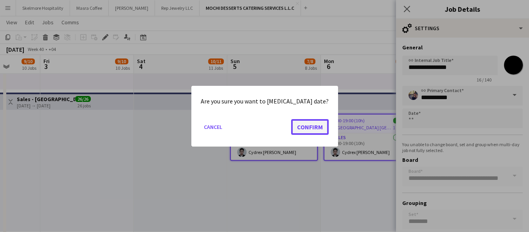
click at [305, 125] on button "Confirm" at bounding box center [310, 126] width 38 height 16
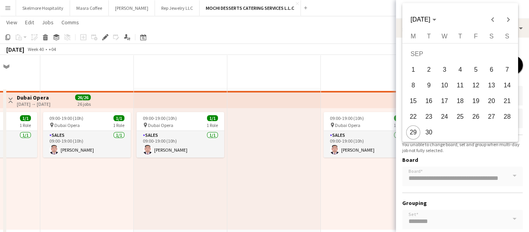
scroll to position [1131, 0]
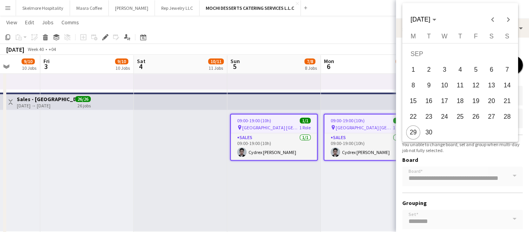
click at [309, 196] on div at bounding box center [264, 116] width 529 height 232
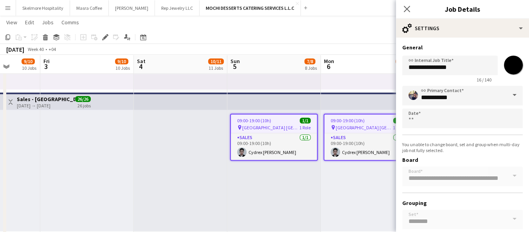
click at [248, 181] on div "09:00-19:00 (10h) 1/1 pin Yas Mall Abu Dhabi 1 Role Sales 1/1 09:00-19:00 (10h)…" at bounding box center [273, 169] width 93 height 121
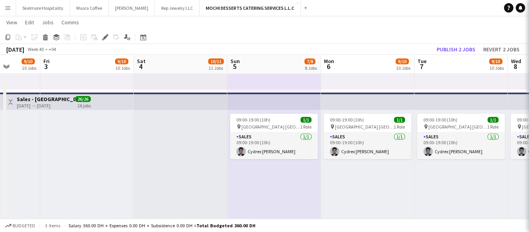
click at [274, 190] on div "09:00-19:00 (10h) 1/1 pin Yas Mall Abu Dhabi 1 Role Sales 1/1 09:00-19:00 (10h)…" at bounding box center [273, 169] width 93 height 121
click at [377, 8] on icon "Close pop-in" at bounding box center [539, 8] width 7 height 7
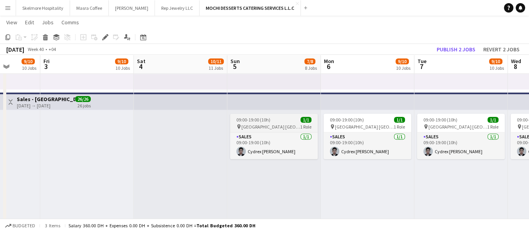
click at [360, 133] on app-card-role "Sales 1/1 09:00-19:00 (10h) Cydrex Anthony Bisenio" at bounding box center [367, 145] width 88 height 27
click at [300, 124] on span "[GEOGRAPHIC_DATA] [GEOGRAPHIC_DATA]" at bounding box center [270, 127] width 59 height 6
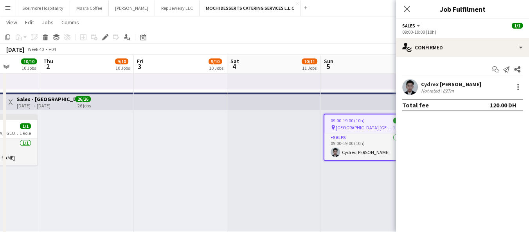
click at [356, 115] on app-job-card "09:00-19:00 (10h) 1/1 pin Yas Mall Abu Dhabi 1 Role Sales 1/1 09:00-19:00 (10h)…" at bounding box center [367, 136] width 88 height 47
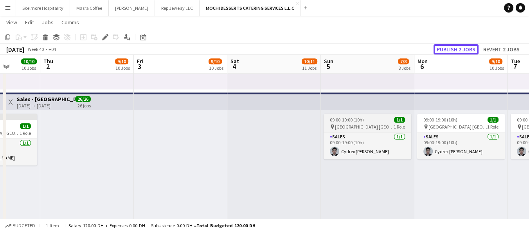
click at [377, 48] on button "Publish 2 jobs" at bounding box center [455, 49] width 45 height 10
click at [368, 120] on div "09:00-19:00 (10h) 1/1" at bounding box center [367, 120] width 88 height 6
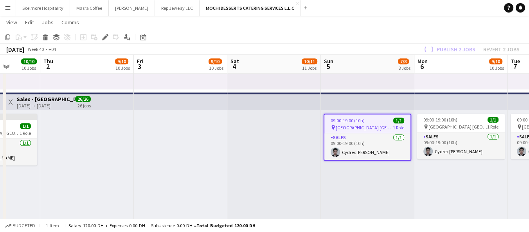
scroll to position [0, 243]
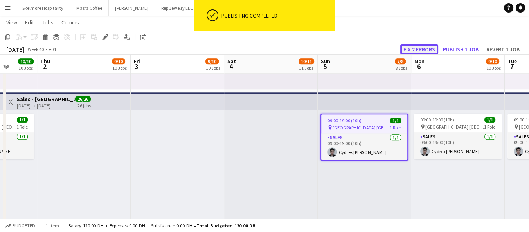
click at [377, 52] on button "Fix 2 errors" at bounding box center [419, 49] width 38 height 10
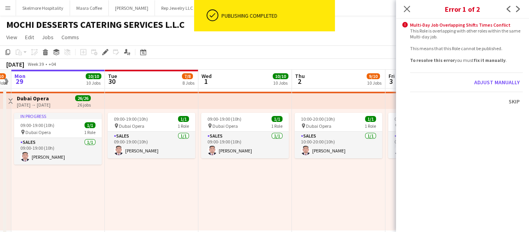
scroll to position [0, 173]
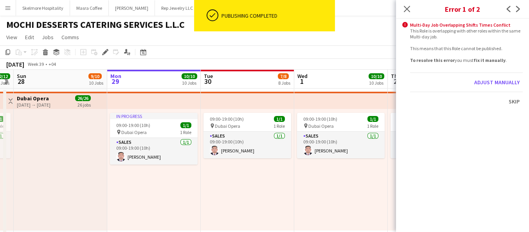
click at [275, 196] on div "09:00-19:00 (10h) 1/1 pin Dubai Opera 1 Role Sales 1/1 09:00-19:00 (10h) Aldrin…" at bounding box center [247, 169] width 93 height 121
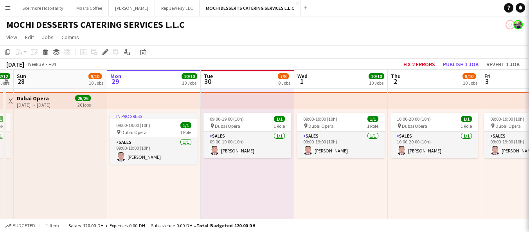
click at [377, 83] on app-board-header-date "Fri 3 9/10 10 Jobs" at bounding box center [527, 79] width 93 height 19
click at [377, 67] on button "Publish 1 job" at bounding box center [461, 64] width 42 height 10
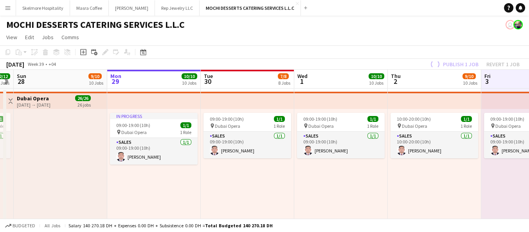
click at [377, 70] on app-board-header-date "Thu 2 9/10 10 Jobs" at bounding box center [434, 79] width 93 height 19
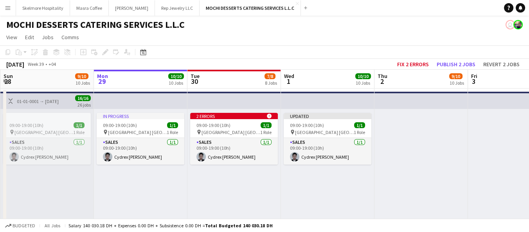
click at [445, 173] on div at bounding box center [420, 169] width 93 height 121
click at [478, 156] on div at bounding box center [514, 169] width 93 height 121
click at [409, 65] on button "Fix 2 errors" at bounding box center [413, 64] width 38 height 10
click at [284, 115] on div "Updated" at bounding box center [328, 116] width 88 height 6
click at [468, 143] on div at bounding box center [514, 169] width 93 height 121
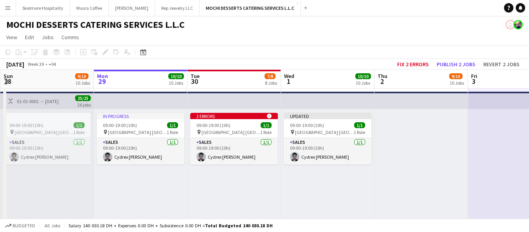
scroll to position [0, 266]
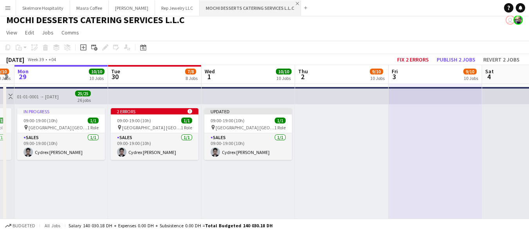
click at [296, 4] on app-icon "Close" at bounding box center [297, 3] width 3 height 3
click at [273, 4] on app-navbar "Menu Boards Boards Boards All jobs Status Workforce Workforce My Workforce Recr…" at bounding box center [264, 8] width 529 height 16
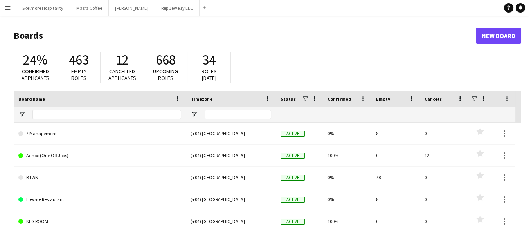
click at [12, 8] on button "Menu" at bounding box center [8, 8] width 16 height 16
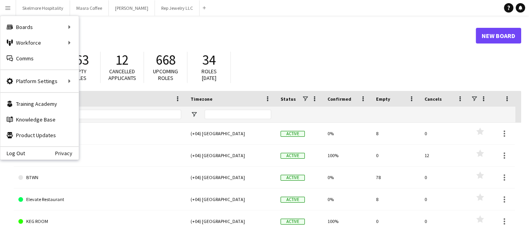
click at [275, 38] on h1 "Boards" at bounding box center [245, 36] width 462 height 12
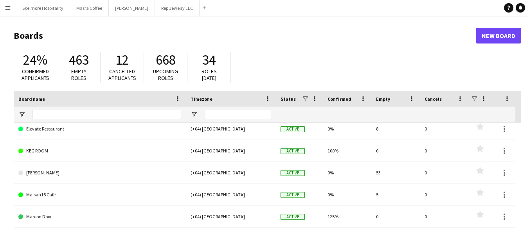
click at [43, 151] on link "KEG ROOM" at bounding box center [99, 151] width 163 height 22
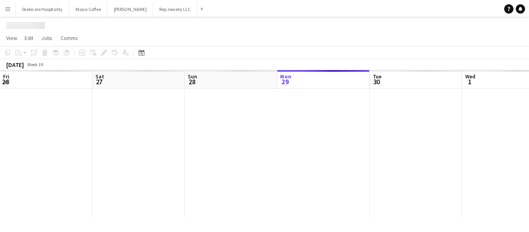
scroll to position [0, 187]
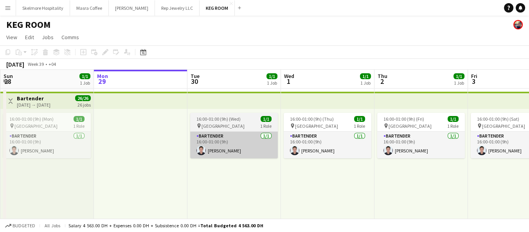
click at [248, 143] on app-card-role "Bartender [DATE] 16:00-01:00 (9h) [PERSON_NAME]" at bounding box center [234, 144] width 88 height 27
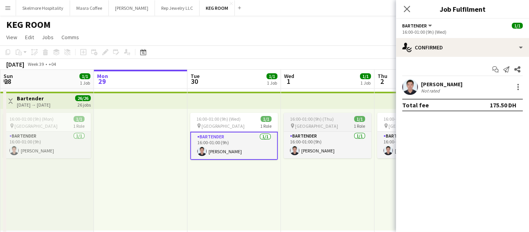
click at [316, 125] on div "pin [GEOGRAPHIC_DATA] 1 Role" at bounding box center [328, 125] width 88 height 6
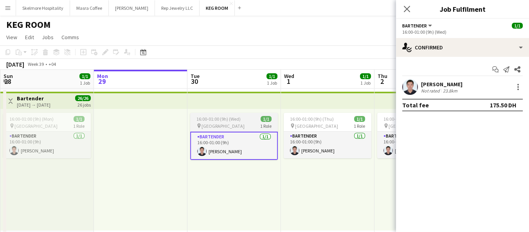
click at [251, 122] on div "pin [GEOGRAPHIC_DATA] 1 Role" at bounding box center [234, 125] width 88 height 6
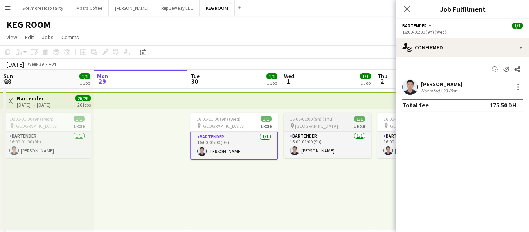
click at [316, 123] on div "pin [GEOGRAPHIC_DATA] 1 Role" at bounding box center [328, 125] width 88 height 6
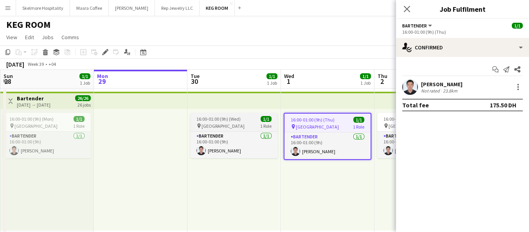
click at [245, 123] on div "pin [GEOGRAPHIC_DATA] 1 Role" at bounding box center [234, 125] width 88 height 6
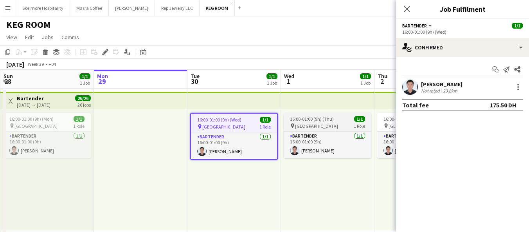
click at [344, 121] on div "16:00-01:00 (9h) (Thu) 1/1" at bounding box center [328, 119] width 88 height 6
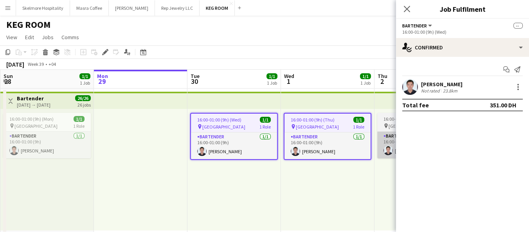
click at [388, 131] on app-card-role "Bartender [DATE] 16:00-01:00 (9h) [PERSON_NAME]" at bounding box center [421, 144] width 88 height 27
click at [104, 52] on icon at bounding box center [105, 52] width 4 height 4
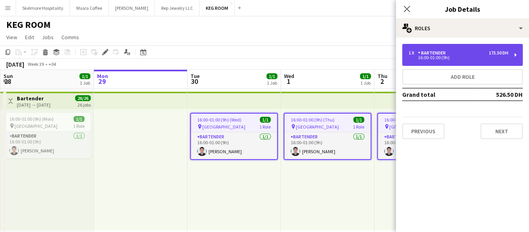
click at [456, 56] on div "16:00-01:00 (9h)" at bounding box center [458, 58] width 100 height 4
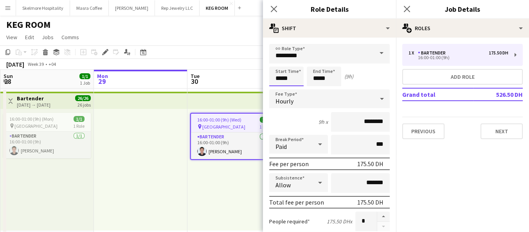
click at [276, 80] on input "*****" at bounding box center [286, 76] width 34 height 20
click at [279, 78] on input "*****" at bounding box center [286, 76] width 34 height 20
type input "*****"
click at [315, 76] on input "*****" at bounding box center [324, 76] width 34 height 20
type input "*****"
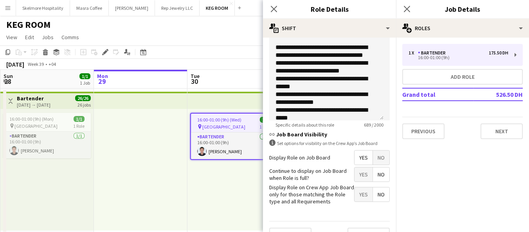
scroll to position [273, 0]
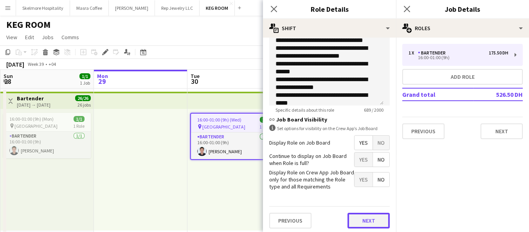
click at [366, 223] on button "Next" at bounding box center [368, 220] width 42 height 16
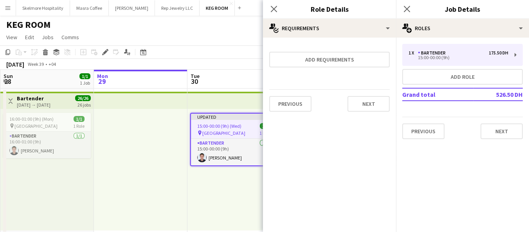
click at [231, 199] on div "Updated 15:00-00:00 (9h) (Wed) 1/1 pin Abu Dhabi 1 Role Bartender [DATE] 15:00-…" at bounding box center [233, 169] width 93 height 121
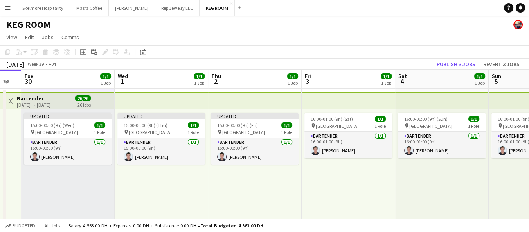
scroll to position [0, 276]
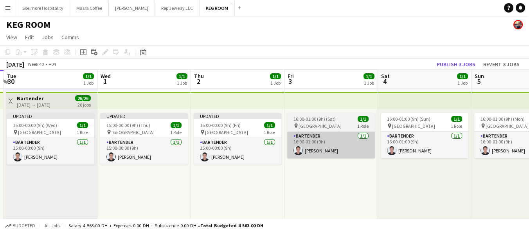
click at [328, 135] on app-card-role "Bartender [DATE] 16:00-01:00 (9h) [PERSON_NAME]" at bounding box center [331, 144] width 88 height 27
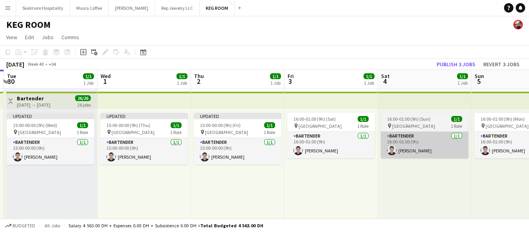
click at [418, 142] on app-card-role "Bartender [DATE] 16:00-01:00 (9h) [PERSON_NAME]" at bounding box center [425, 144] width 88 height 27
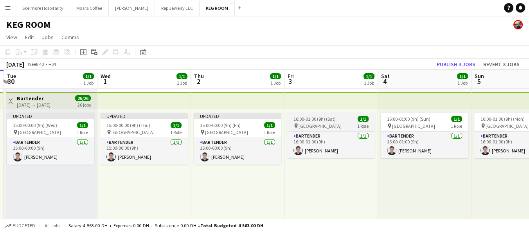
click at [333, 119] on span "16:00-01:00 (9h) (Sat)" at bounding box center [314, 119] width 42 height 6
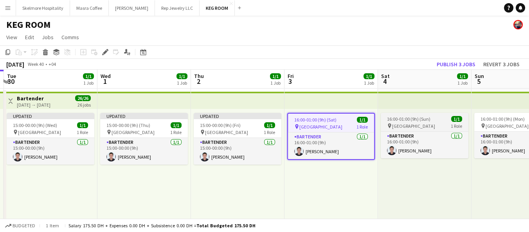
click at [420, 119] on span "16:00-01:00 (9h) (Sun)" at bounding box center [408, 119] width 43 height 6
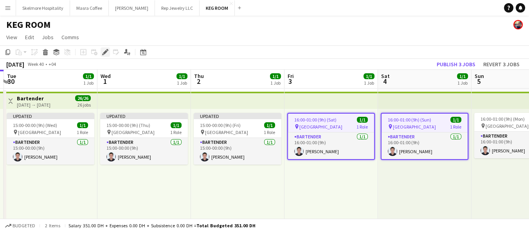
click at [103, 55] on icon at bounding box center [103, 54] width 2 height 2
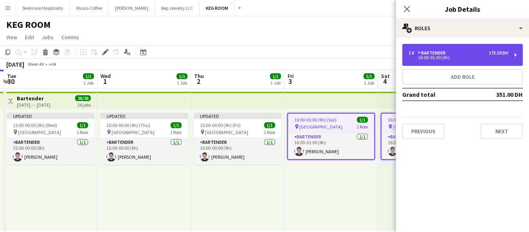
click at [470, 52] on div "1 x Bartender 175.50 DH" at bounding box center [458, 52] width 100 height 5
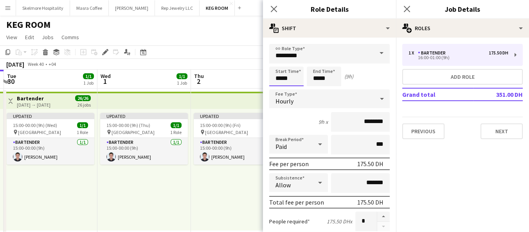
click at [277, 81] on input "*****" at bounding box center [286, 76] width 34 height 20
click at [272, 9] on icon "Close pop-in" at bounding box center [273, 8] width 7 height 7
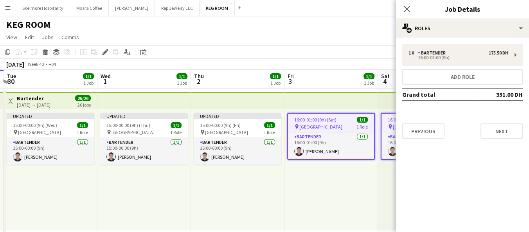
click at [361, 190] on div "16:00-01:00 (9h) (Sat) 1/1 pin Abu Dhabi 1 Role Bartender [DATE] 16:00-01:00 (9…" at bounding box center [330, 169] width 93 height 121
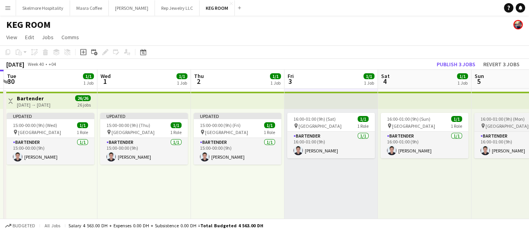
click at [505, 121] on span "16:00-01:00 (9h) (Mon)" at bounding box center [502, 119] width 44 height 6
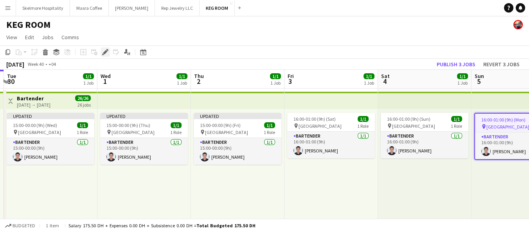
click at [103, 55] on icon at bounding box center [103, 54] width 2 height 2
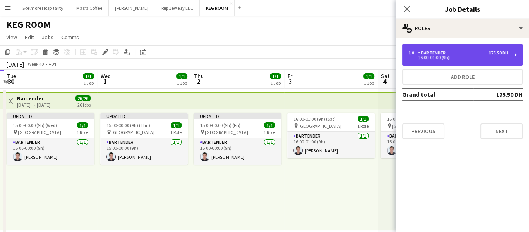
click at [456, 52] on div "1 x Bartender 175.50 DH" at bounding box center [458, 52] width 100 height 5
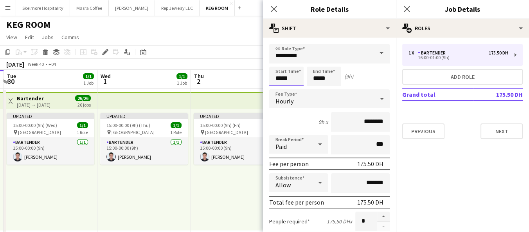
click at [281, 77] on input "*****" at bounding box center [286, 76] width 34 height 20
click at [281, 80] on input "*****" at bounding box center [286, 76] width 34 height 20
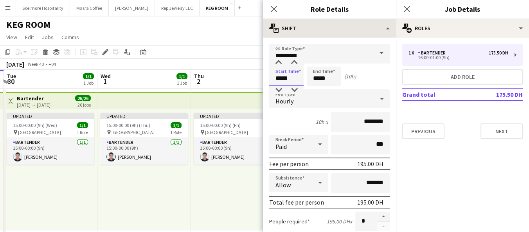
type input "*****"
click at [315, 81] on input "*****" at bounding box center [324, 76] width 34 height 20
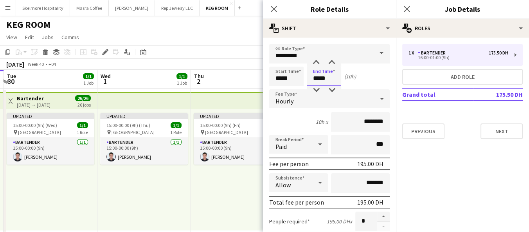
click at [316, 80] on input "*****" at bounding box center [324, 76] width 34 height 20
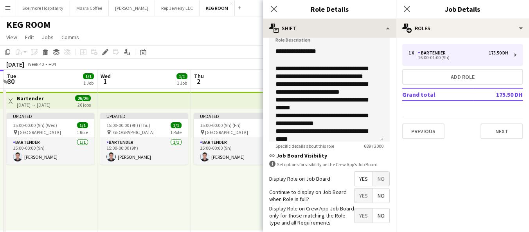
scroll to position [254, 0]
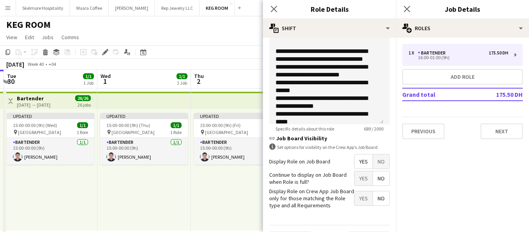
type input "*****"
click at [234, 206] on div "Updated 15:00-00:00 (9h) (Fri) 1/1 pin Abu Dhabi 1 Role Bartender [DATE] 15:00-…" at bounding box center [237, 169] width 93 height 121
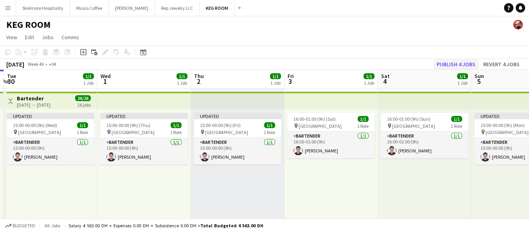
click at [453, 64] on button "Publish 4 jobs" at bounding box center [455, 64] width 45 height 10
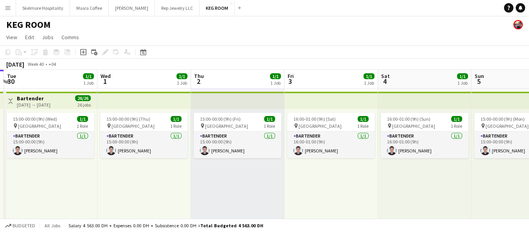
click at [223, 48] on app-toolbar "Copy Paste Paste Ctrl+V Paste with crew Ctrl+Shift+V Paste linked Job [GEOGRAPH…" at bounding box center [264, 51] width 529 height 13
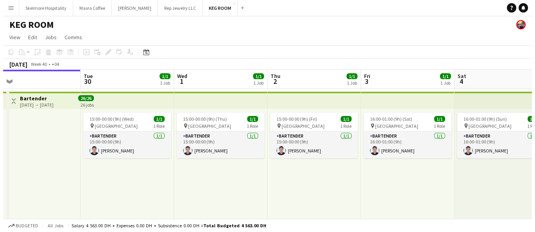
scroll to position [0, 202]
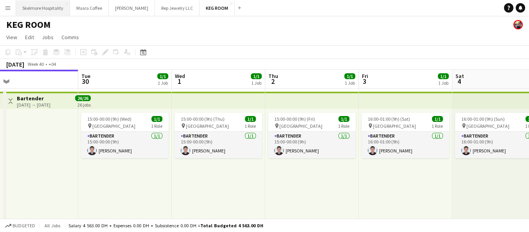
click at [44, 7] on button "Skelmore Hospitality Close" at bounding box center [43, 7] width 54 height 15
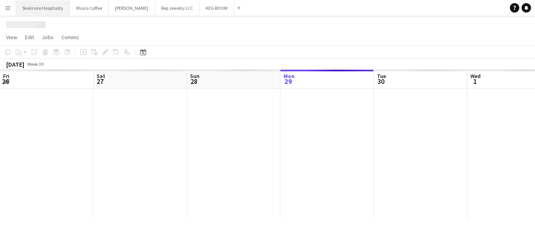
scroll to position [0, 187]
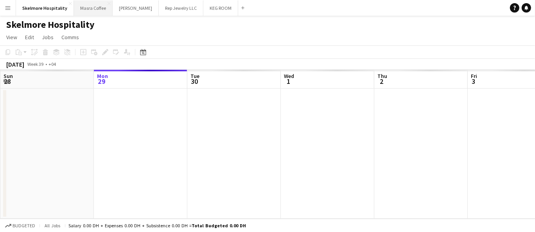
click at [90, 9] on button "Masra Coffee Close" at bounding box center [93, 7] width 39 height 15
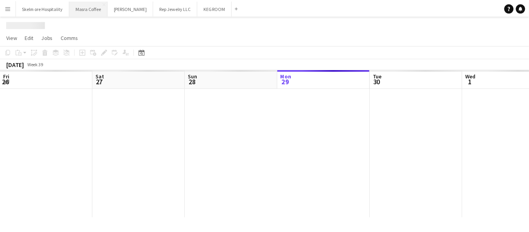
scroll to position [0, 187]
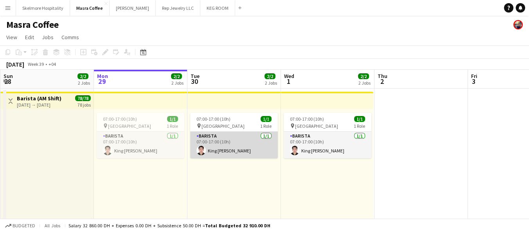
click at [214, 149] on app-card-role "Barista [DATE] 07:00-17:00 (10h) King [PERSON_NAME]" at bounding box center [234, 144] width 88 height 27
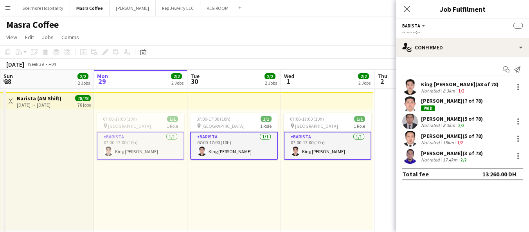
click at [220, 204] on div "07:00-17:00 (10h) 1/1 pin Al Serkal Avenue 1 Role Barista [DATE] 07:00-17:00 (1…" at bounding box center [233, 169] width 93 height 121
